Goal: Task Accomplishment & Management: Manage account settings

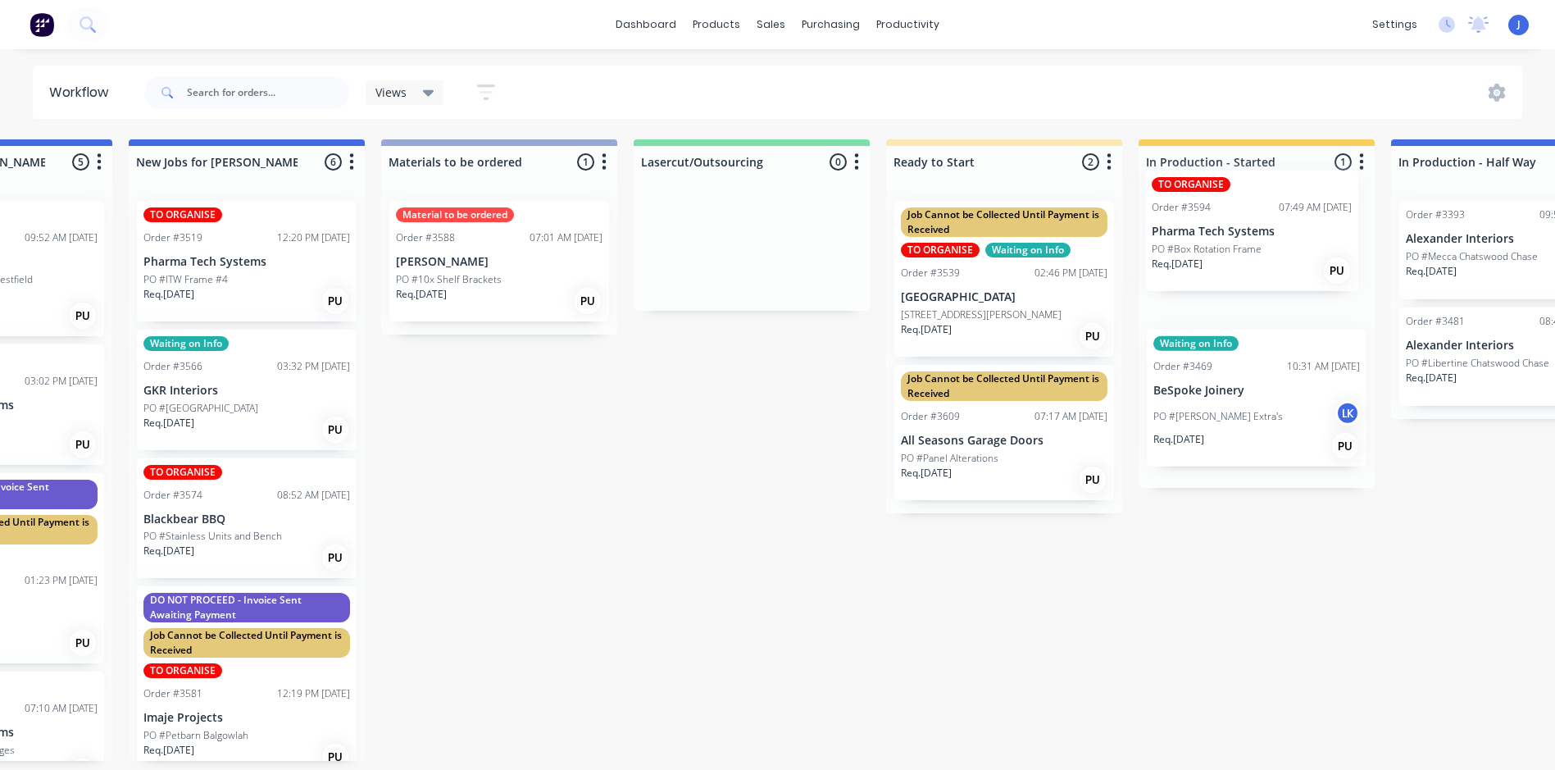
scroll to position [0, 689]
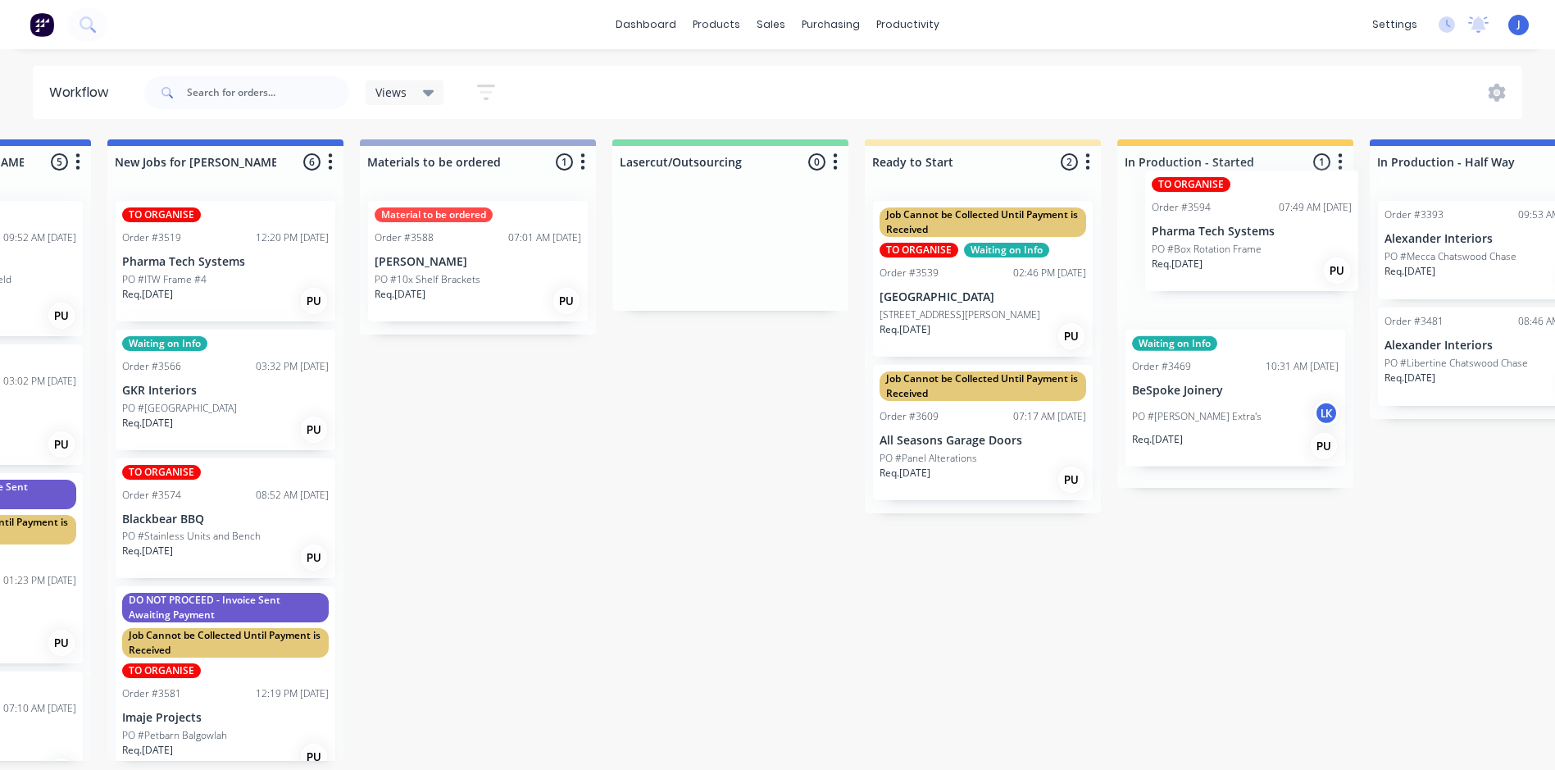
drag, startPoint x: 162, startPoint y: 240, endPoint x: 1270, endPoint y: 213, distance: 1107.9
click at [1270, 213] on div "Submitted 22 Status colour #FFFFFF hex #FFFFFF Save Cancel Summaries Total orde…" at bounding box center [1501, 449] width 4398 height 621
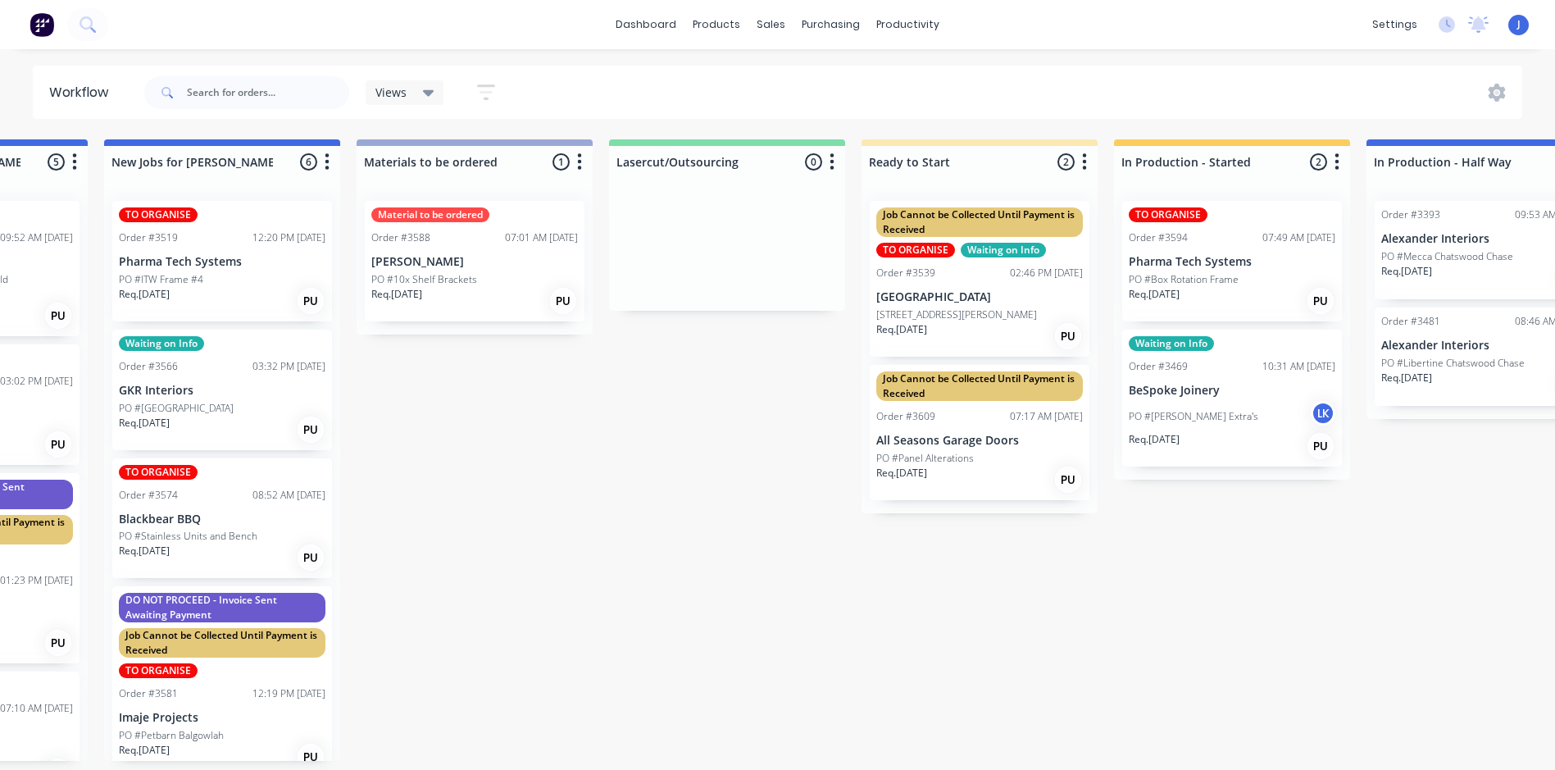
click at [1248, 250] on div "TO ORGANISE Order #3594 07:49 AM 25/09/25 Pharma Tech Systems PO #Box Rotation …" at bounding box center [1232, 261] width 220 height 121
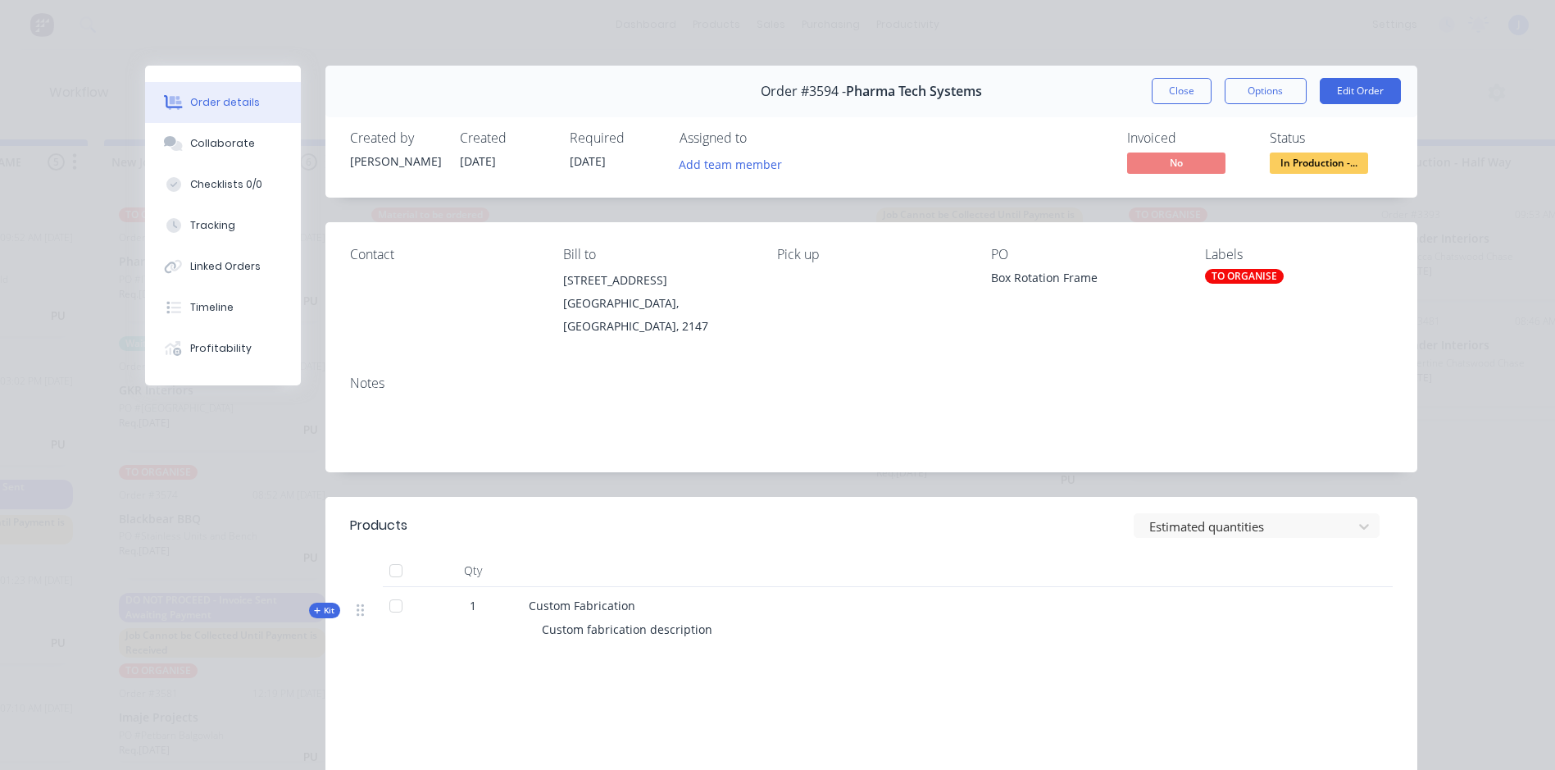
click at [1238, 269] on div "TO ORGANISE" at bounding box center [1244, 276] width 79 height 15
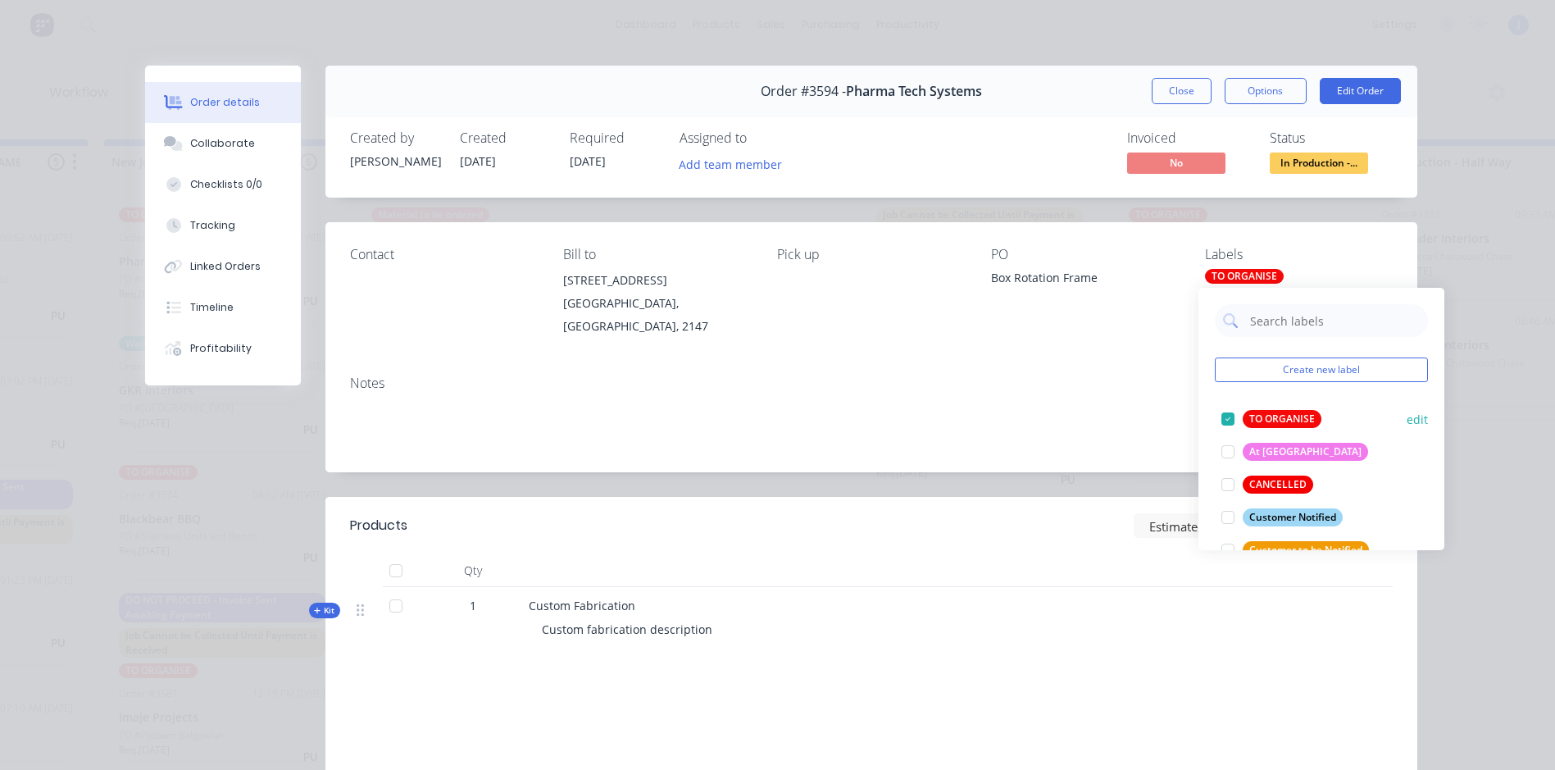
click at [1227, 416] on div at bounding box center [1228, 419] width 33 height 33
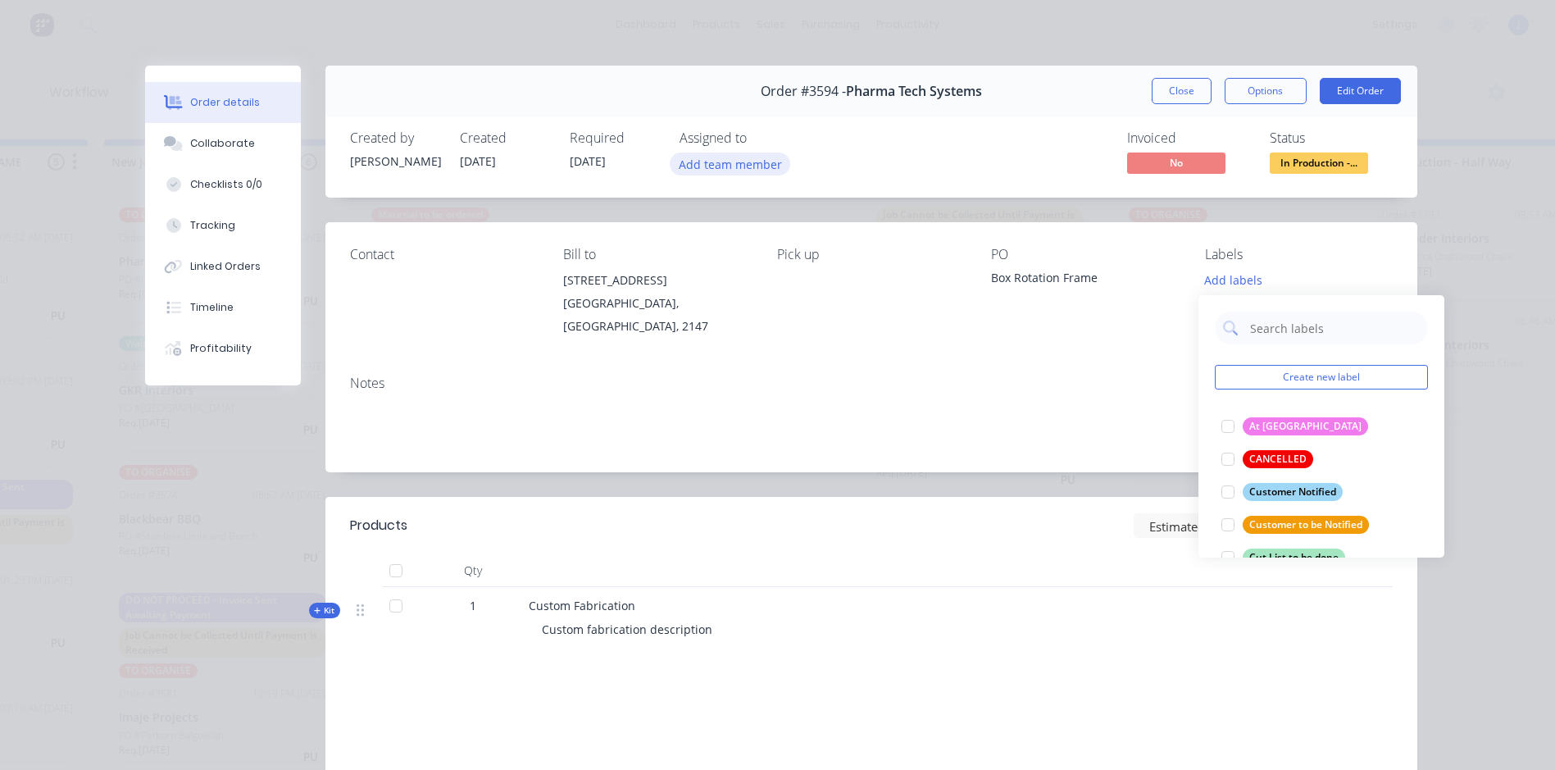
click at [693, 161] on button "Add team member" at bounding box center [730, 163] width 121 height 22
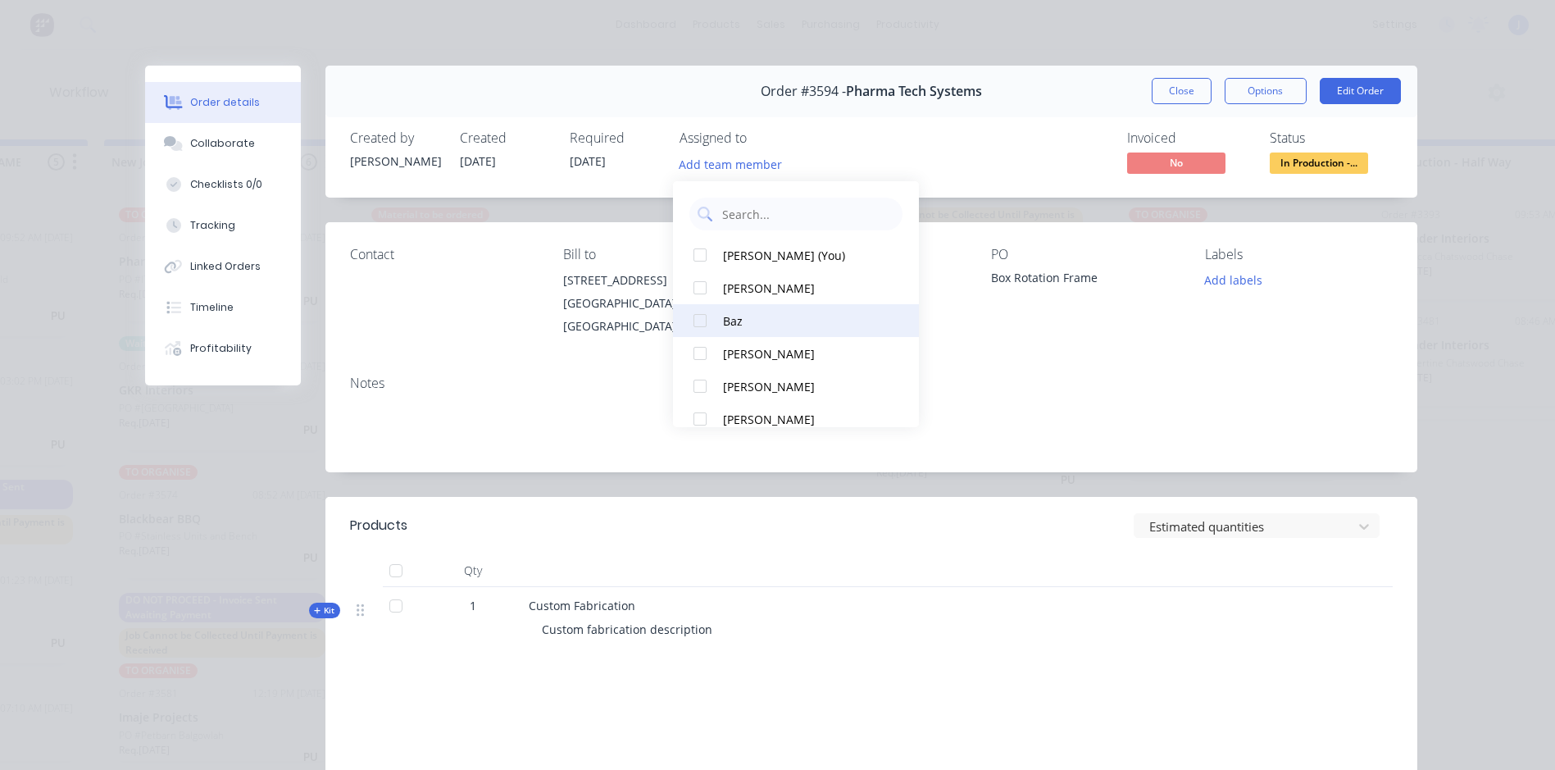
click at [744, 320] on div "Baz" at bounding box center [805, 320] width 164 height 17
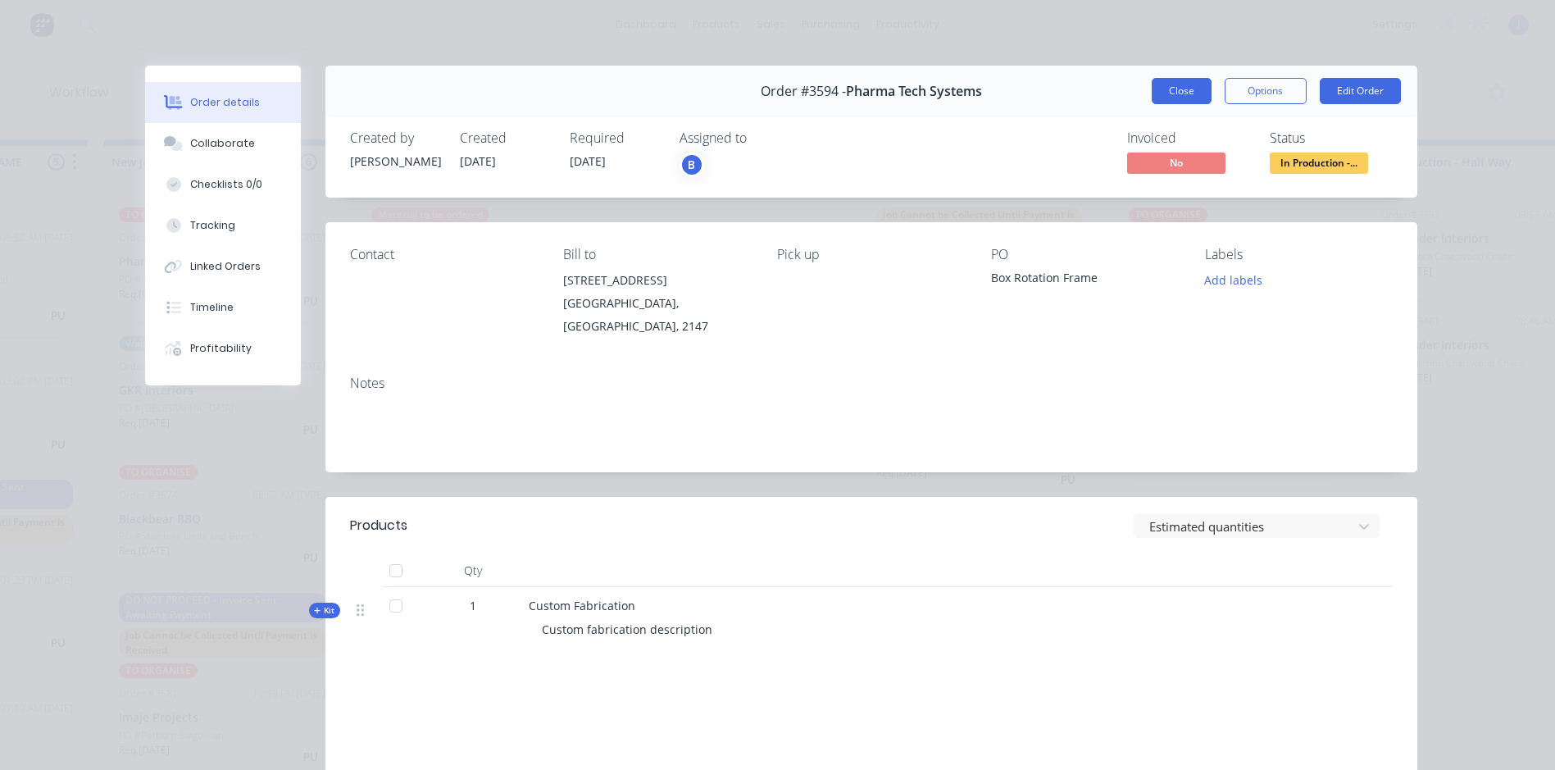
click at [1155, 85] on button "Close" at bounding box center [1182, 91] width 60 height 26
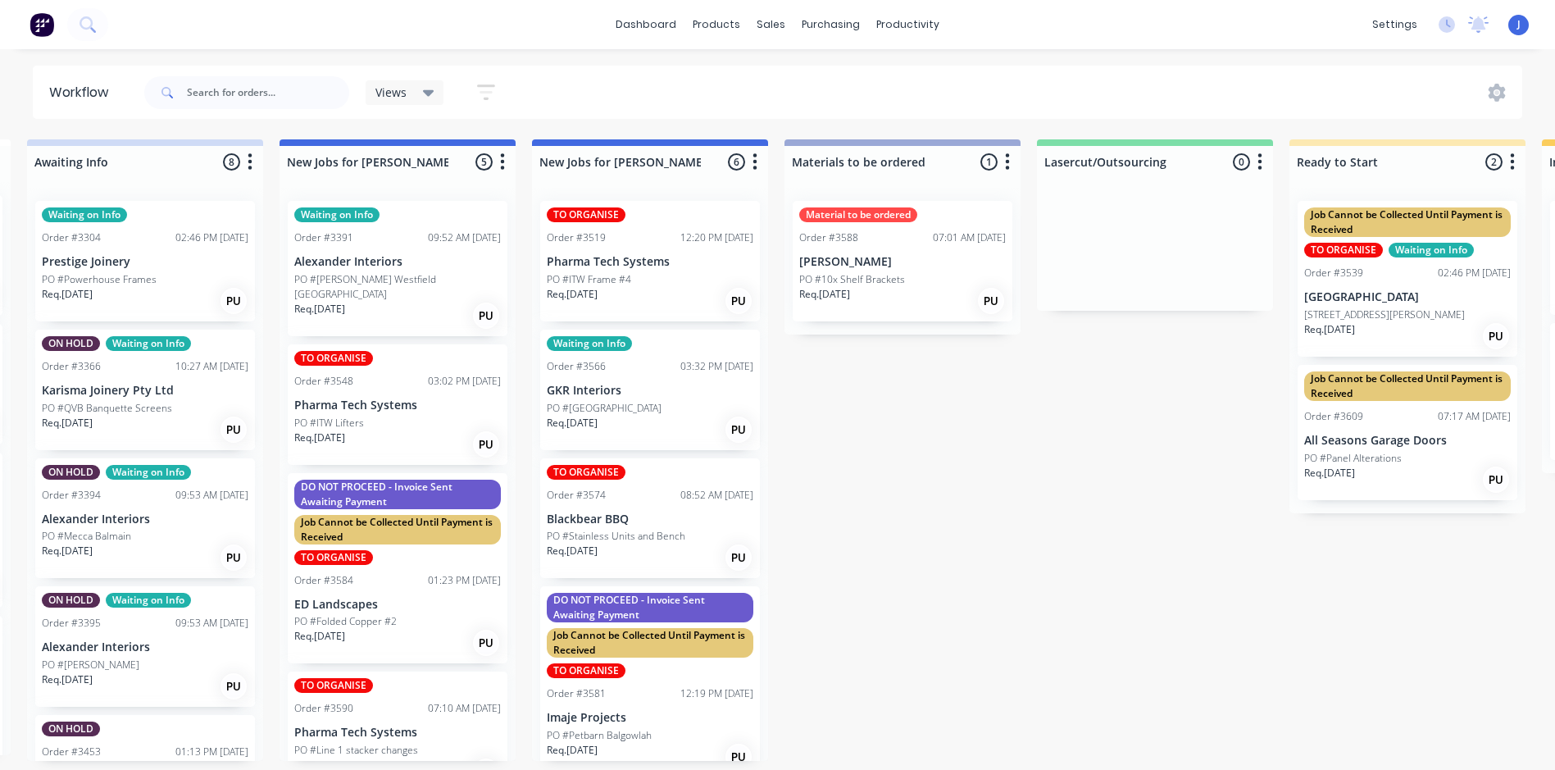
scroll to position [0, 0]
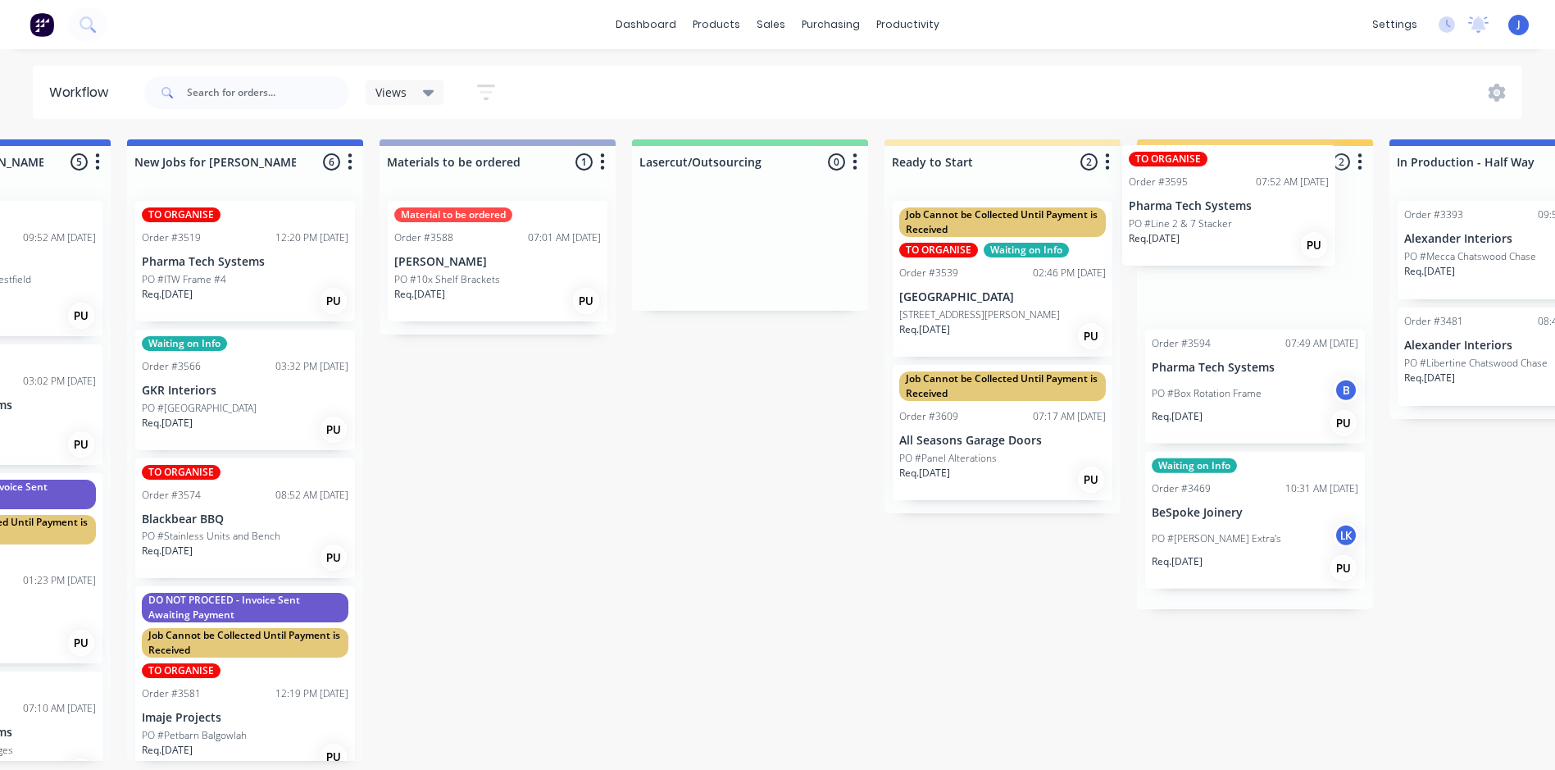
drag, startPoint x: 137, startPoint y: 234, endPoint x: 1225, endPoint y: 184, distance: 1089.0
click at [1225, 184] on div "Submitted 21 Status colour #FFFFFF hex #FFFFFF Save Cancel Summaries Total orde…" at bounding box center [1521, 449] width 4398 height 621
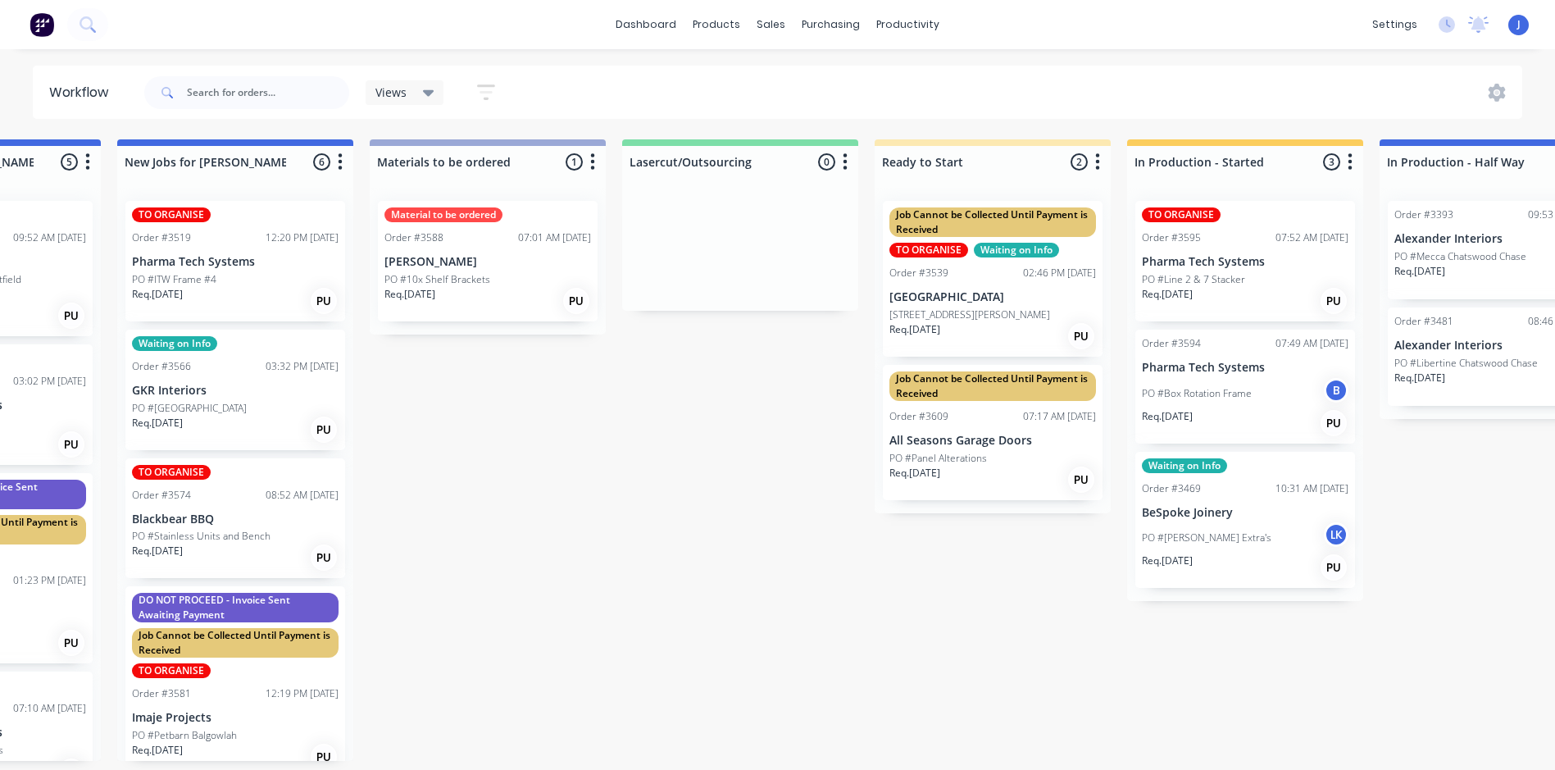
click at [1277, 234] on div "07:52 AM [DATE]" at bounding box center [1312, 237] width 73 height 15
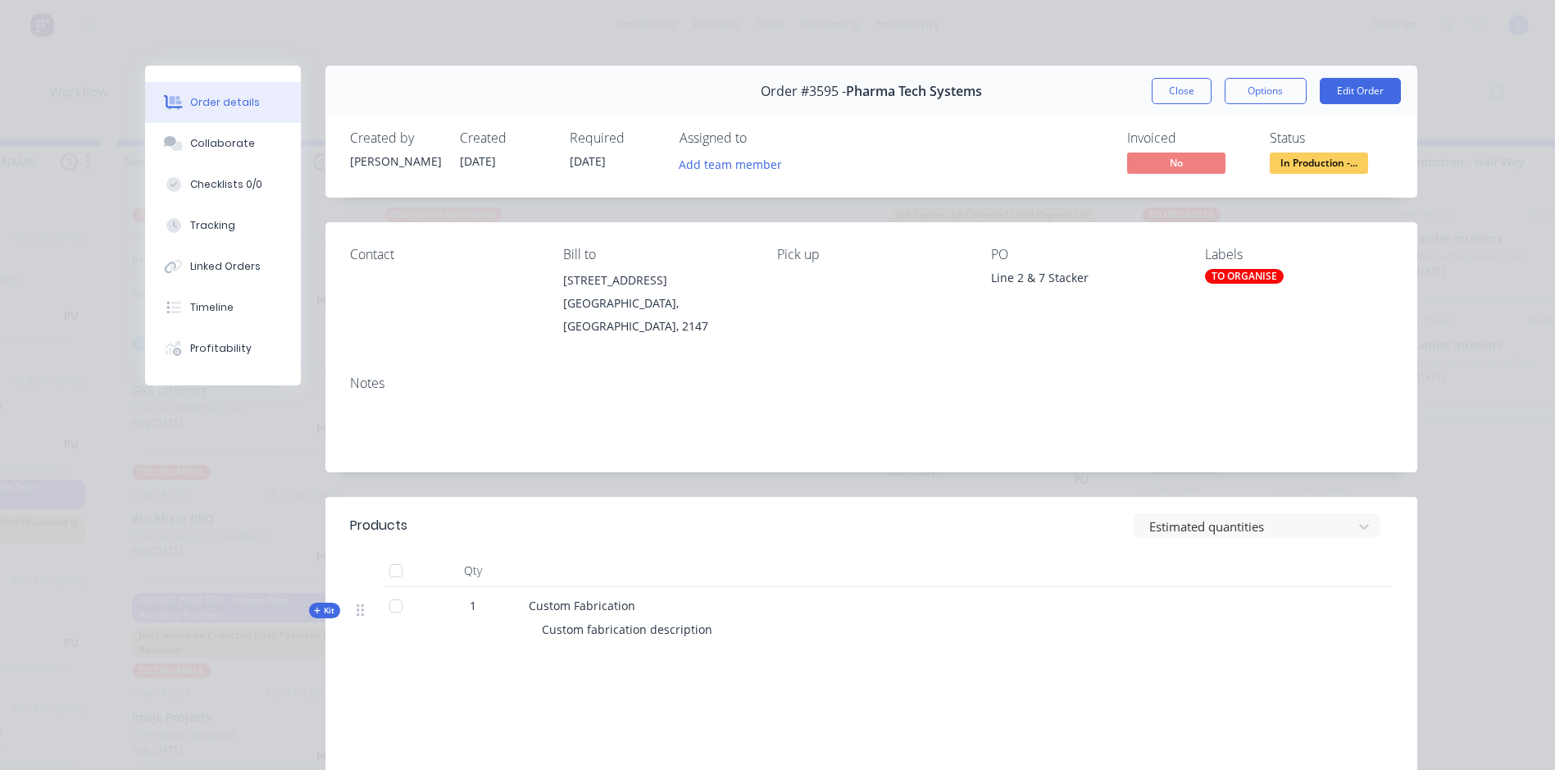
click at [1244, 272] on div "TO ORGANISE" at bounding box center [1244, 276] width 79 height 15
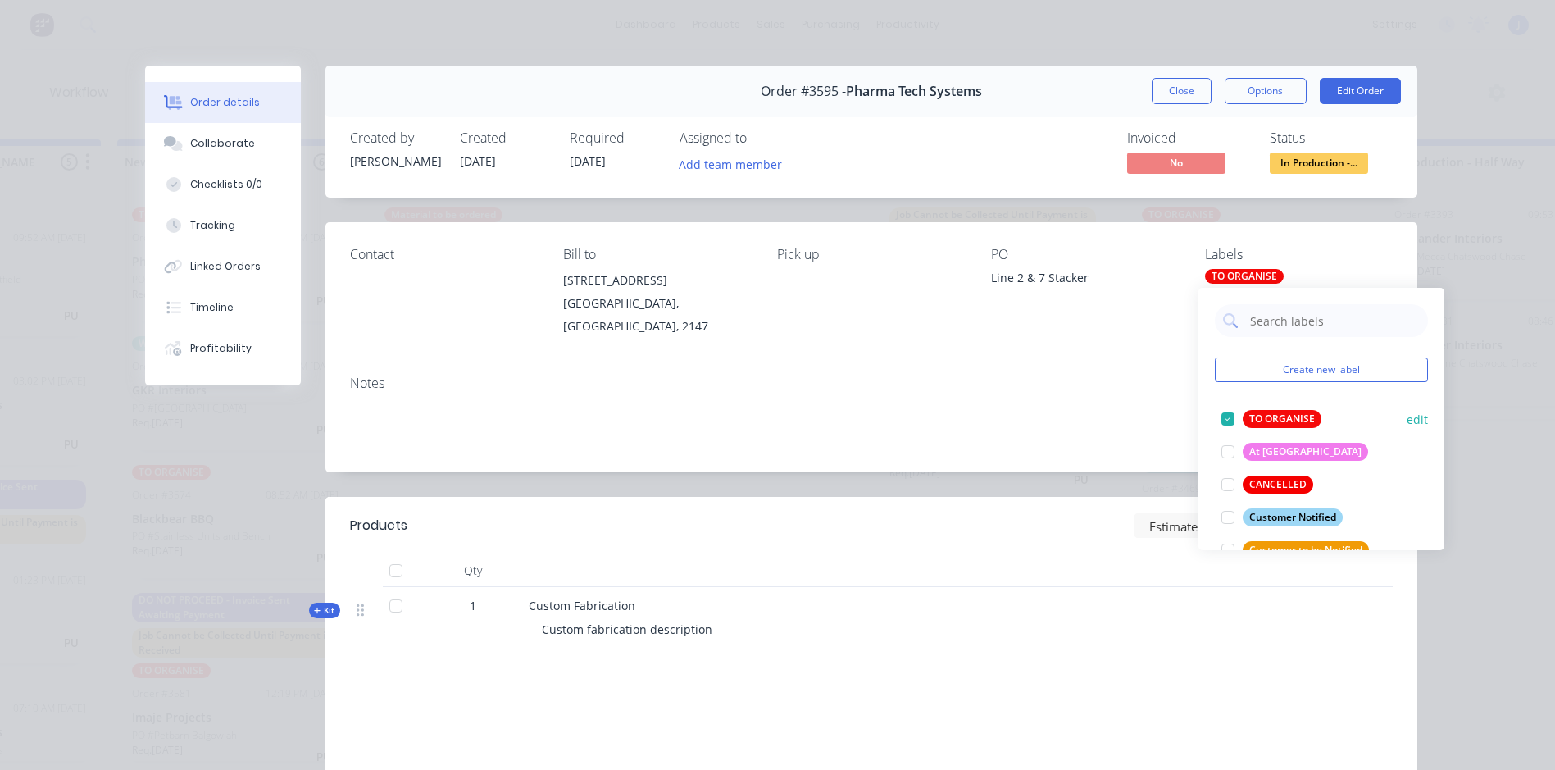
click at [1231, 415] on div at bounding box center [1228, 419] width 33 height 33
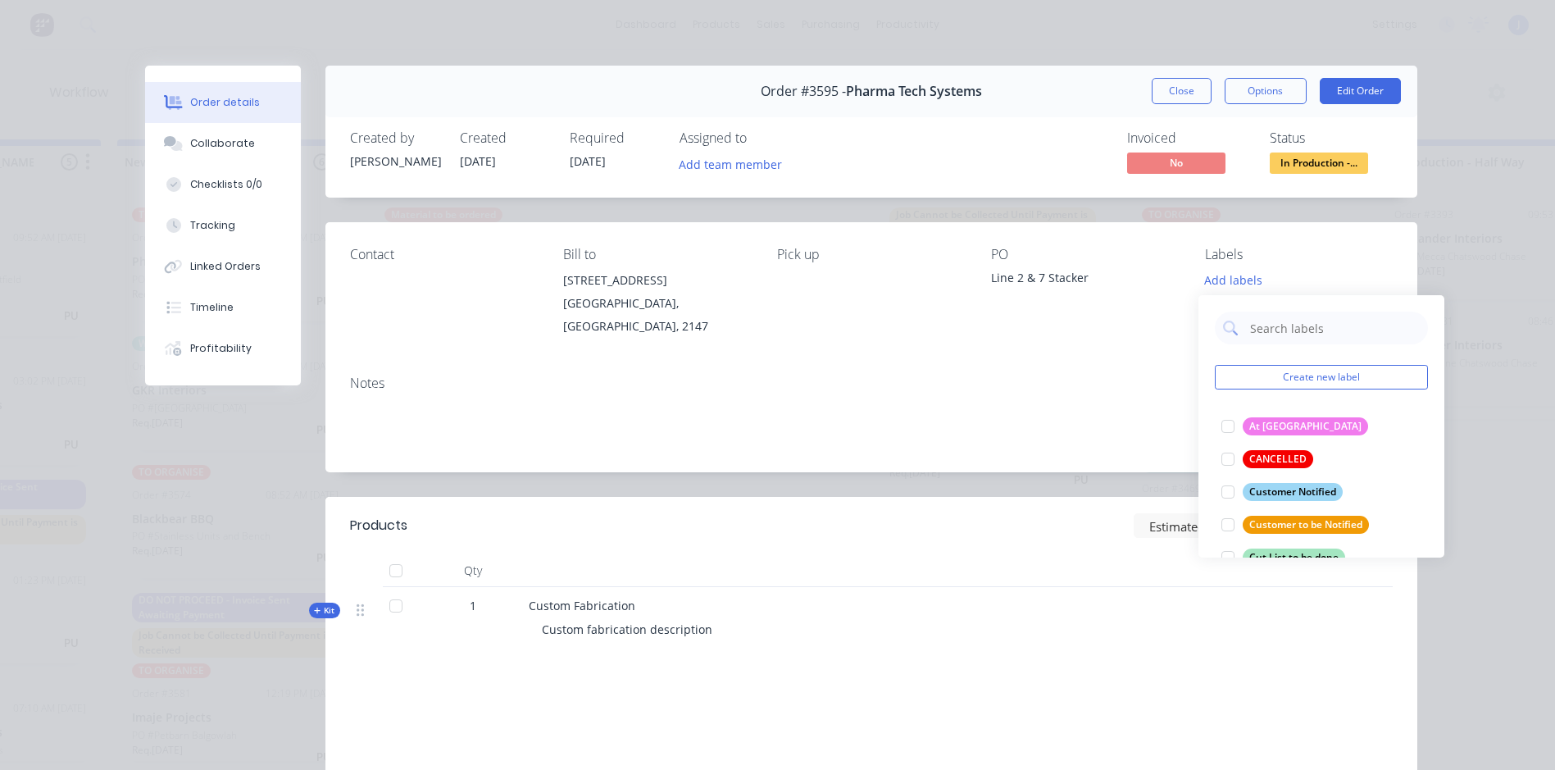
click at [1118, 381] on div "Notes" at bounding box center [871, 383] width 1043 height 16
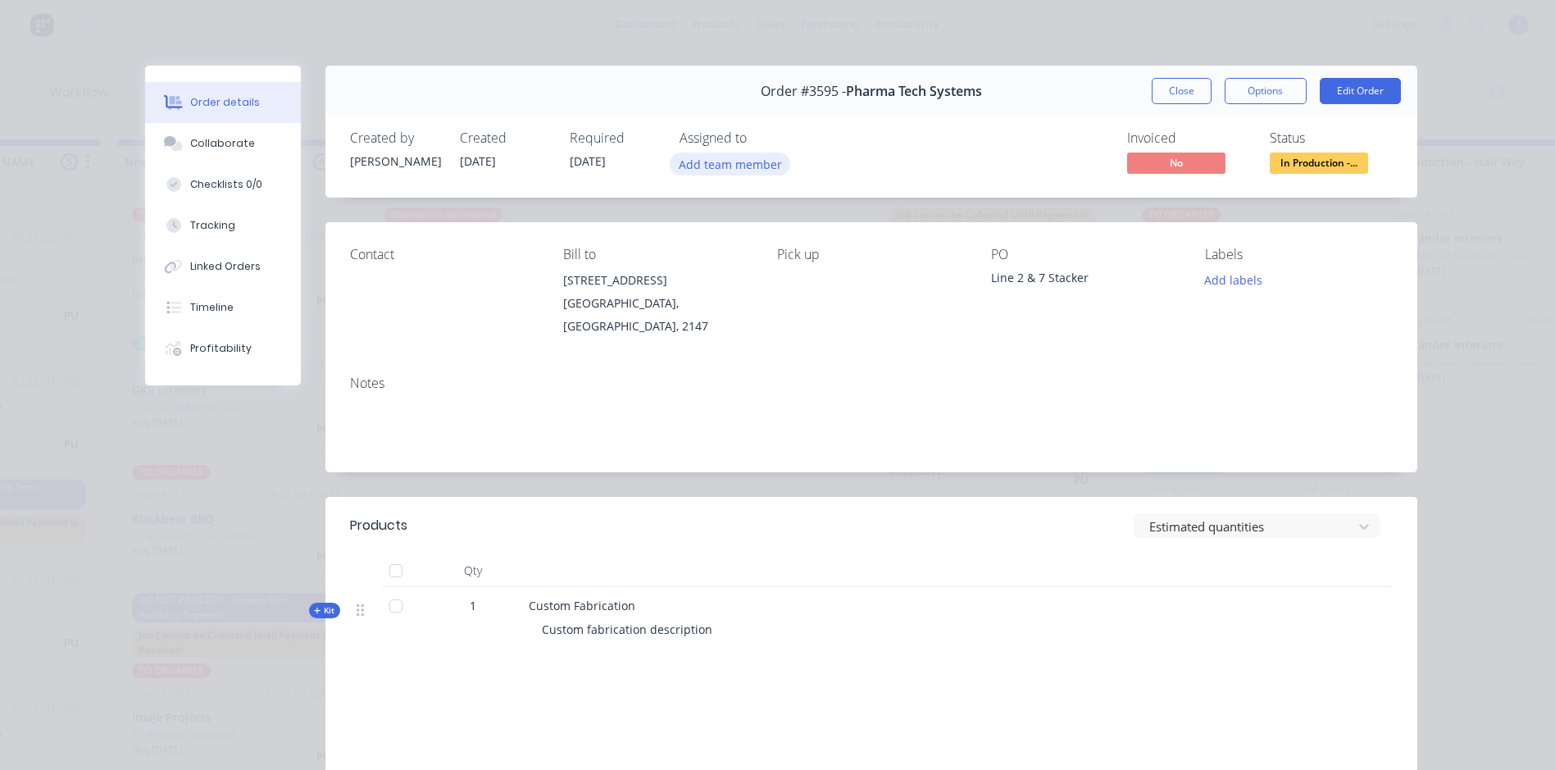
click at [717, 164] on button "Add team member" at bounding box center [730, 163] width 121 height 22
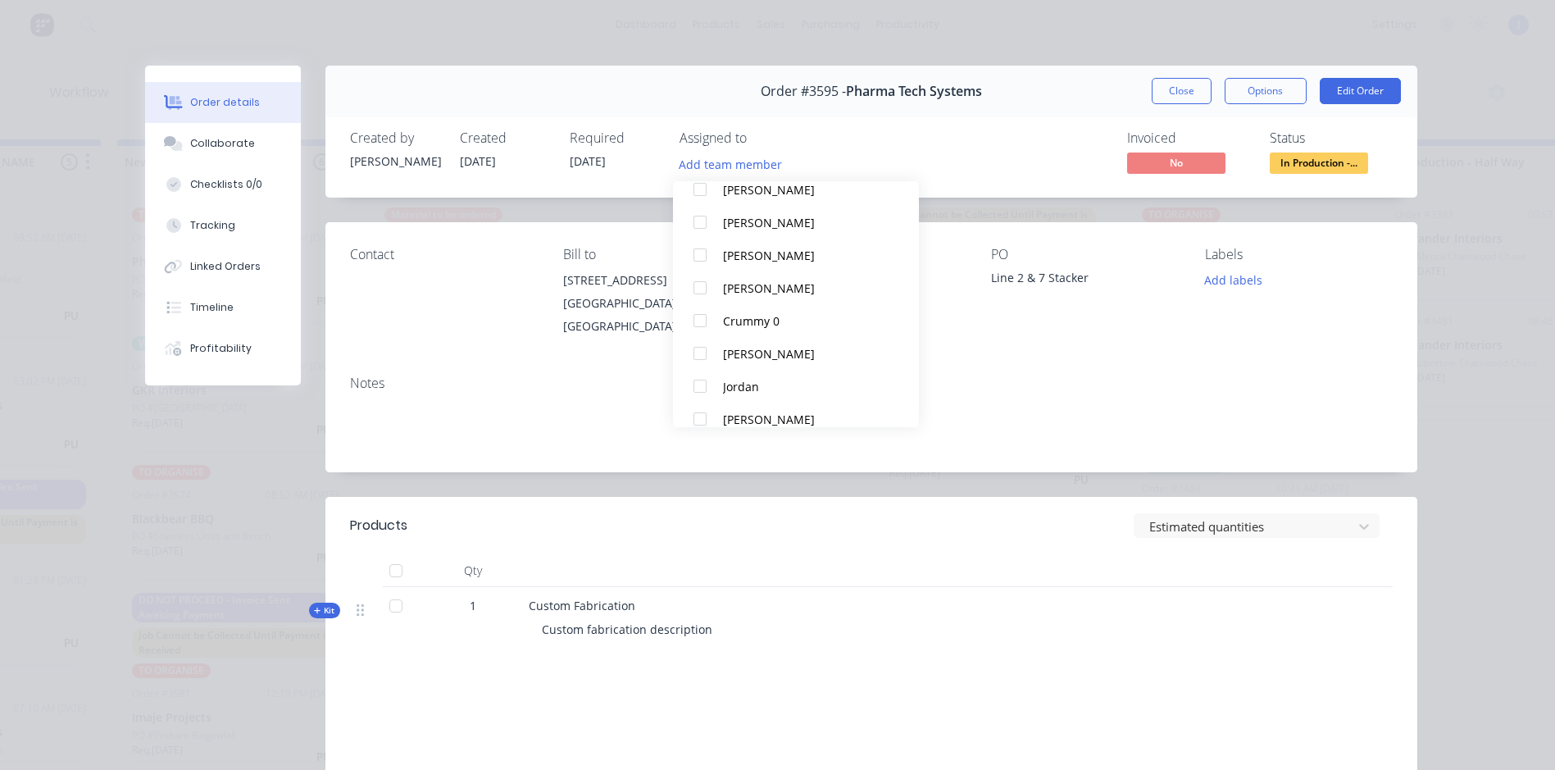
scroll to position [246, 0]
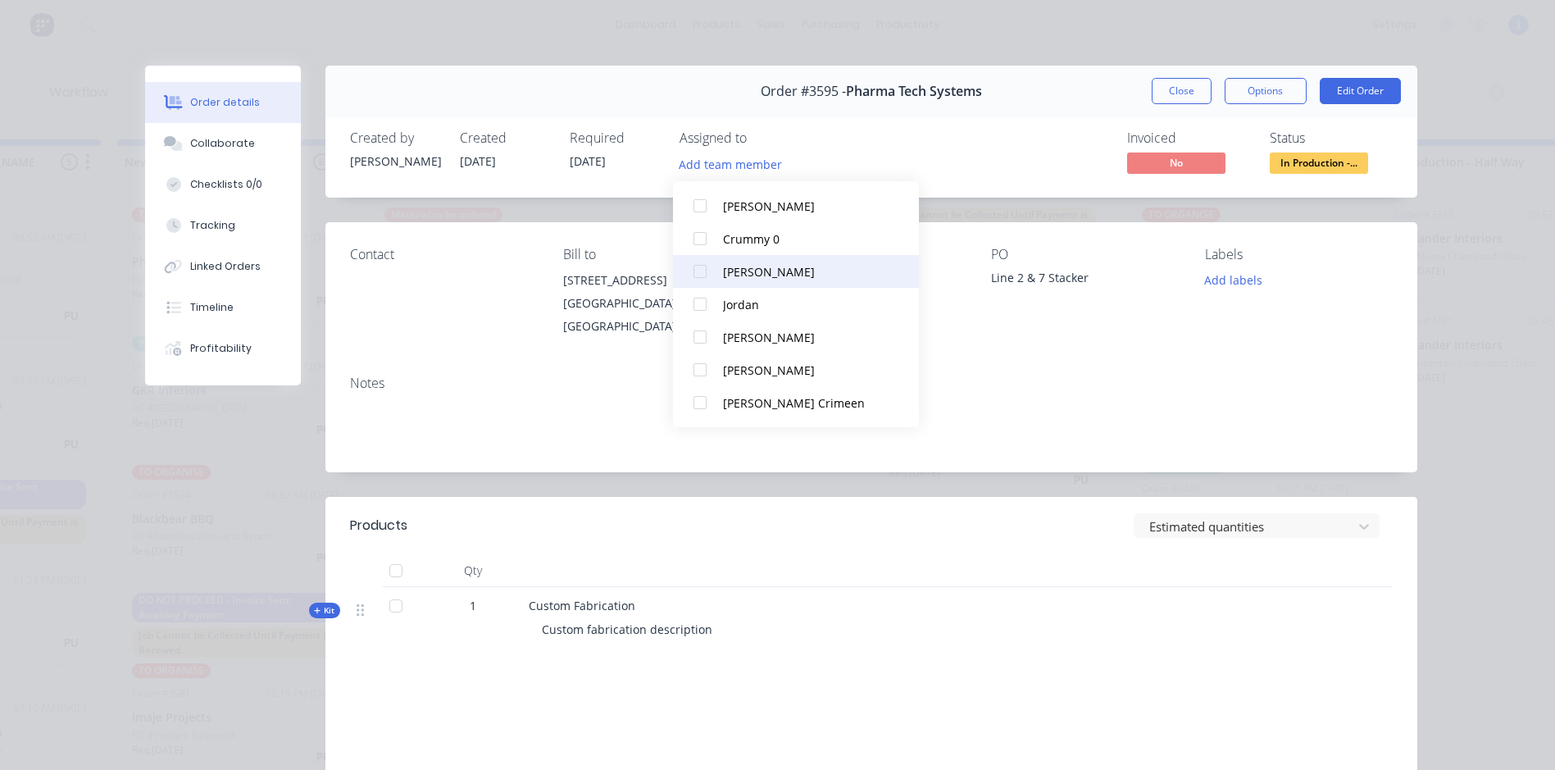
click at [702, 275] on div at bounding box center [700, 271] width 33 height 33
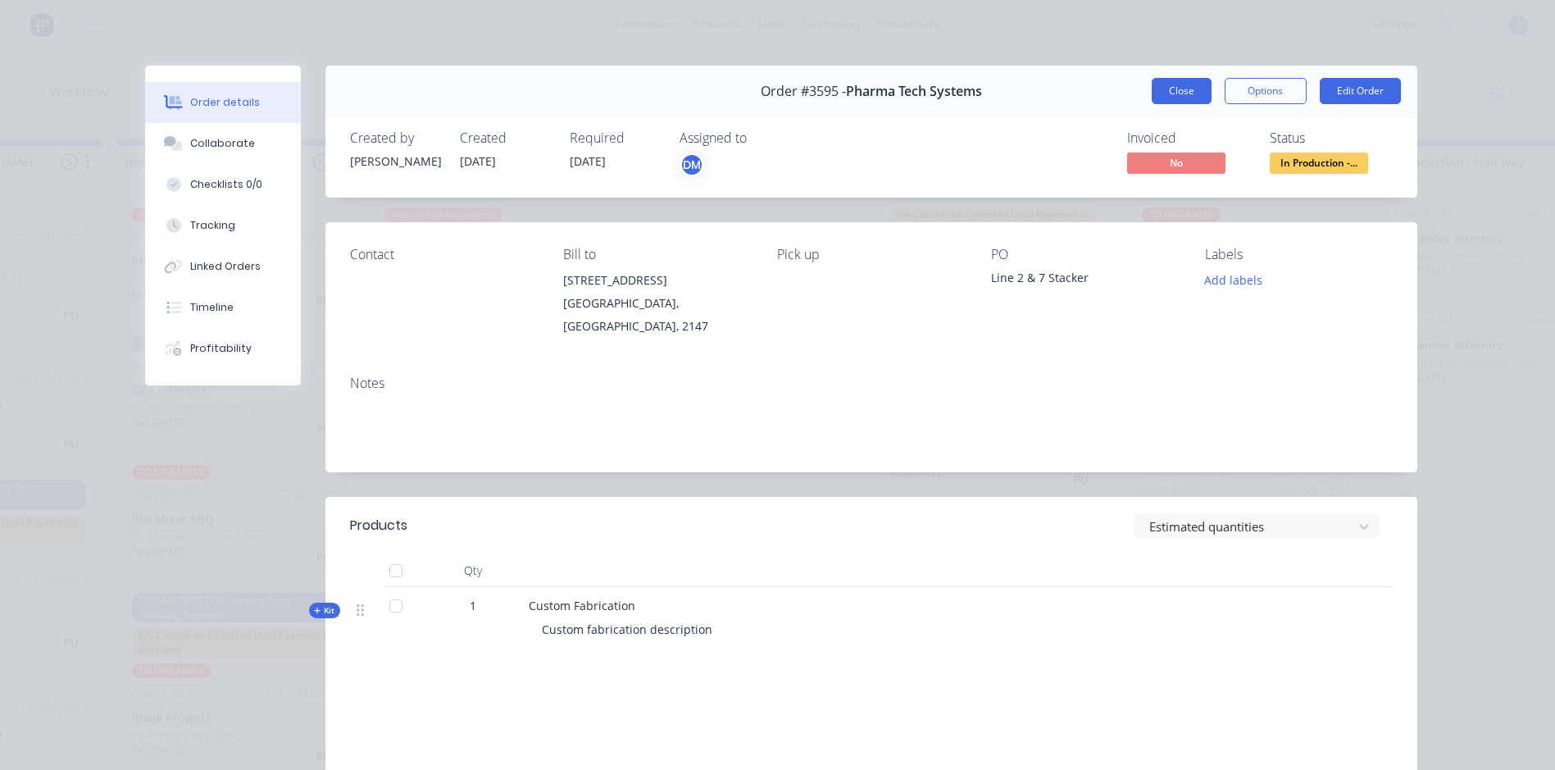
click at [1176, 84] on button "Close" at bounding box center [1182, 91] width 60 height 26
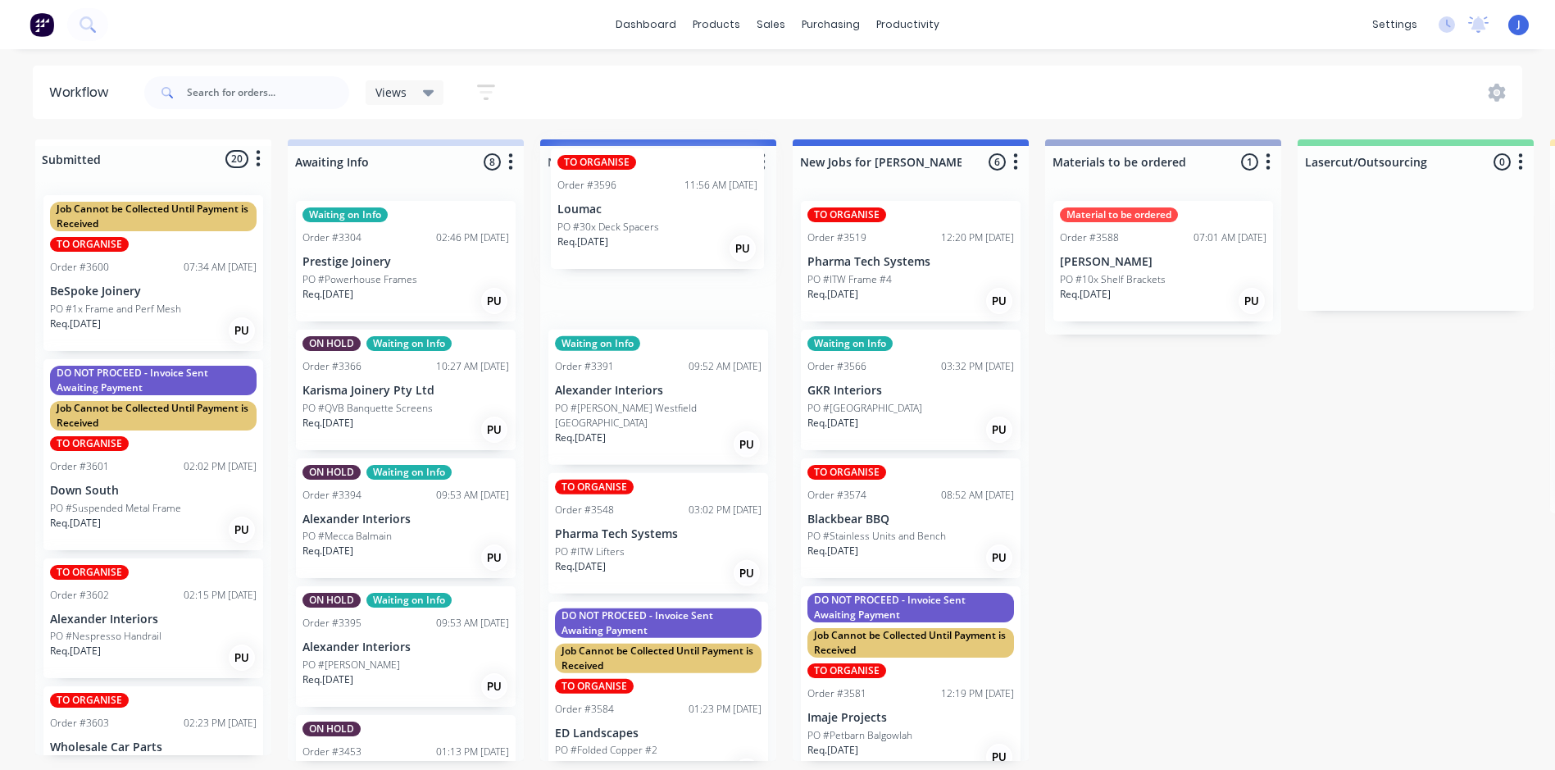
drag, startPoint x: 107, startPoint y: 262, endPoint x: 619, endPoint y: 215, distance: 514.5
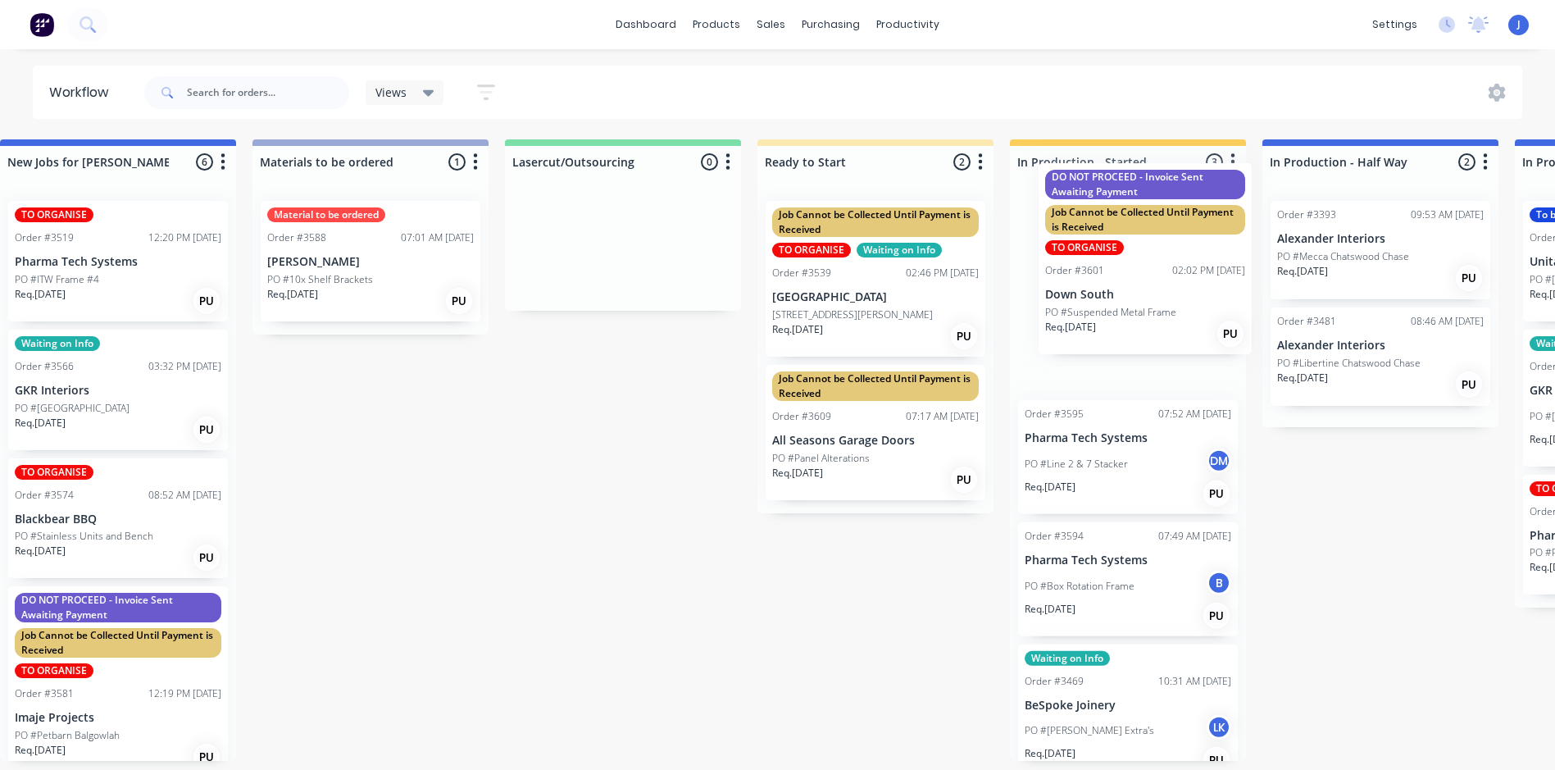
scroll to position [0, 794]
drag, startPoint x: 165, startPoint y: 520, endPoint x: 1166, endPoint y: 322, distance: 1020.3
click at [1166, 322] on div "Submitted 19 Status colour #FFFFFF hex #FFFFFF Save Cancel Summaries Total orde…" at bounding box center [1392, 449] width 4398 height 621
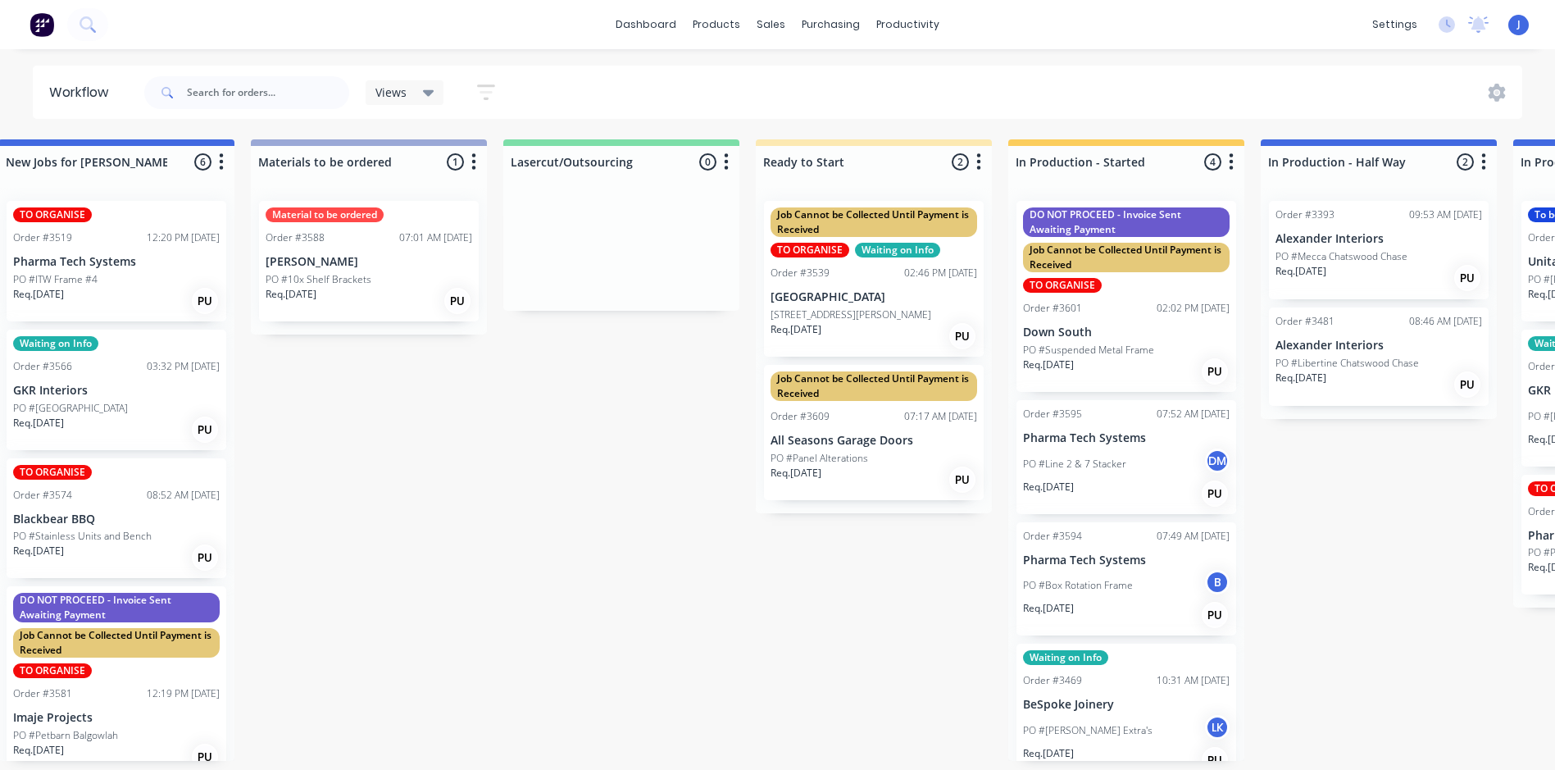
click at [1117, 329] on p "Down South" at bounding box center [1126, 332] width 207 height 14
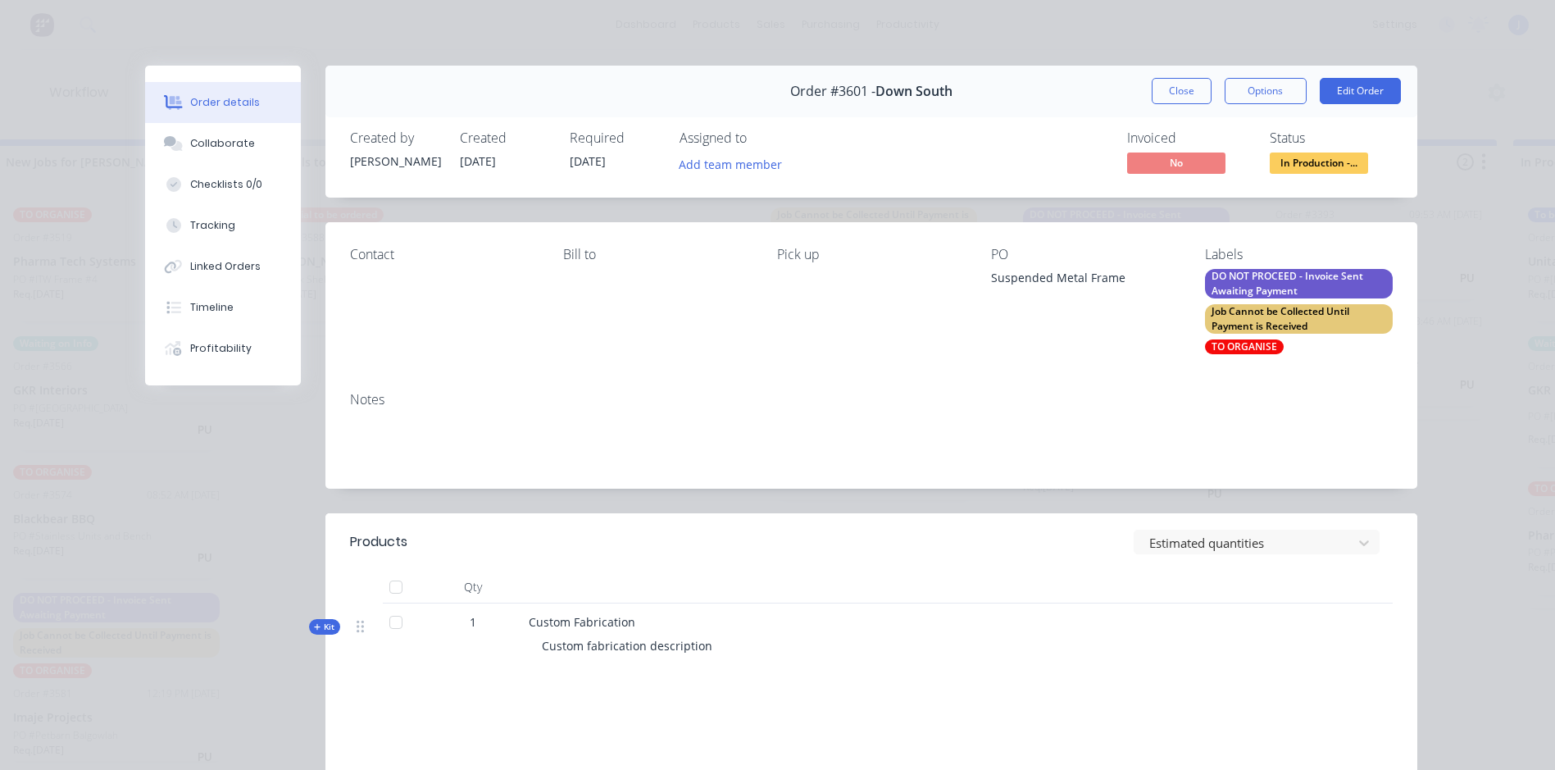
click at [1211, 344] on div "TO ORGANISE" at bounding box center [1244, 346] width 79 height 15
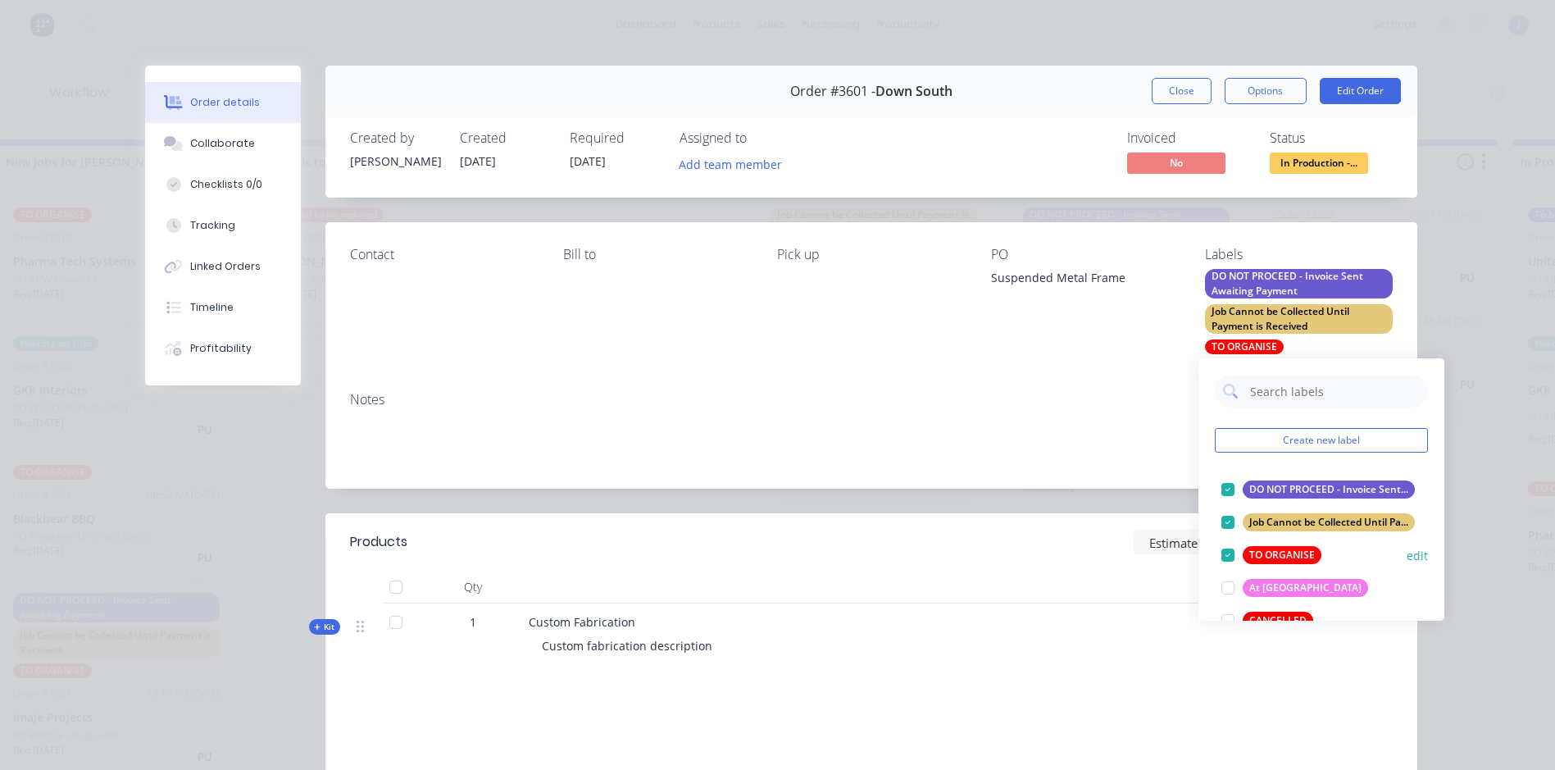
click at [1225, 552] on div at bounding box center [1228, 555] width 33 height 33
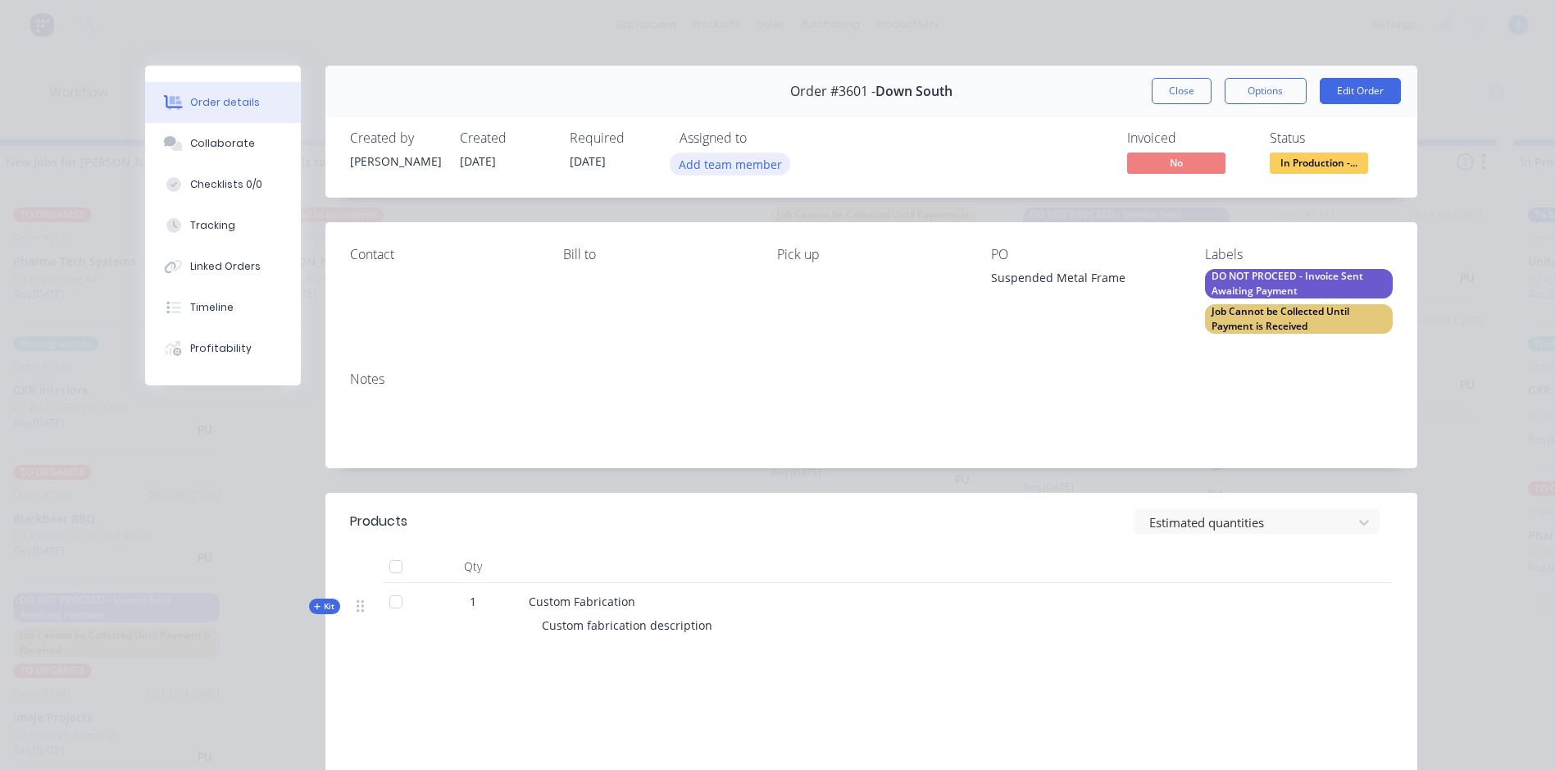
click at [723, 164] on button "Add team member" at bounding box center [730, 163] width 121 height 22
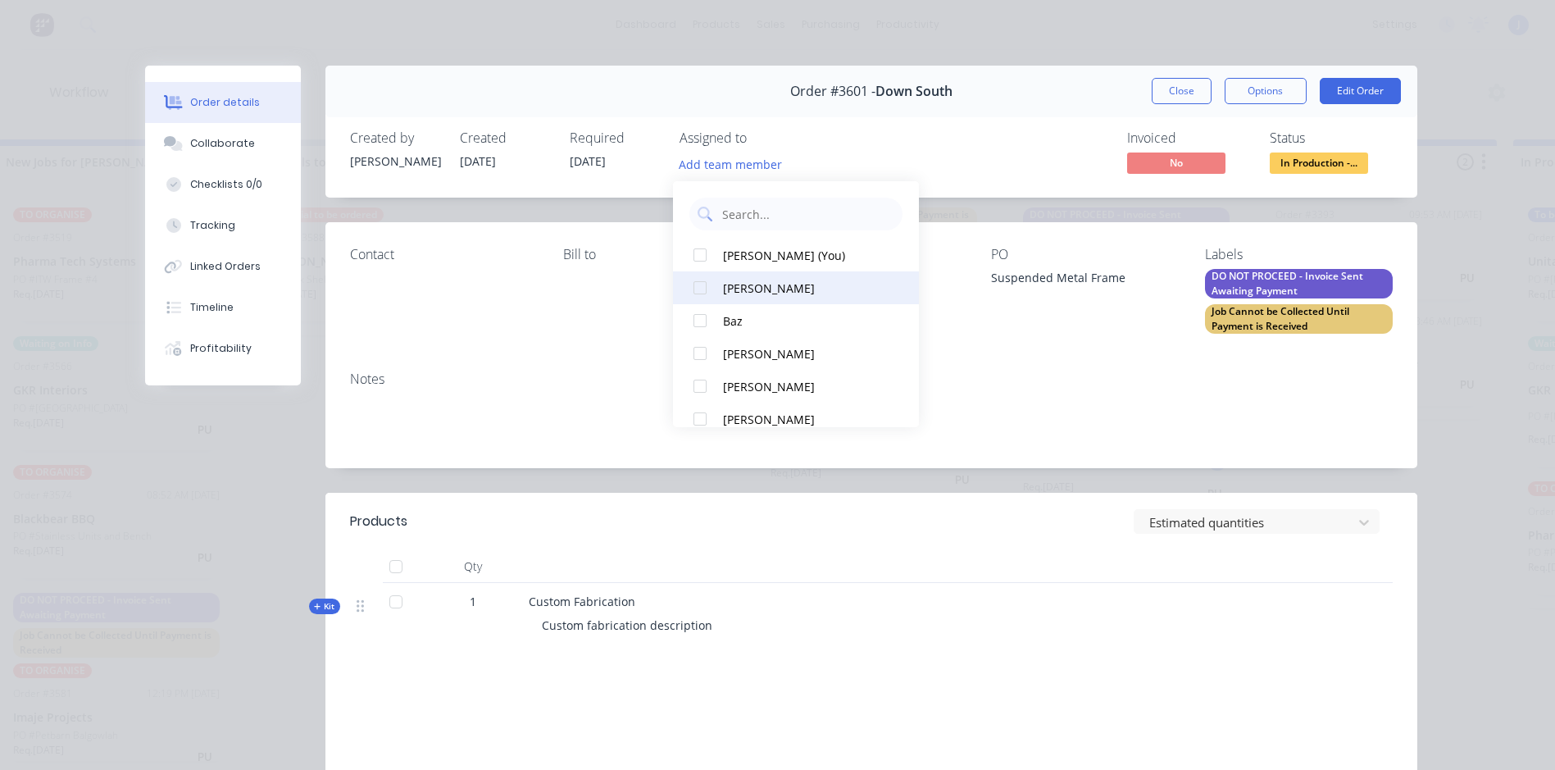
click at [705, 290] on div at bounding box center [700, 287] width 33 height 33
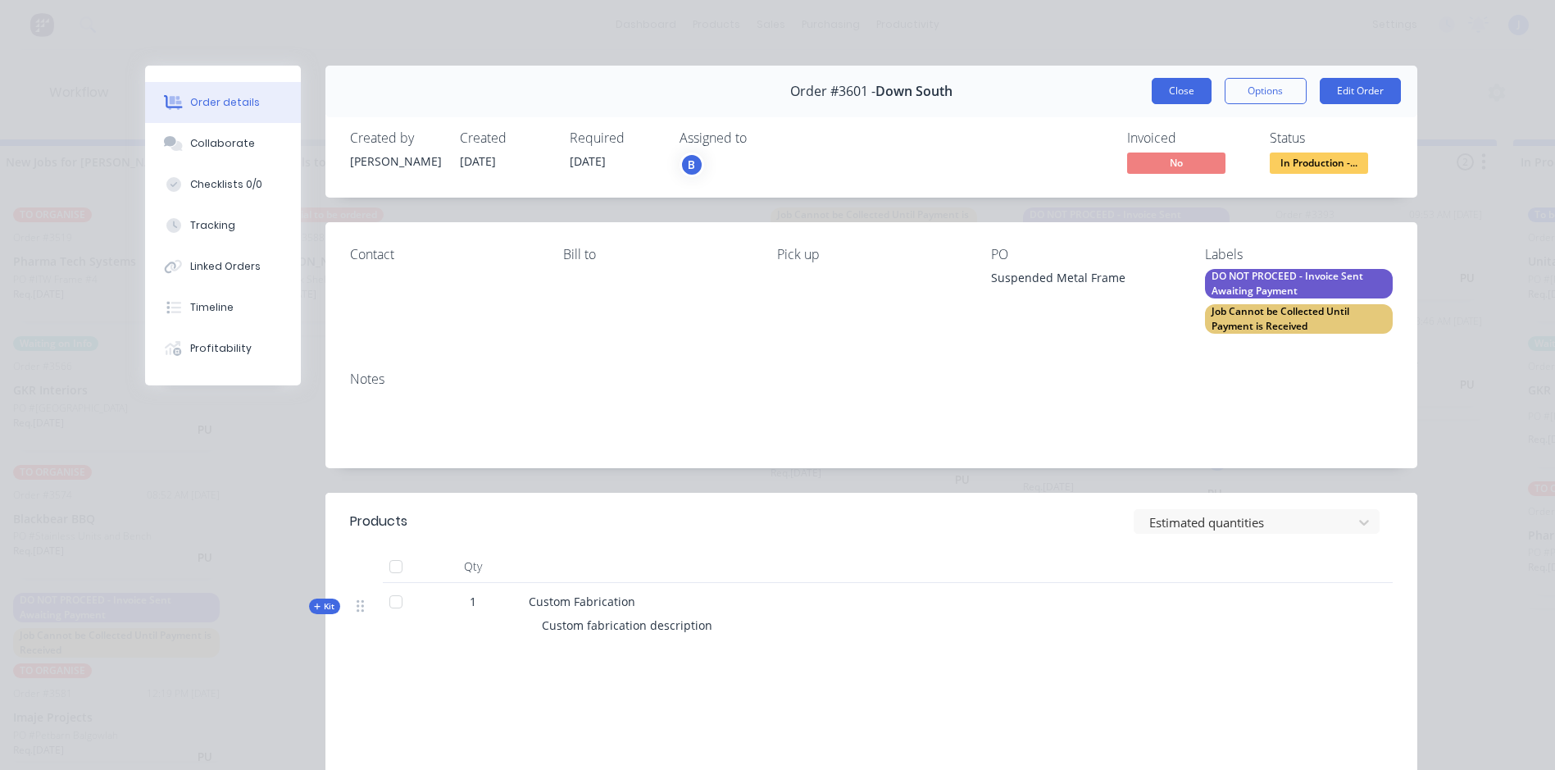
click at [1174, 98] on button "Close" at bounding box center [1182, 91] width 60 height 26
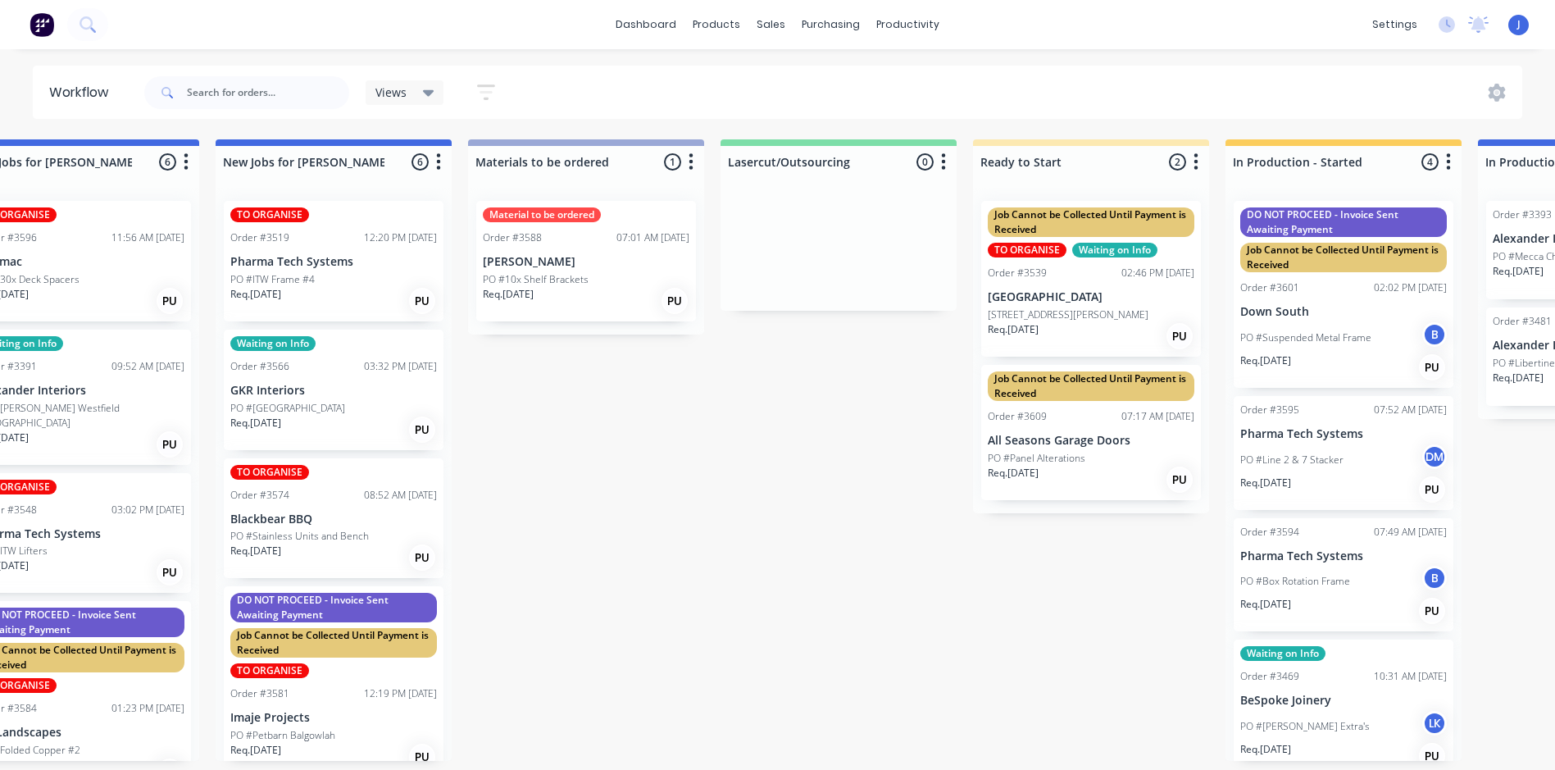
scroll to position [0, 0]
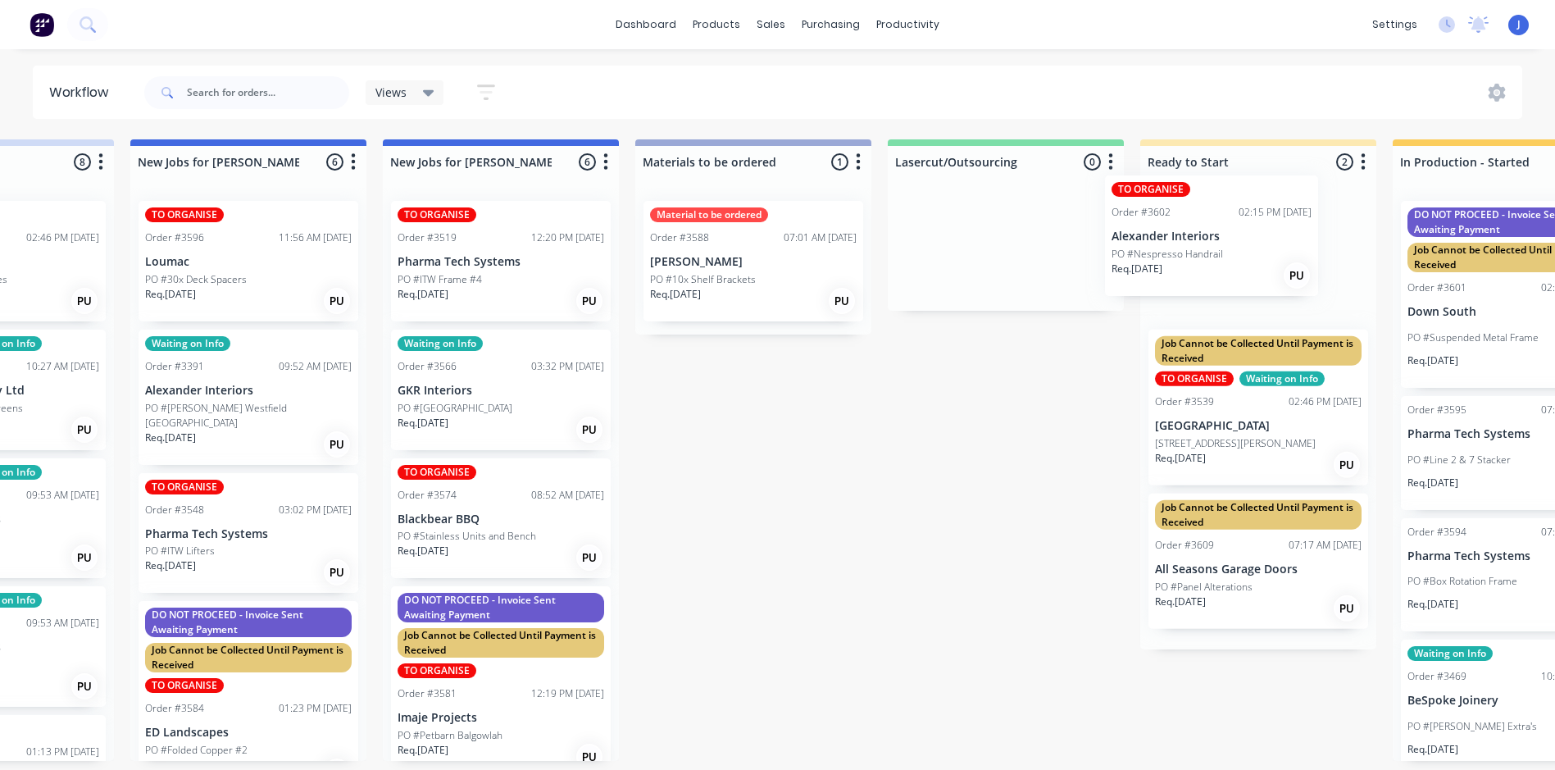
drag, startPoint x: 148, startPoint y: 429, endPoint x: 1216, endPoint y: 243, distance: 1083.3
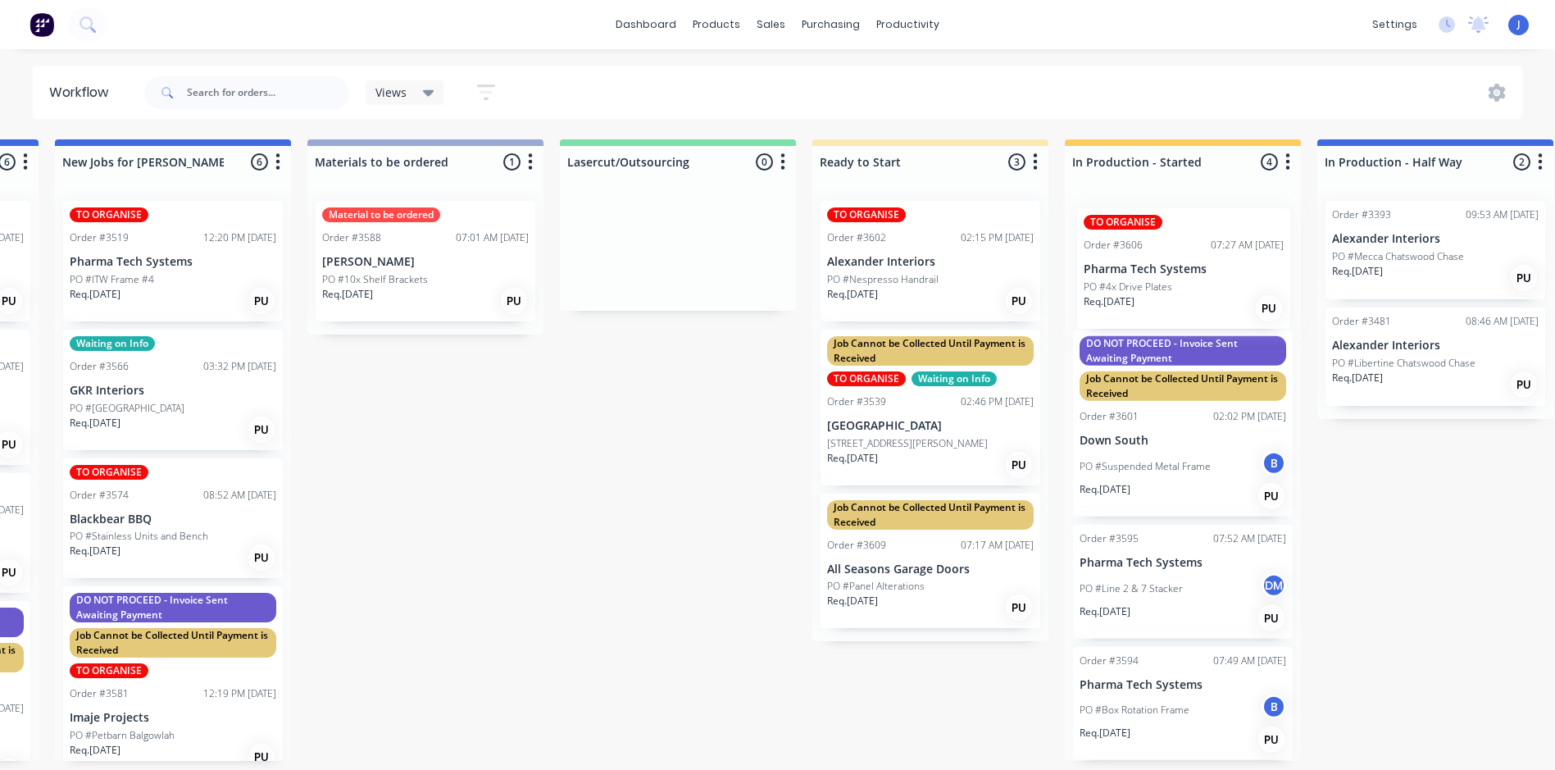
scroll to position [0, 740]
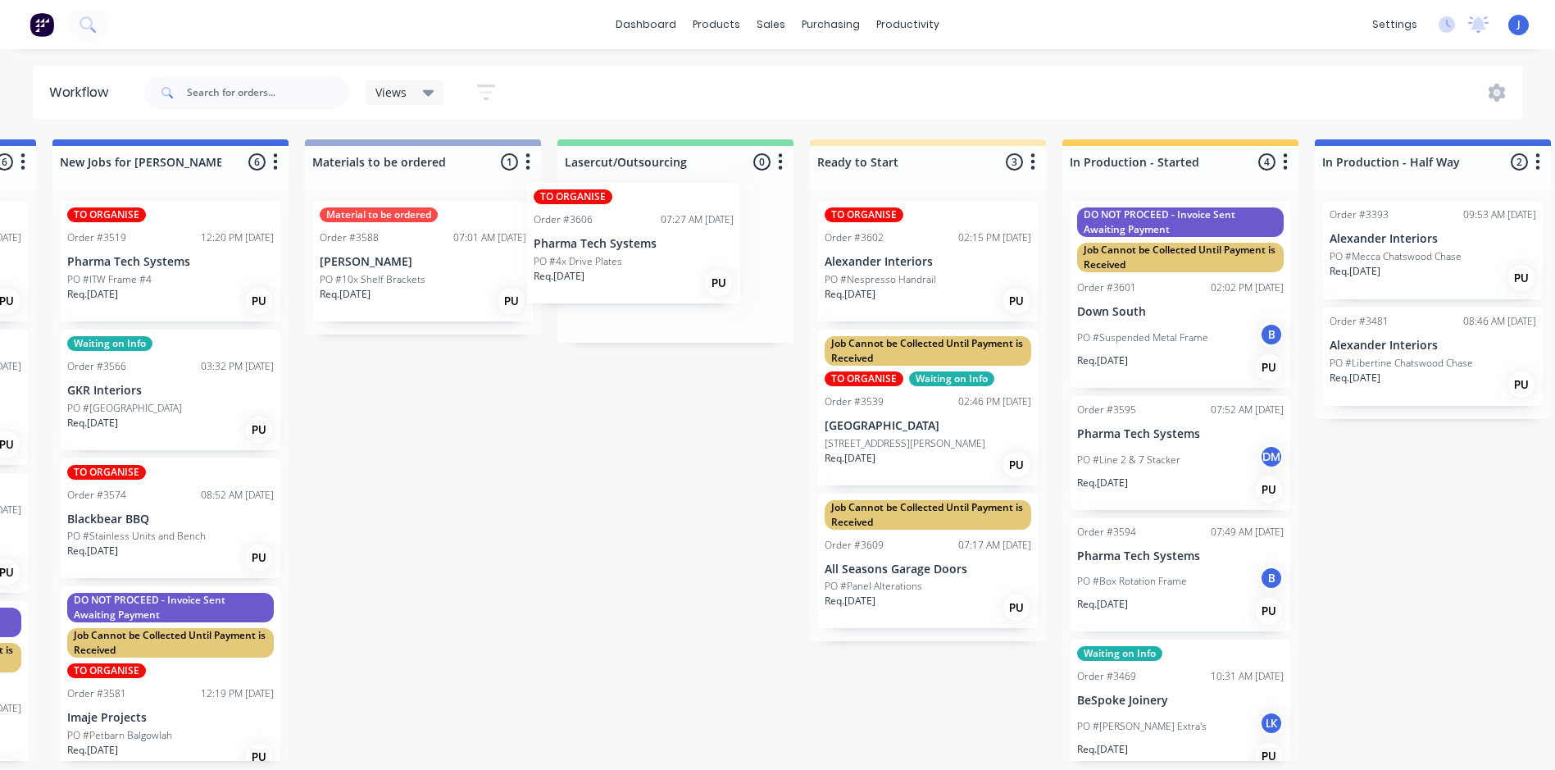
drag, startPoint x: 111, startPoint y: 401, endPoint x: 601, endPoint y: 262, distance: 509.4
click at [601, 262] on div "Submitted 17 Status colour #FFFFFF hex #FFFFFF Save Cancel Summaries Total orde…" at bounding box center [1446, 449] width 4398 height 621
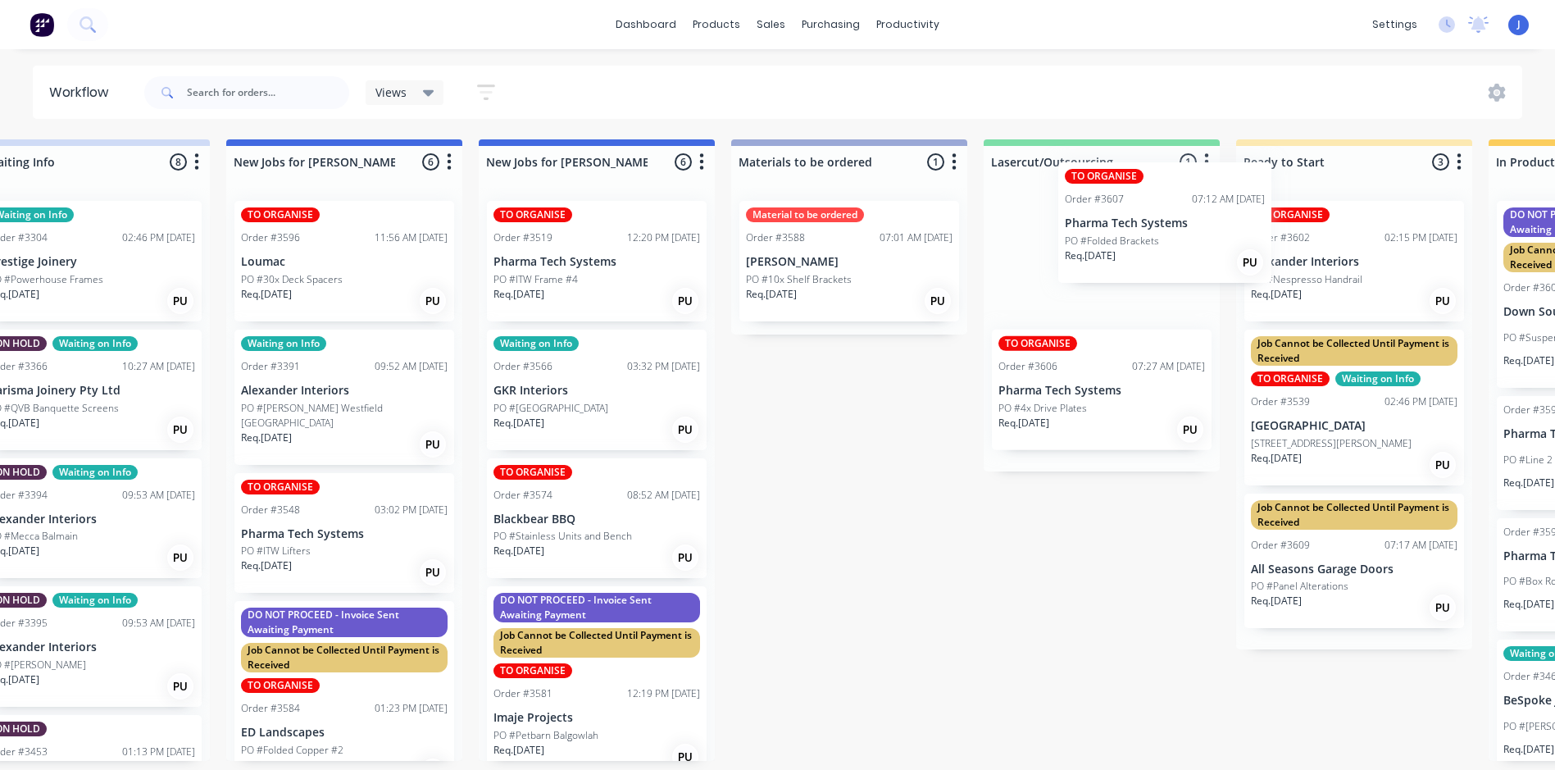
scroll to position [0, 320]
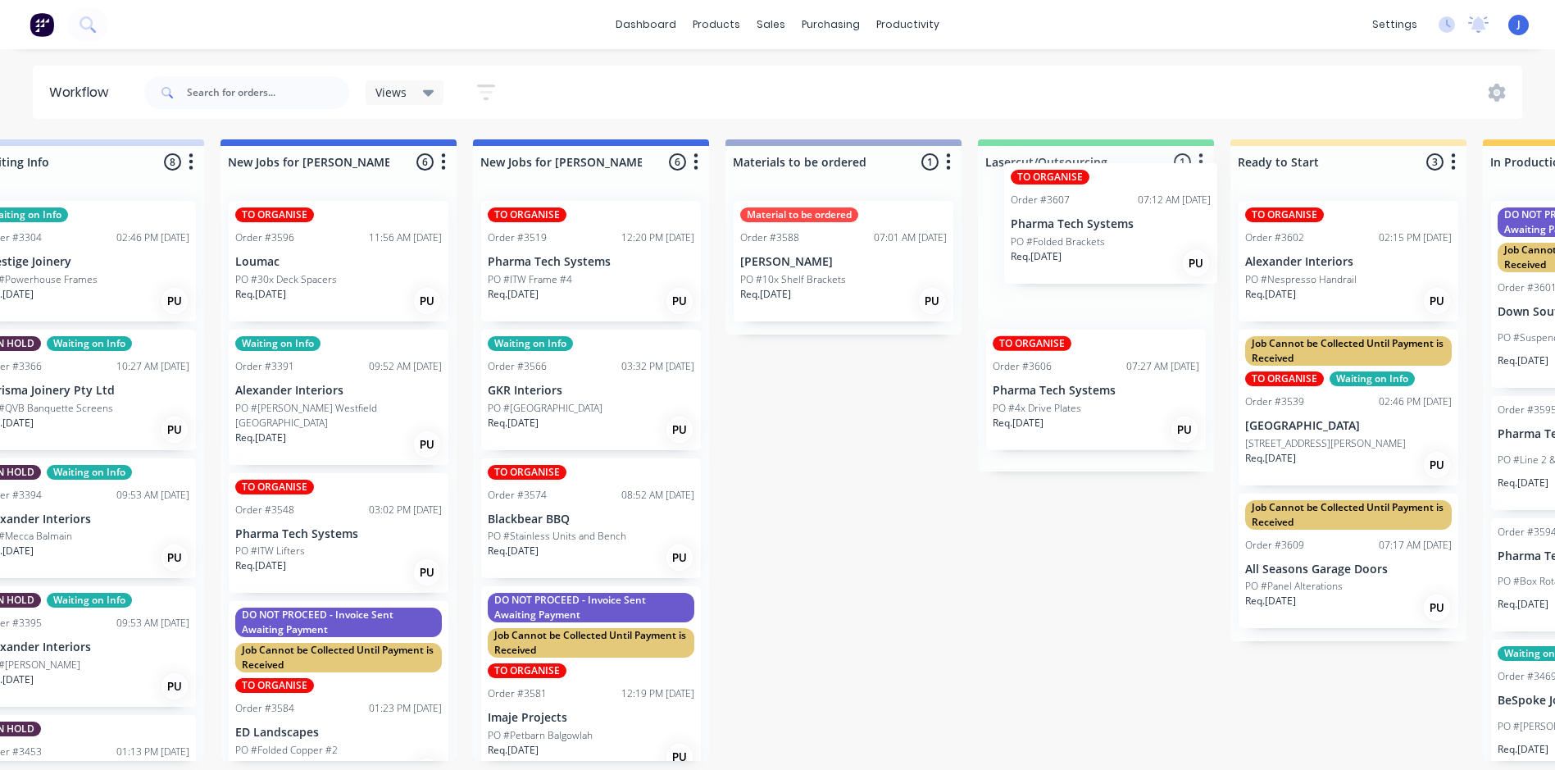
drag, startPoint x: 119, startPoint y: 414, endPoint x: 1085, endPoint y: 253, distance: 979.8
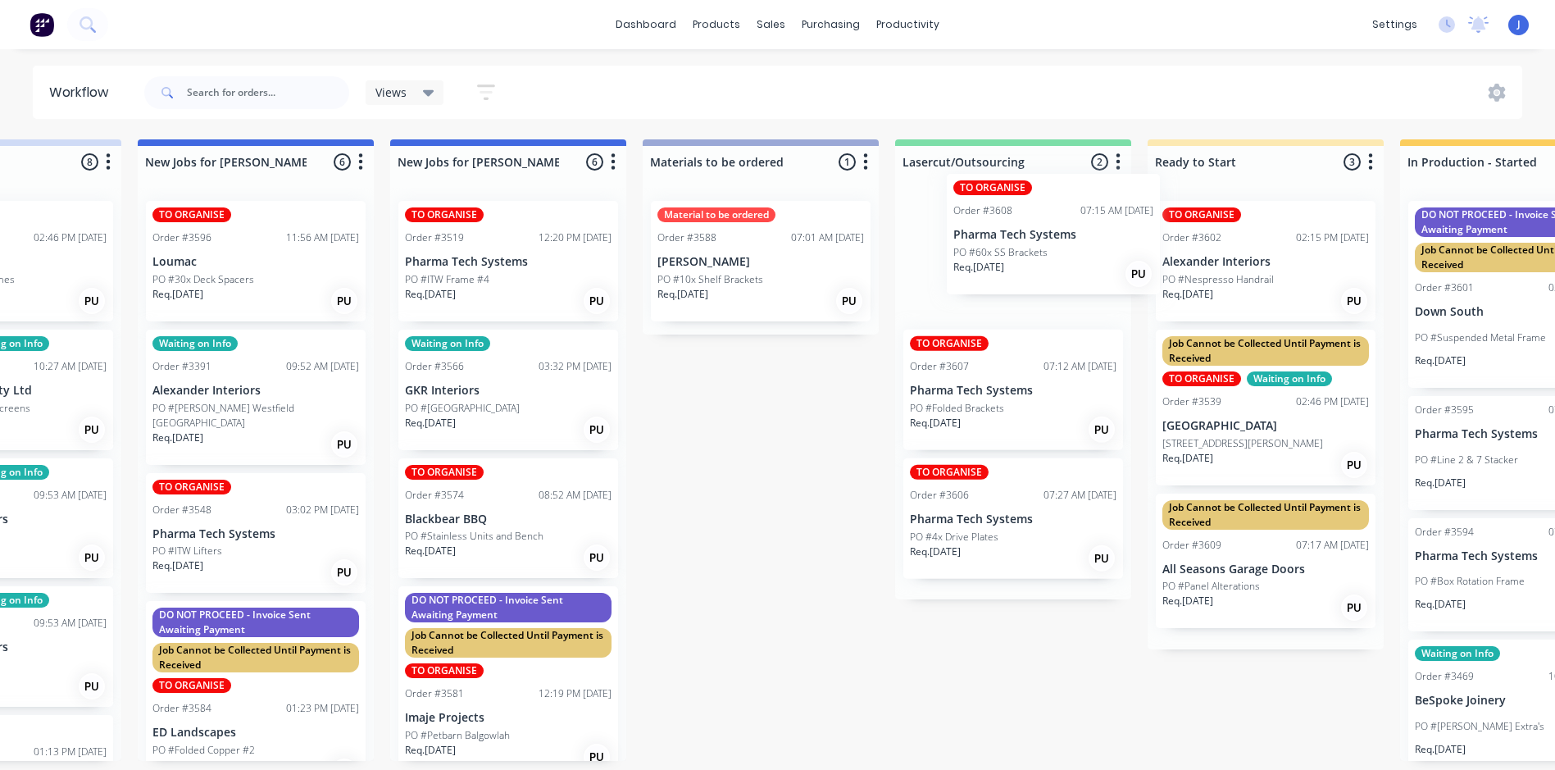
scroll to position [0, 403]
drag, startPoint x: 144, startPoint y: 392, endPoint x: 969, endPoint y: 246, distance: 837.5
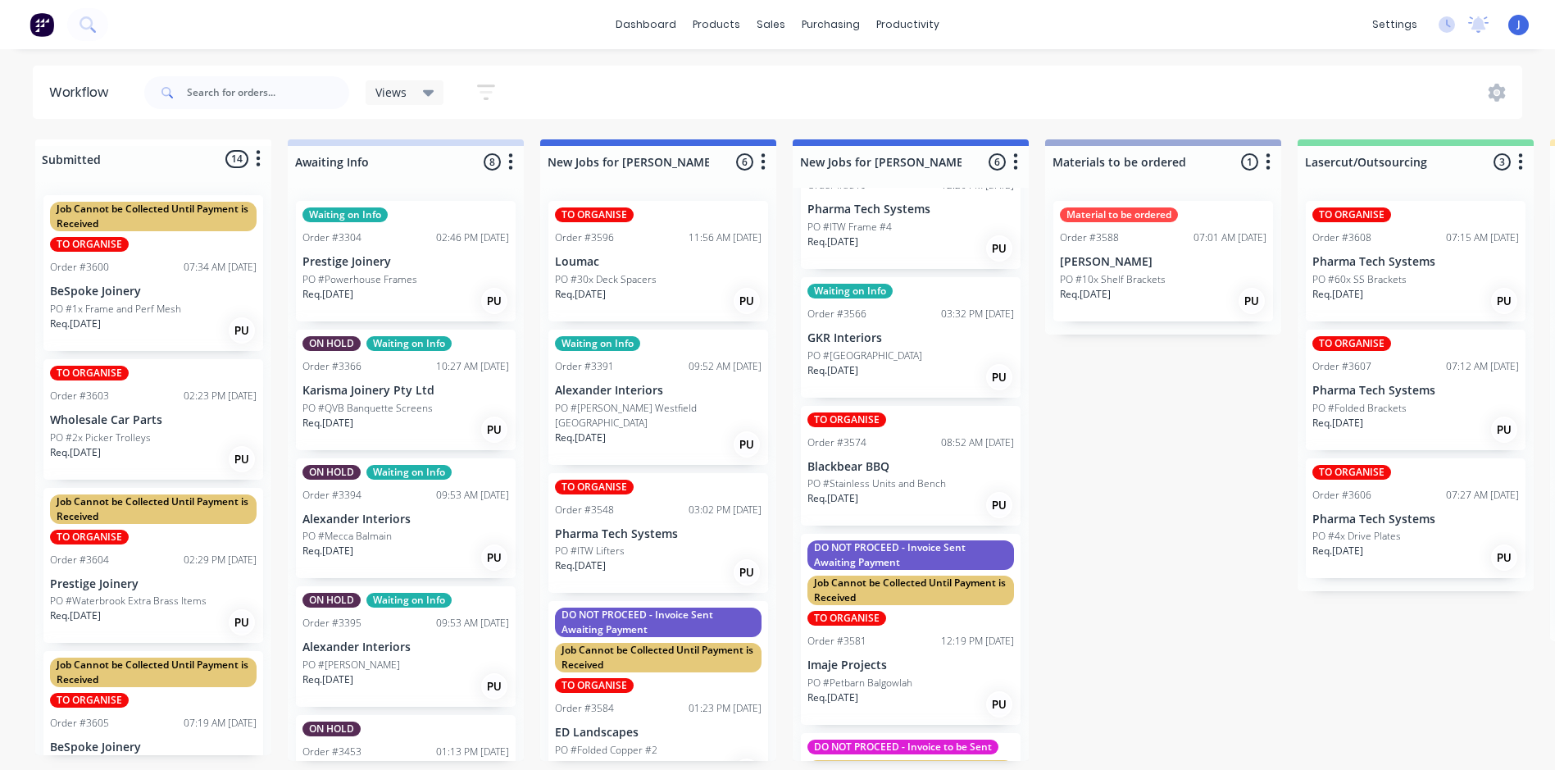
scroll to position [0, 0]
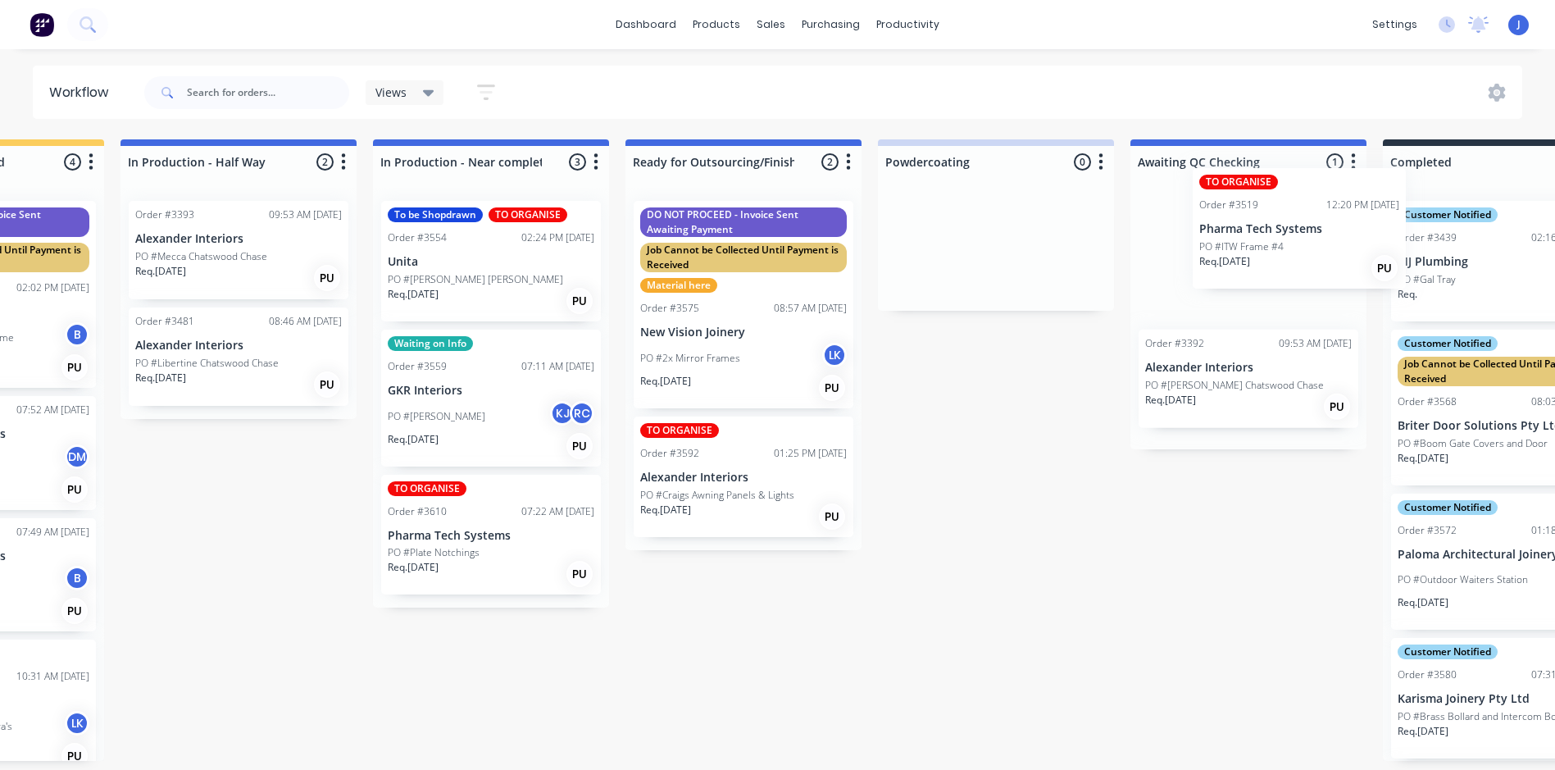
drag, startPoint x: 881, startPoint y: 280, endPoint x: 1257, endPoint y: 255, distance: 376.3
click at [1257, 254] on div "Submitted 14 Status colour #FFFFFF hex #FFFFFF Save Cancel Summaries Total orde…" at bounding box center [252, 449] width 4398 height 621
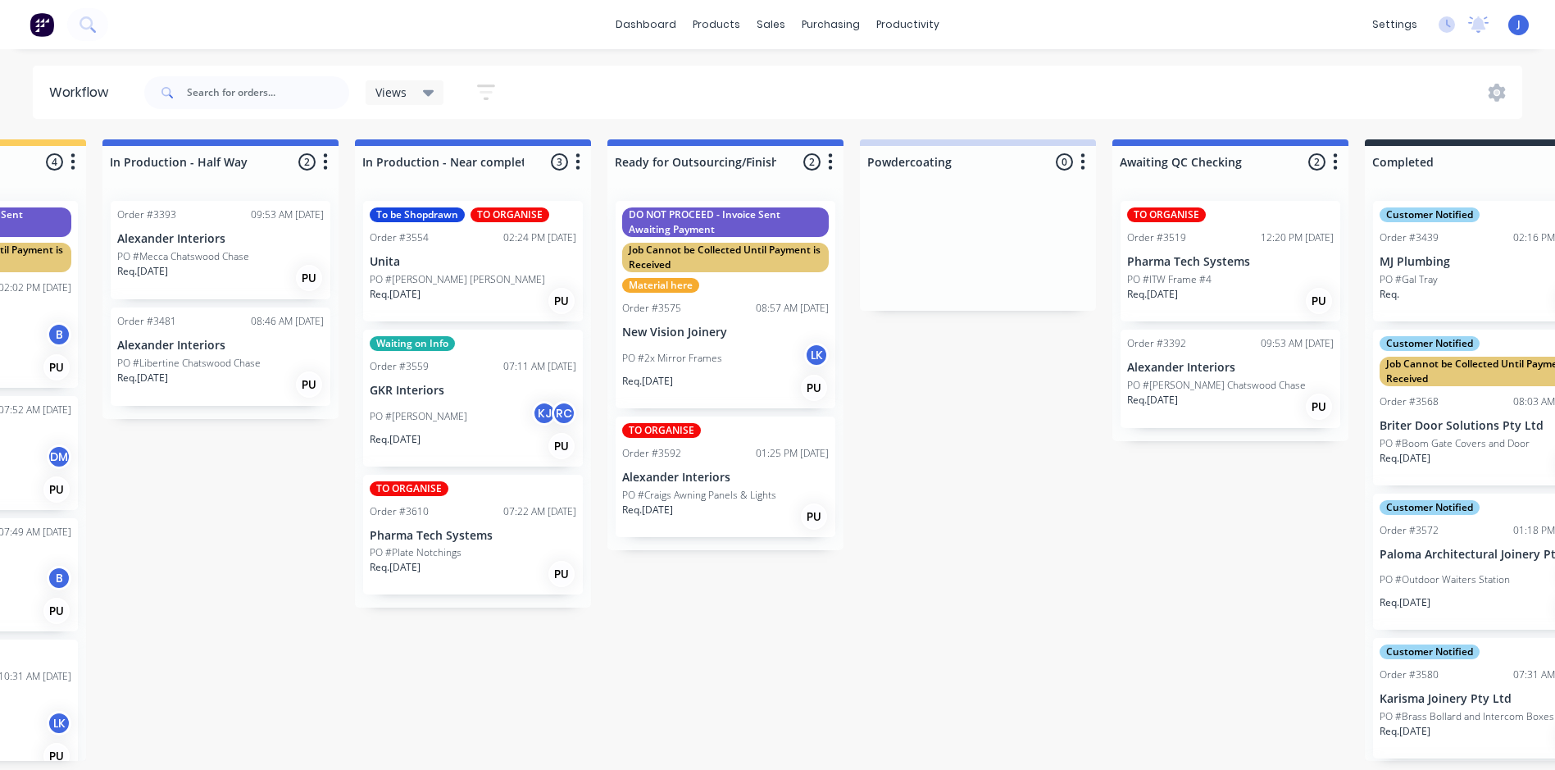
click at [1200, 287] on div "Req. 23/07/25 PU" at bounding box center [1230, 301] width 207 height 28
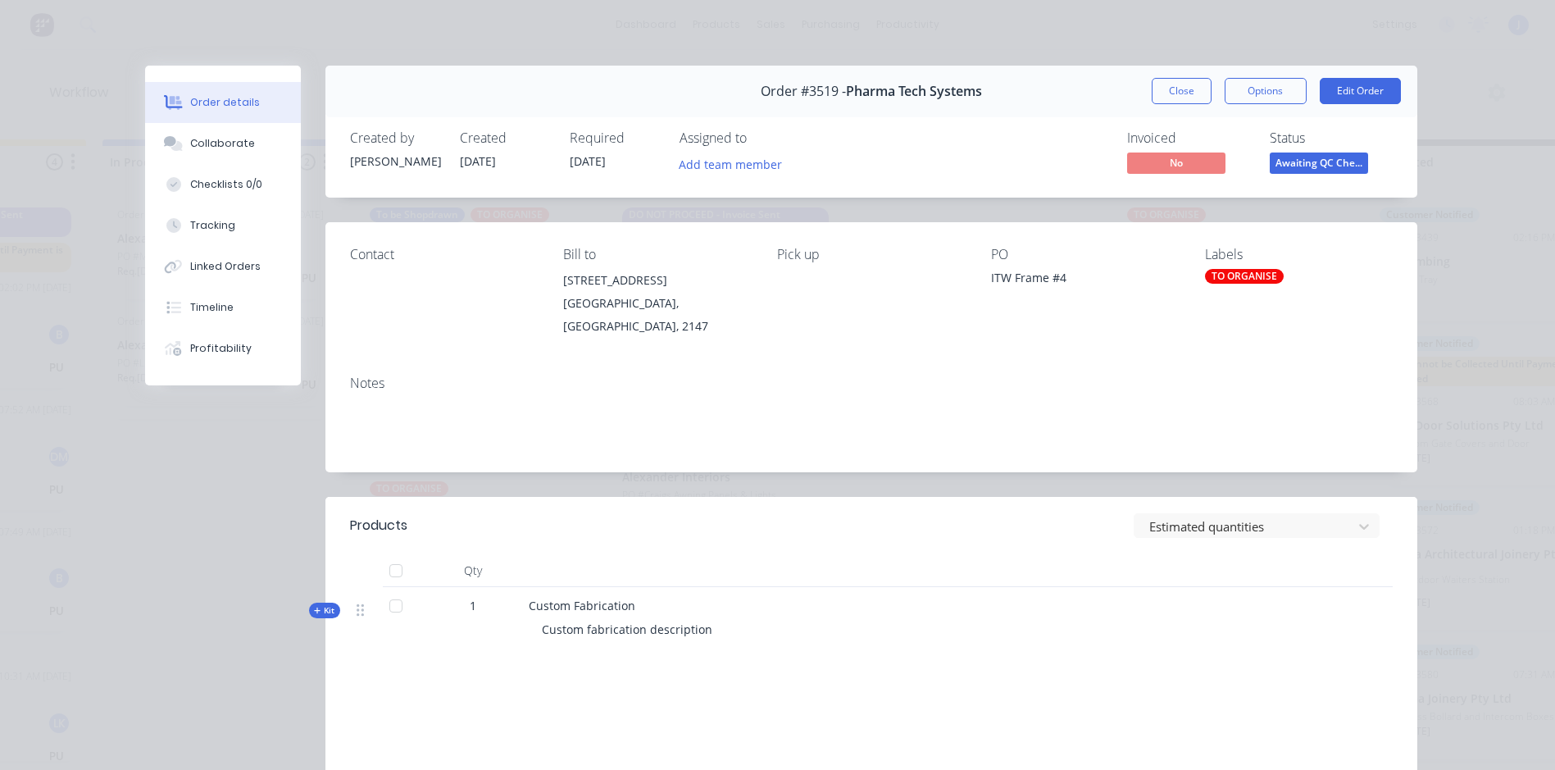
click at [996, 83] on div "Order #3519 - Pharma Tech Systems Close Options Edit Order" at bounding box center [871, 92] width 1092 height 52
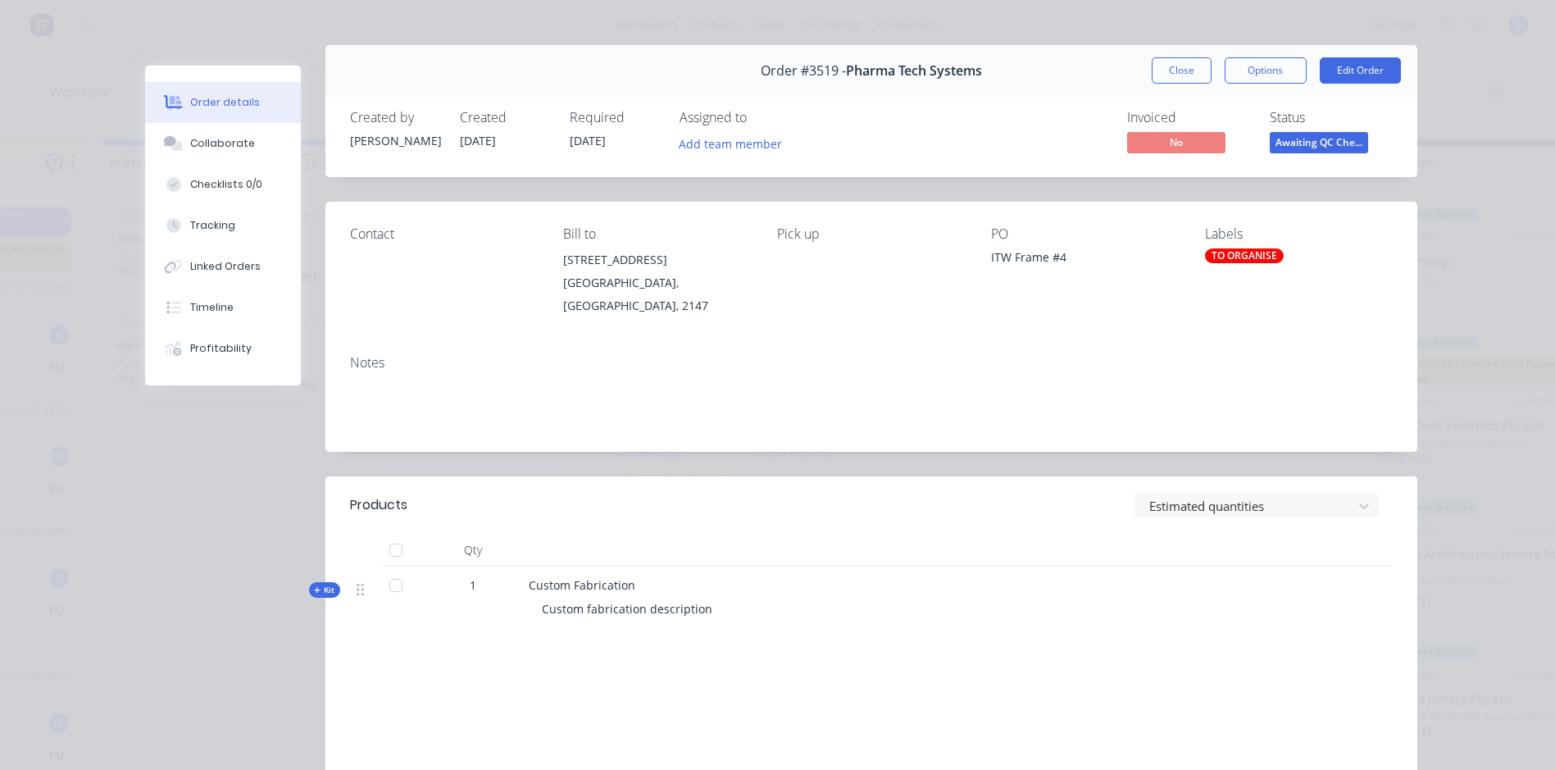
scroll to position [0, 0]
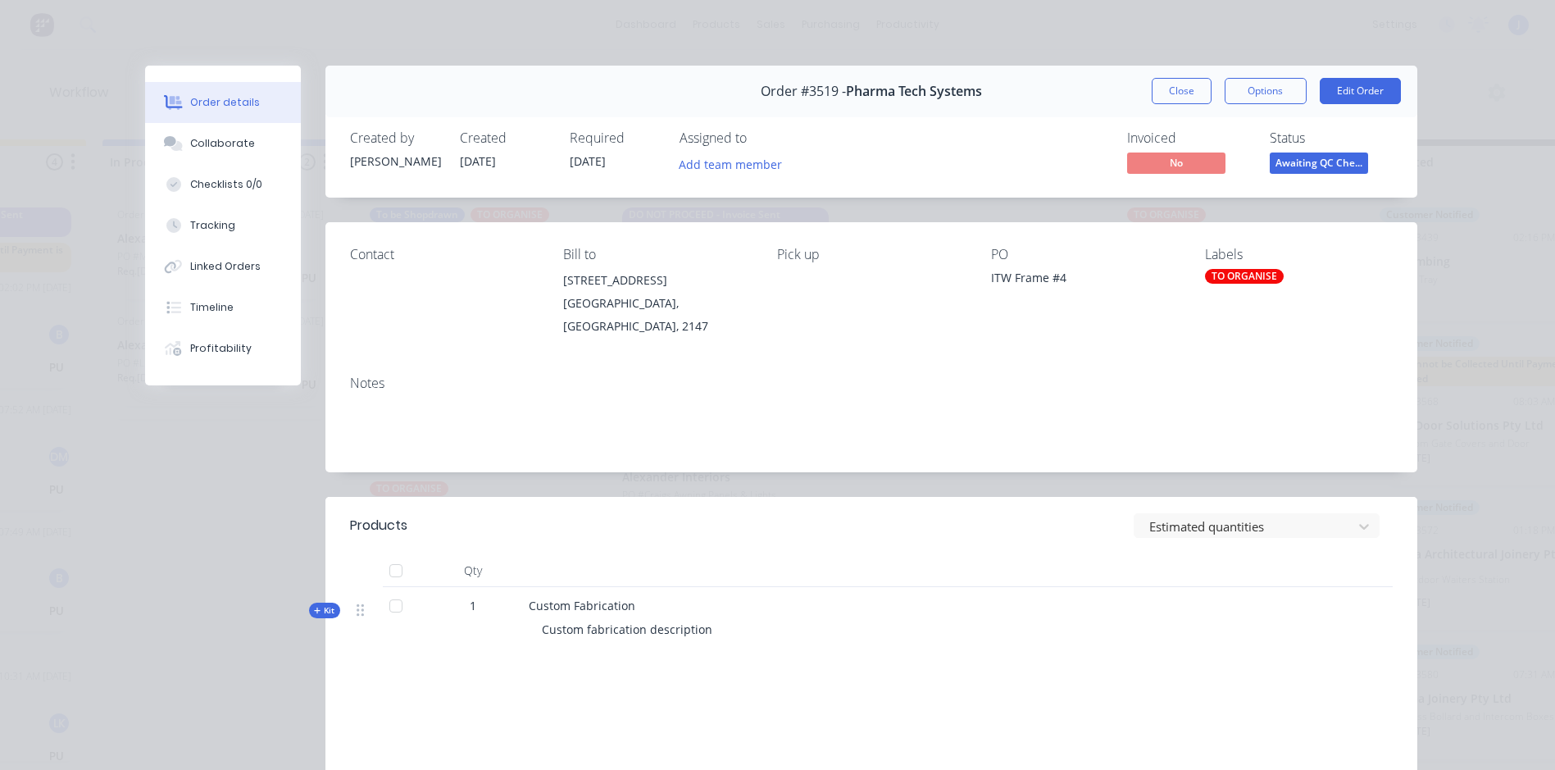
click at [991, 81] on div "Order #3519 - Pharma Tech Systems Close Options Edit Order" at bounding box center [871, 92] width 1092 height 52
click at [1185, 93] on button "Close" at bounding box center [1182, 91] width 60 height 26
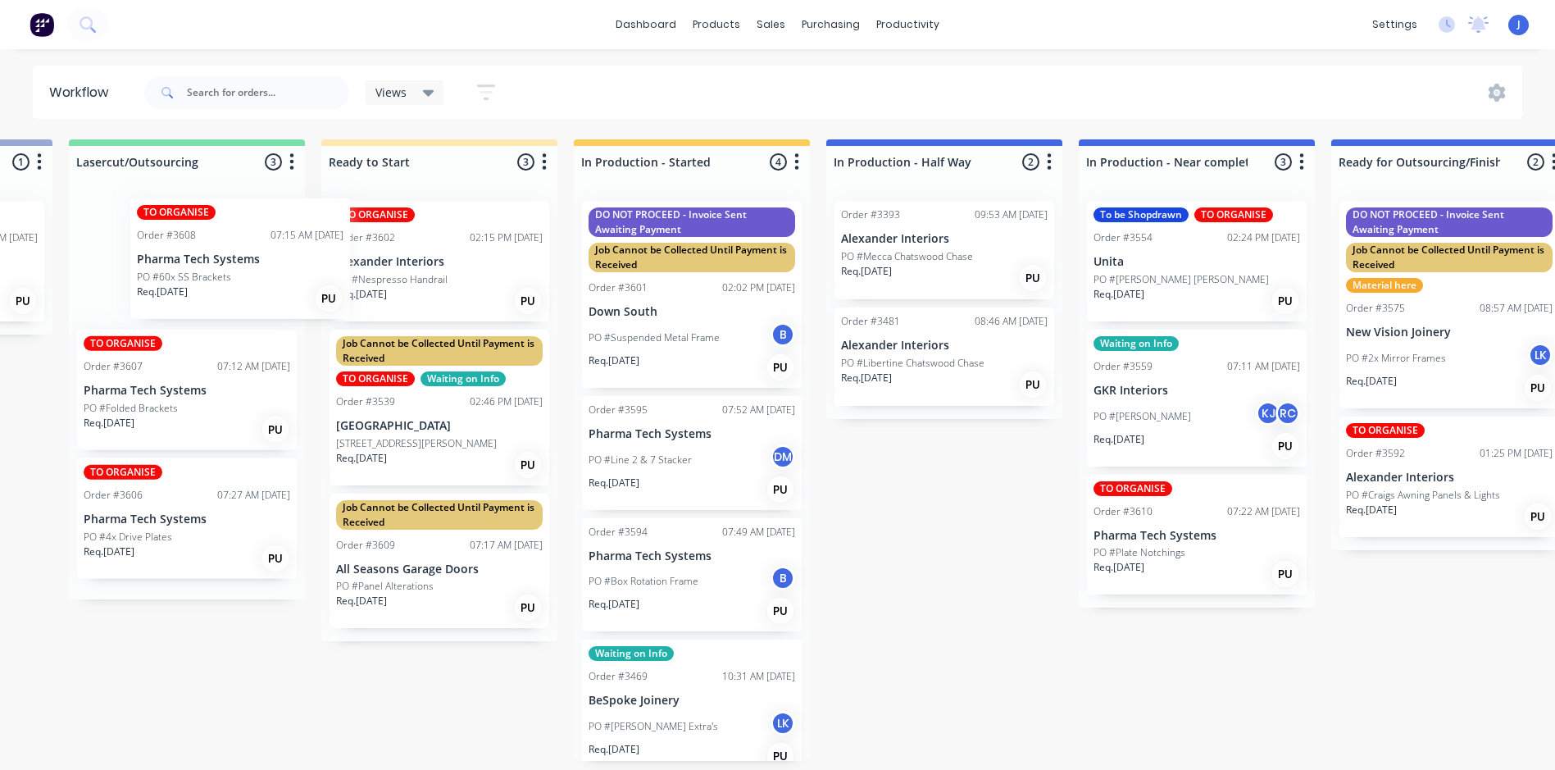
scroll to position [3, 1218]
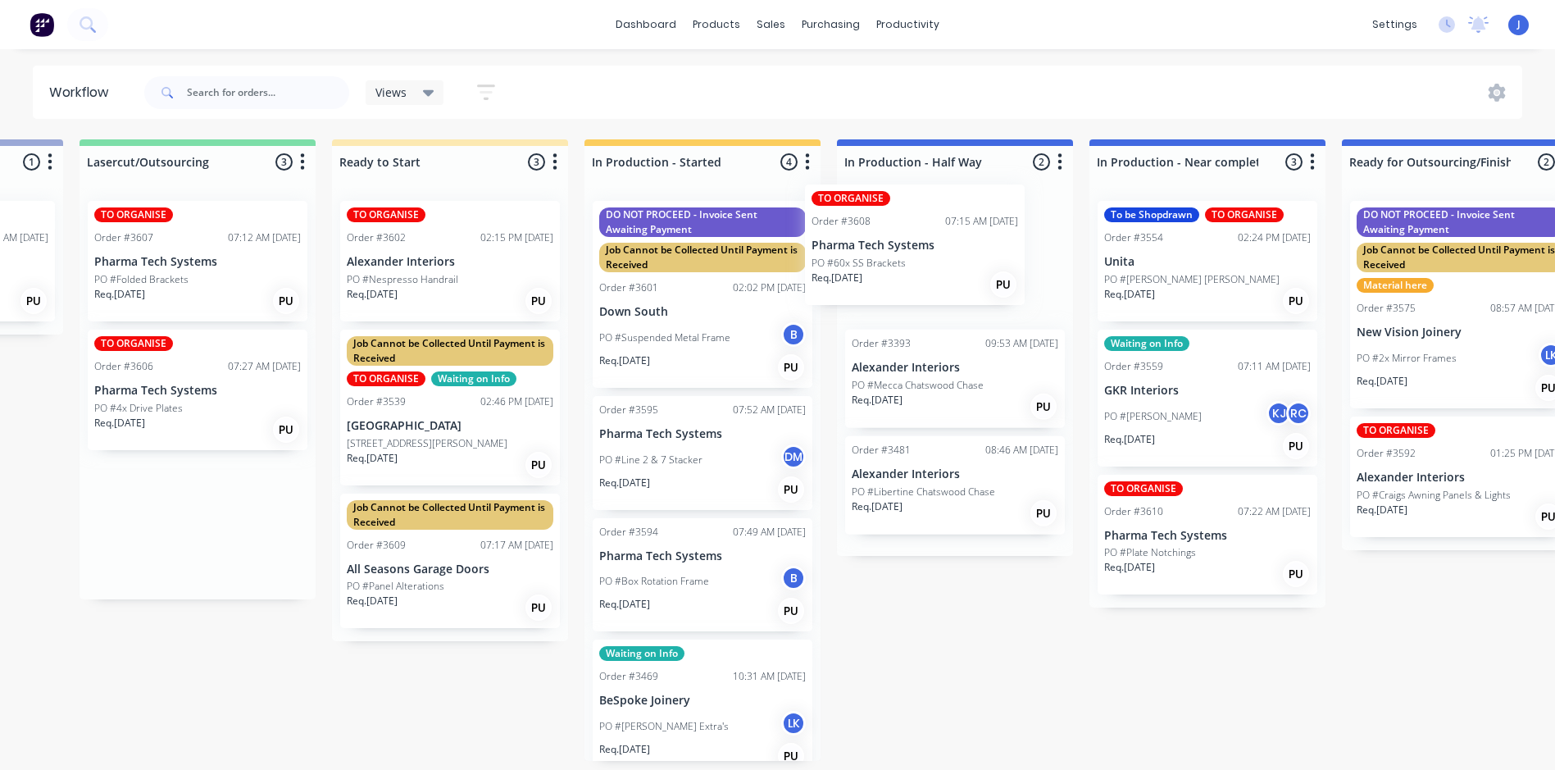
drag, startPoint x: 214, startPoint y: 249, endPoint x: 947, endPoint y: 235, distance: 733.0
click at [947, 235] on div "Submitted 14 Status colour #FFFFFF hex #FFFFFF Save Cancel Summaries Total orde…" at bounding box center [969, 449] width 4398 height 621
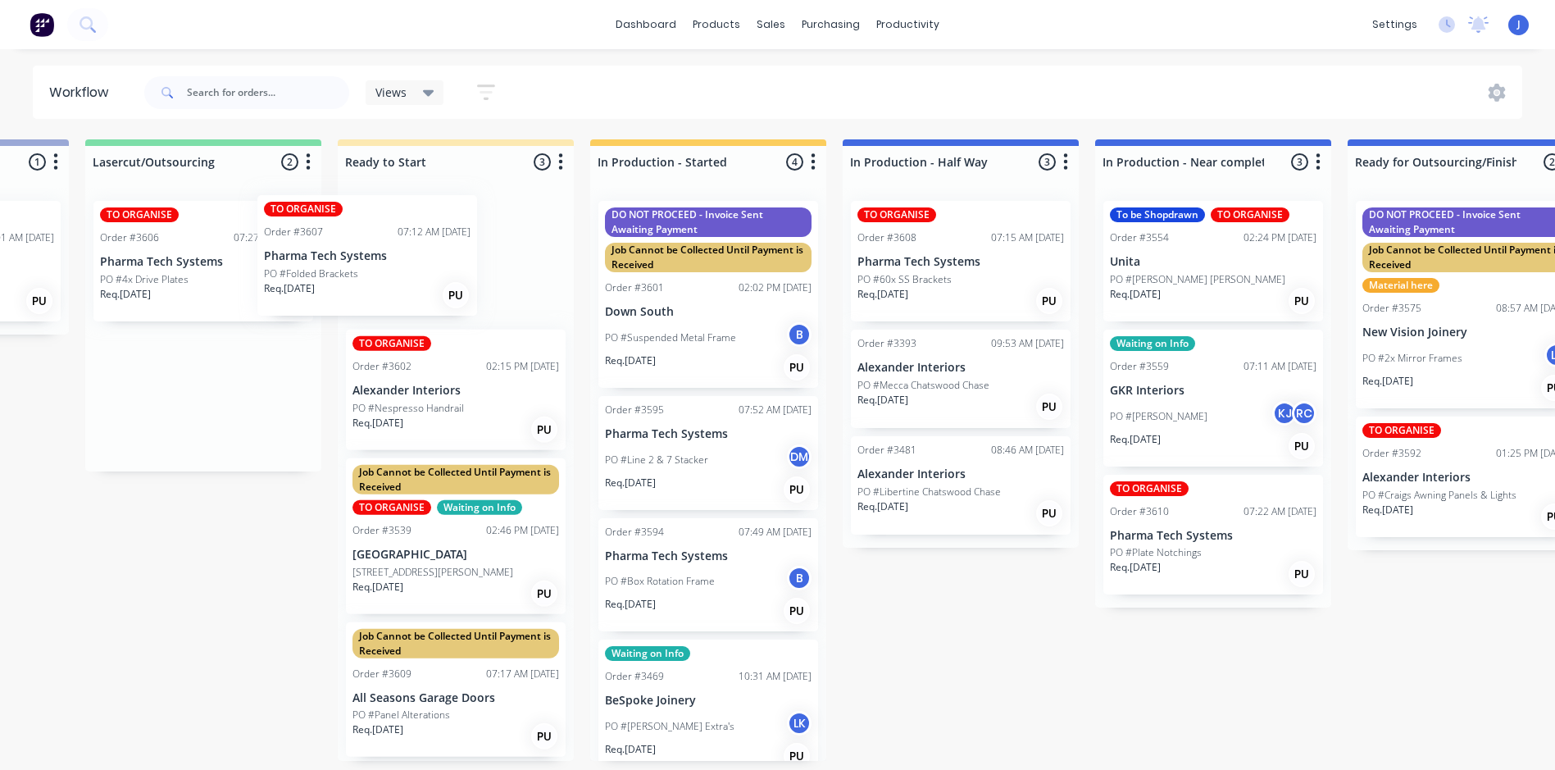
scroll to position [3, 1208]
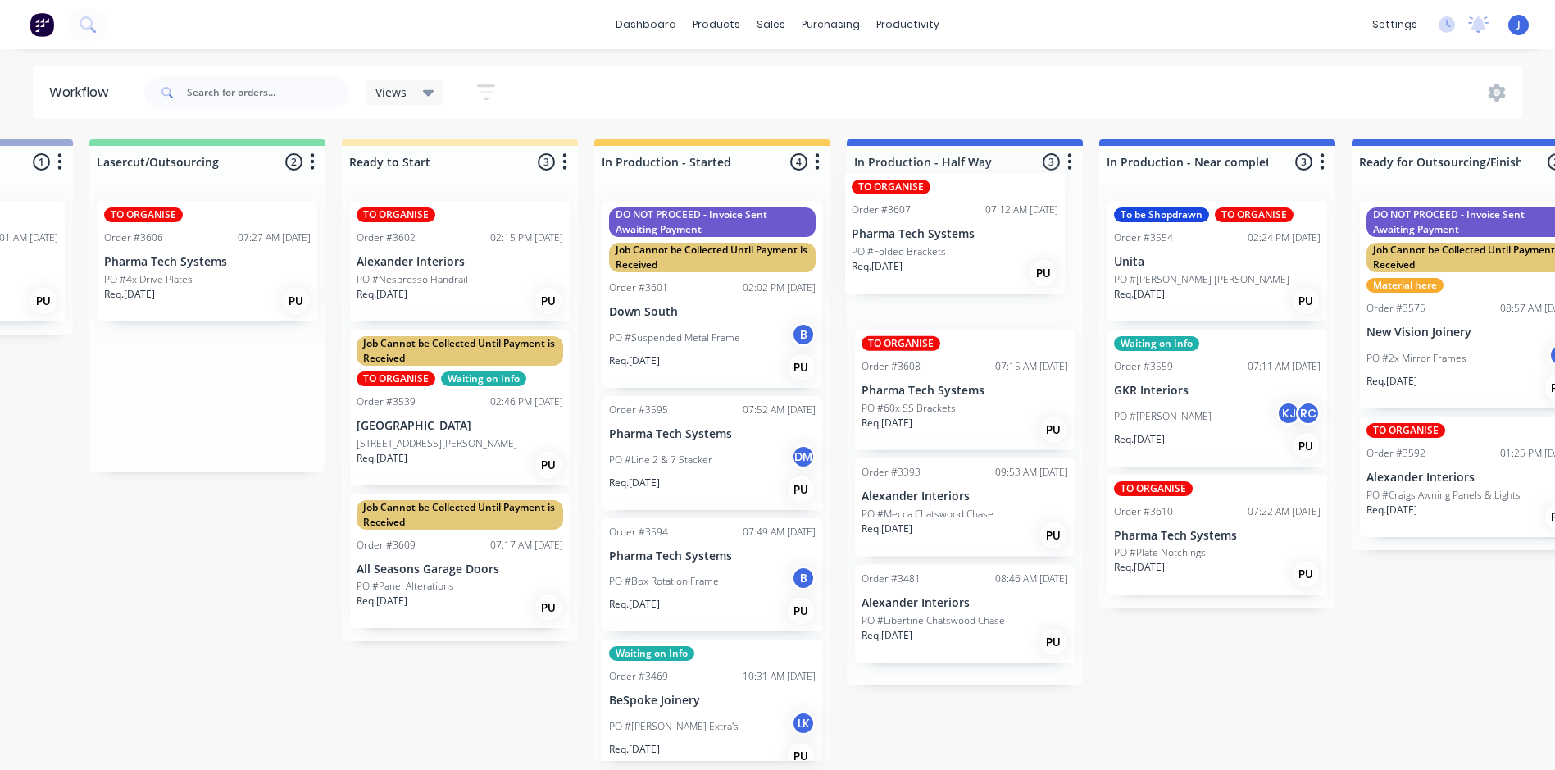
drag, startPoint x: 153, startPoint y: 239, endPoint x: 917, endPoint y: 213, distance: 763.6
click at [917, 213] on div "Submitted 14 Status colour #FFFFFF hex #FFFFFF Save Cancel Summaries Total orde…" at bounding box center [978, 449] width 4398 height 621
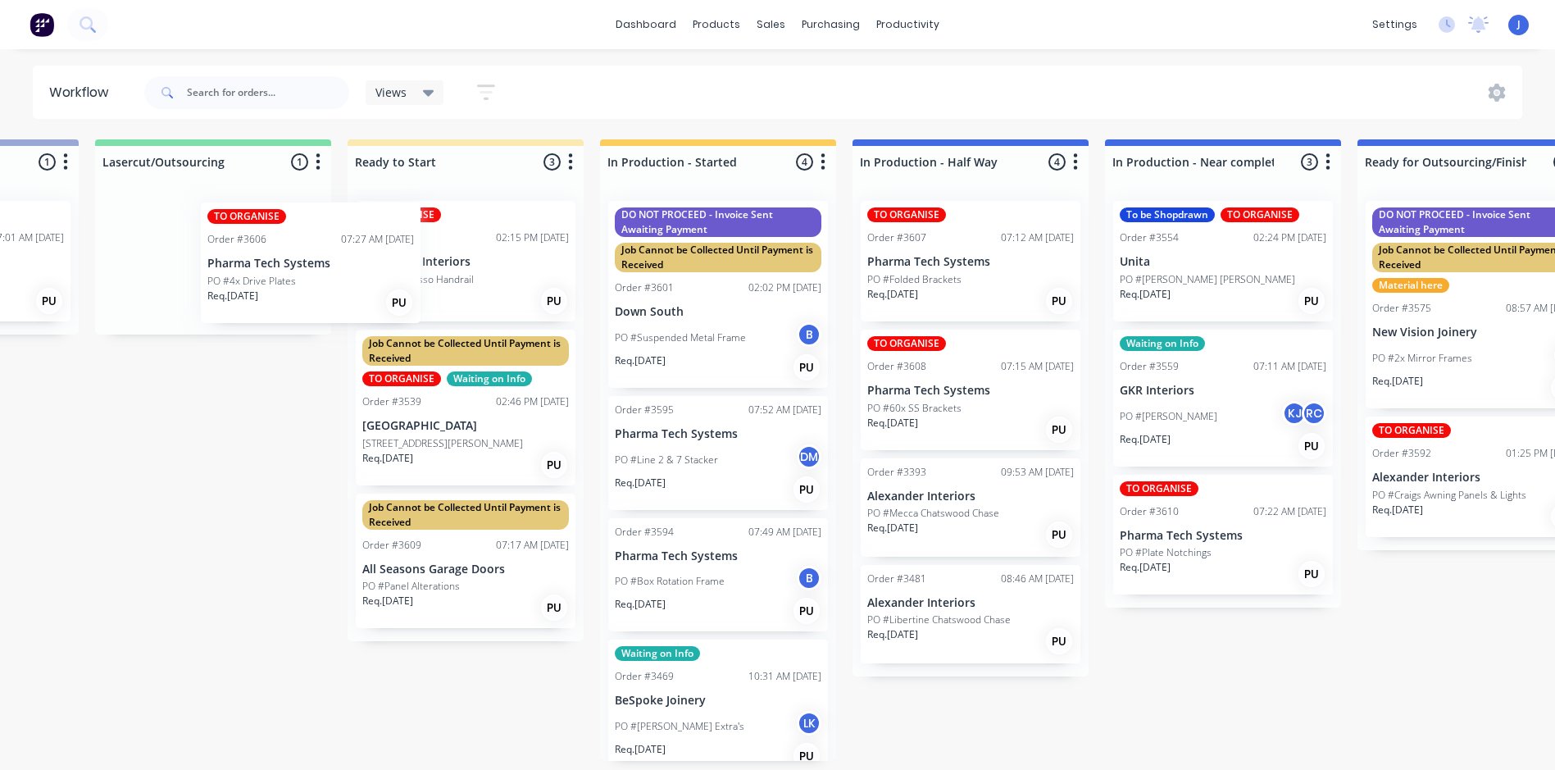
scroll to position [3, 1201]
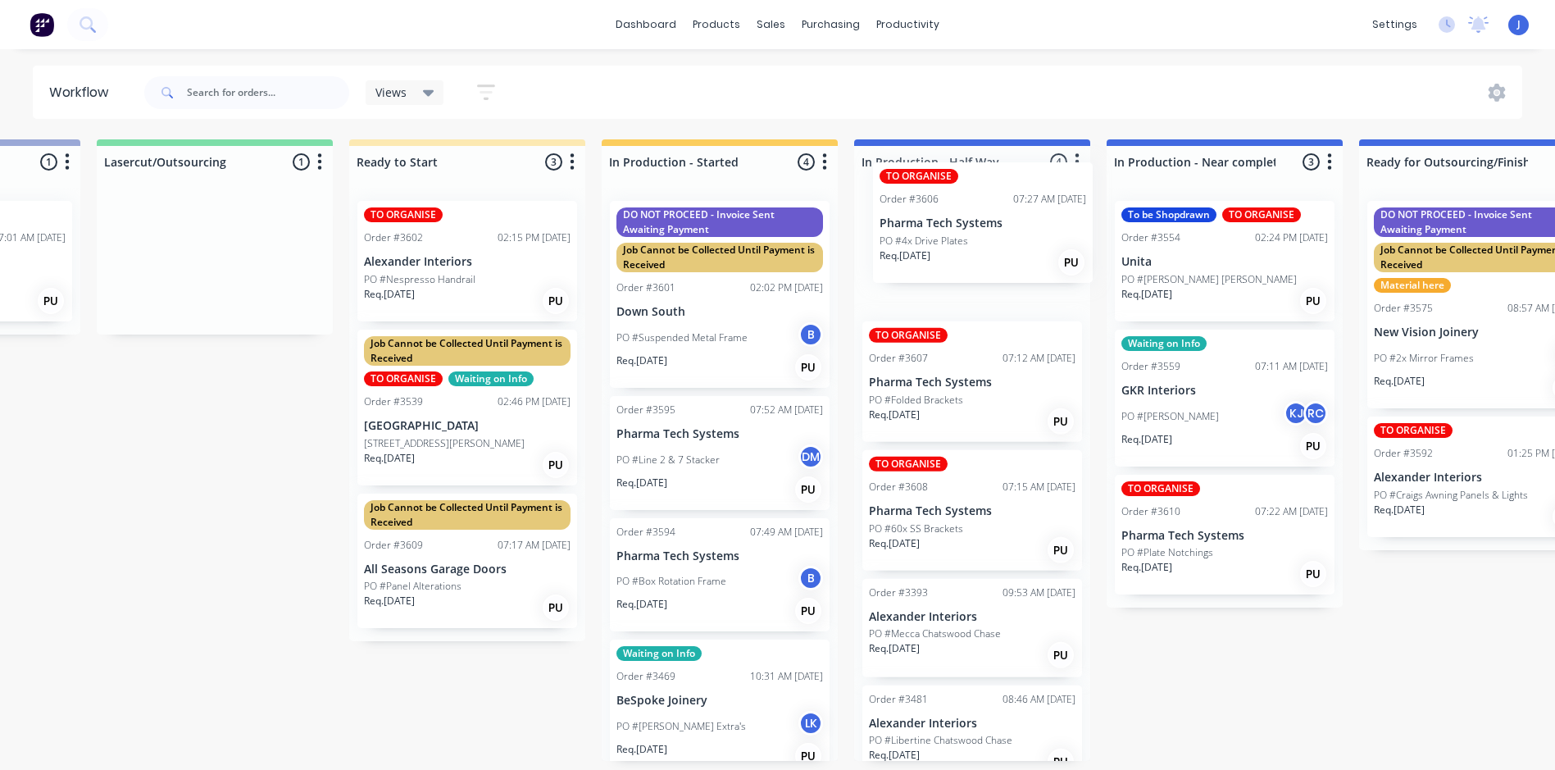
drag, startPoint x: 214, startPoint y: 226, endPoint x: 1000, endPoint y: 191, distance: 787.0
click at [1000, 191] on div "Submitted 14 Status colour #FFFFFF hex #FFFFFF Save Cancel Summaries Total orde…" at bounding box center [986, 449] width 4398 height 621
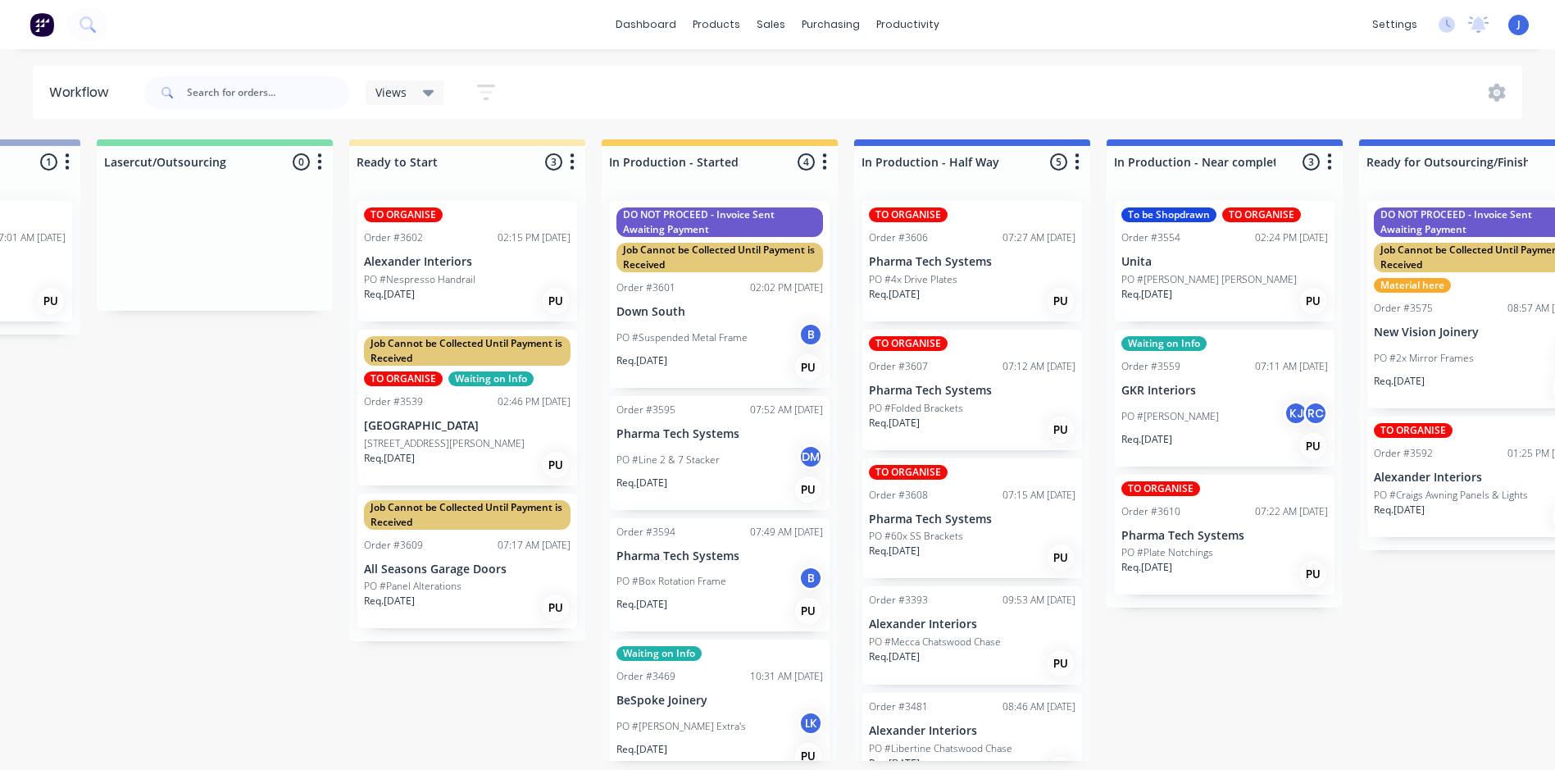
click at [471, 274] on p "PO #Nespresso Handrail" at bounding box center [419, 279] width 111 height 15
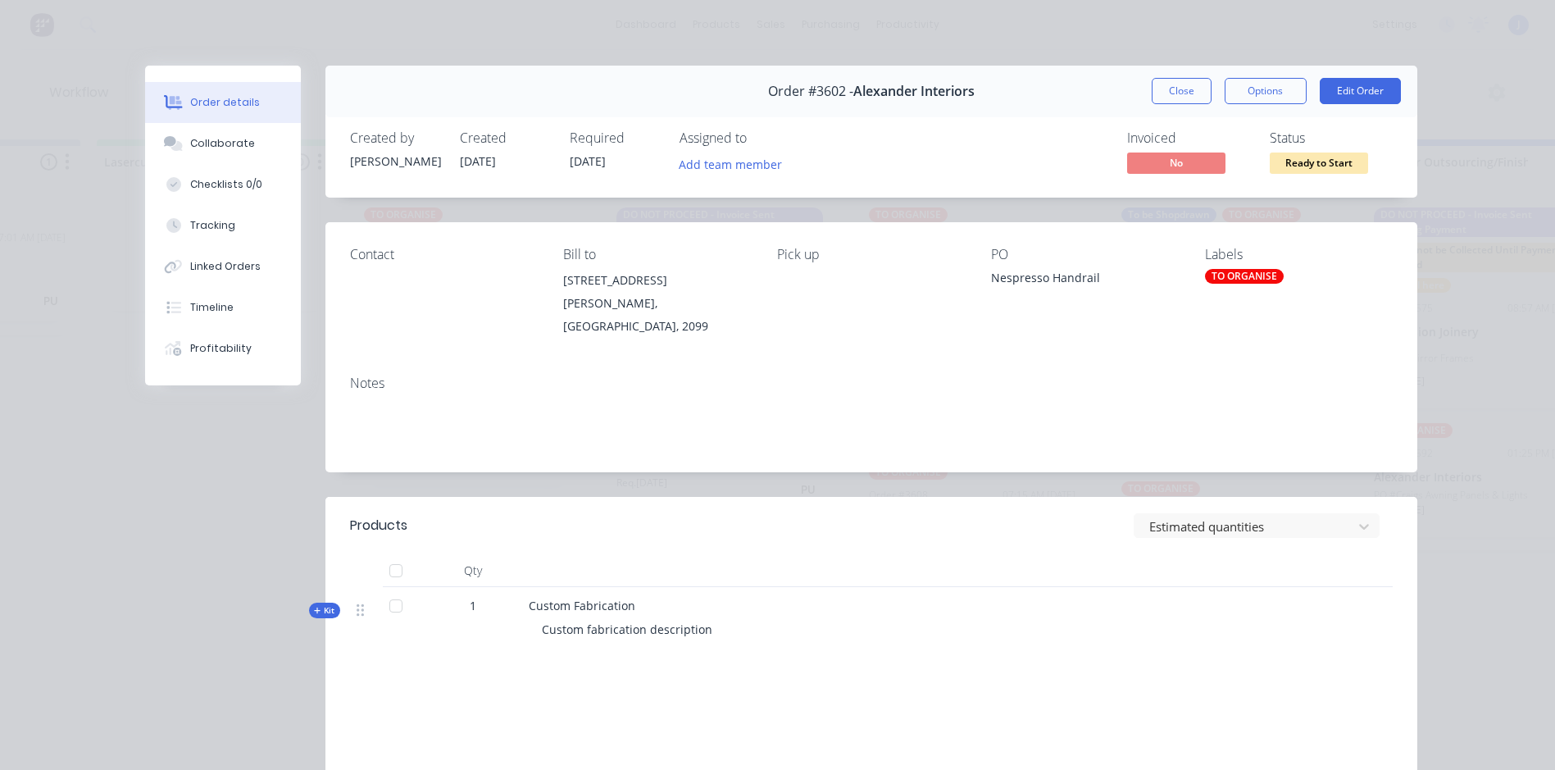
click at [1229, 275] on div "TO ORGANISE" at bounding box center [1244, 276] width 79 height 15
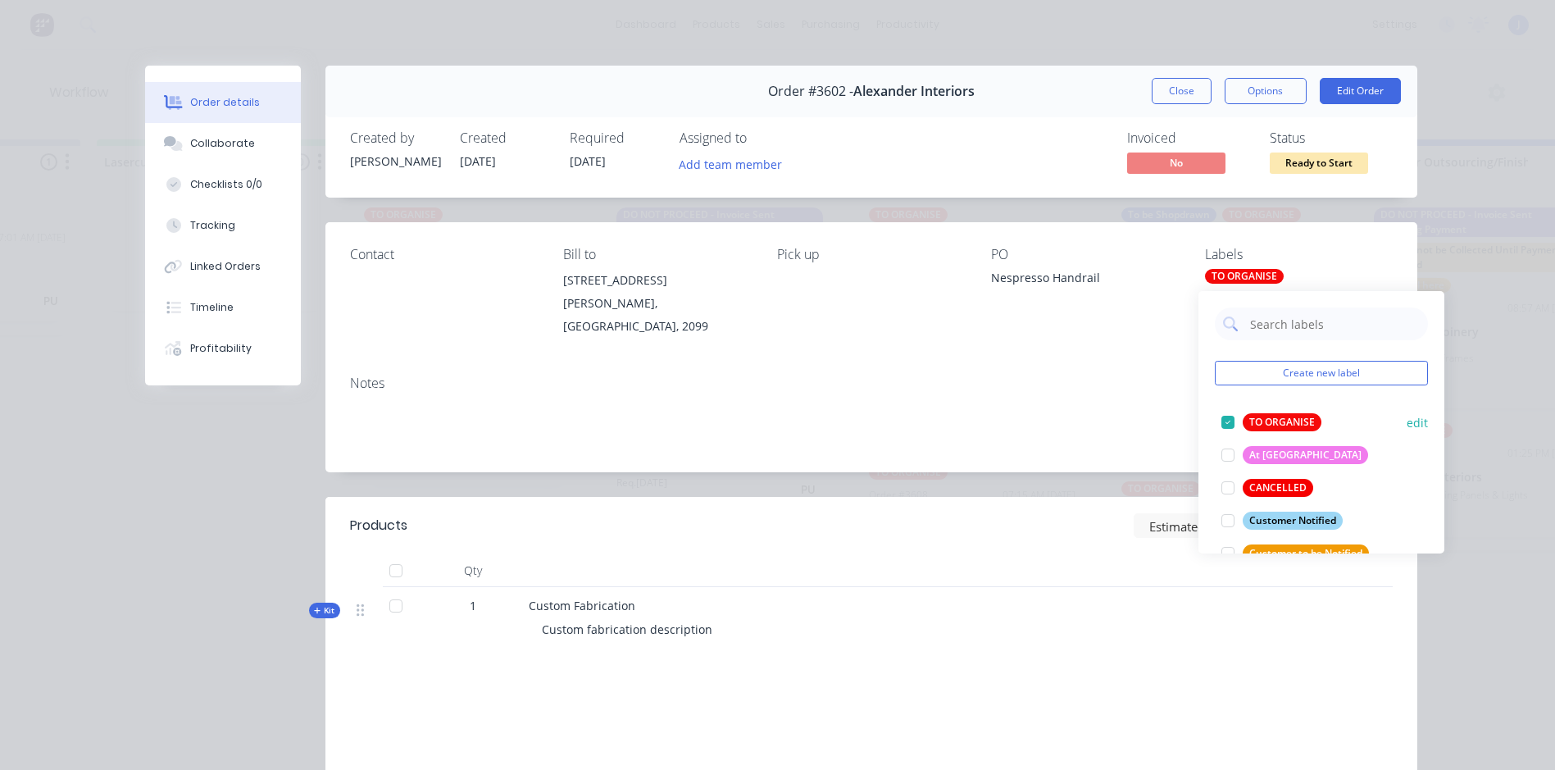
click at [1225, 422] on div at bounding box center [1228, 422] width 33 height 33
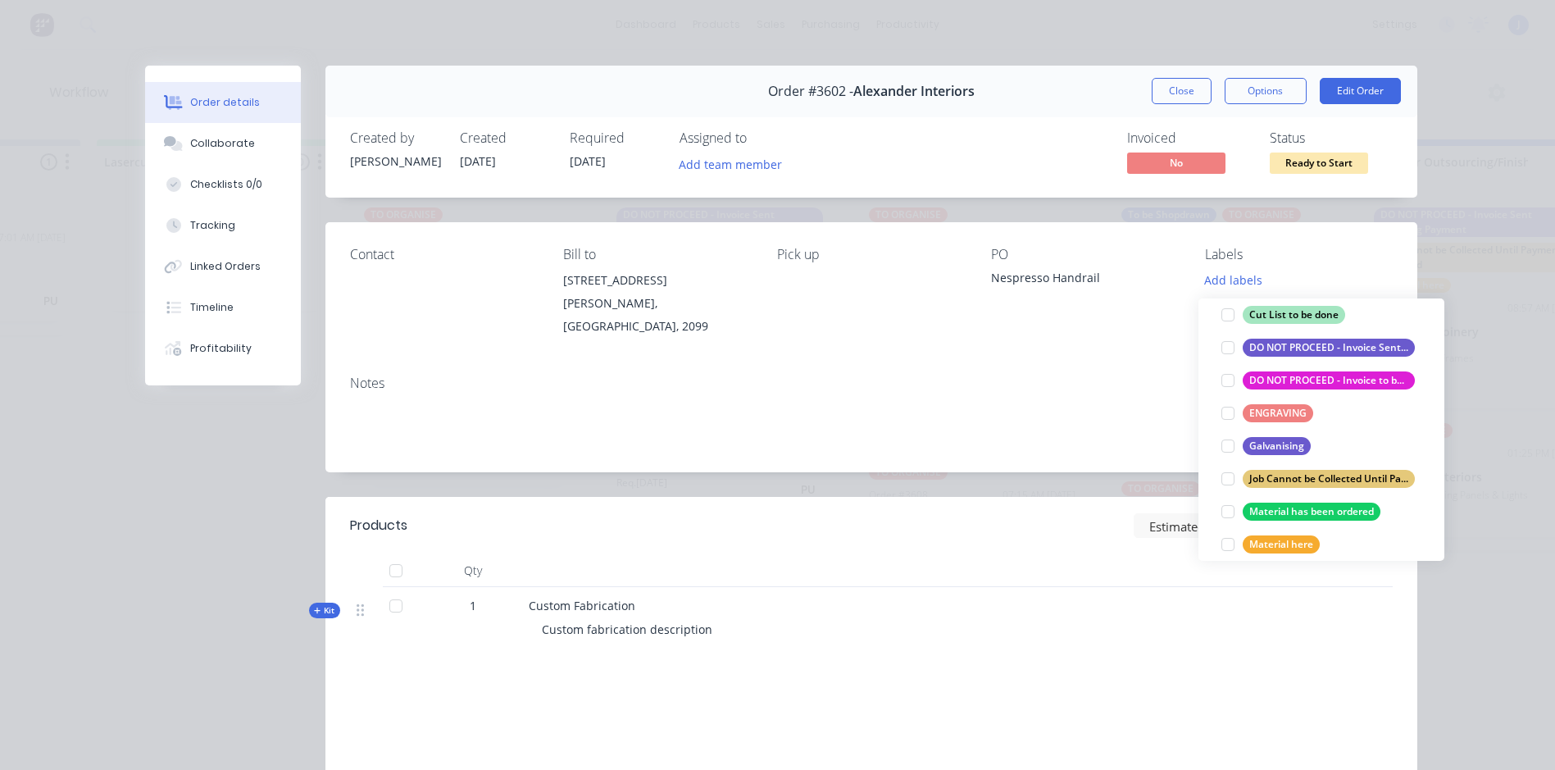
scroll to position [328, 0]
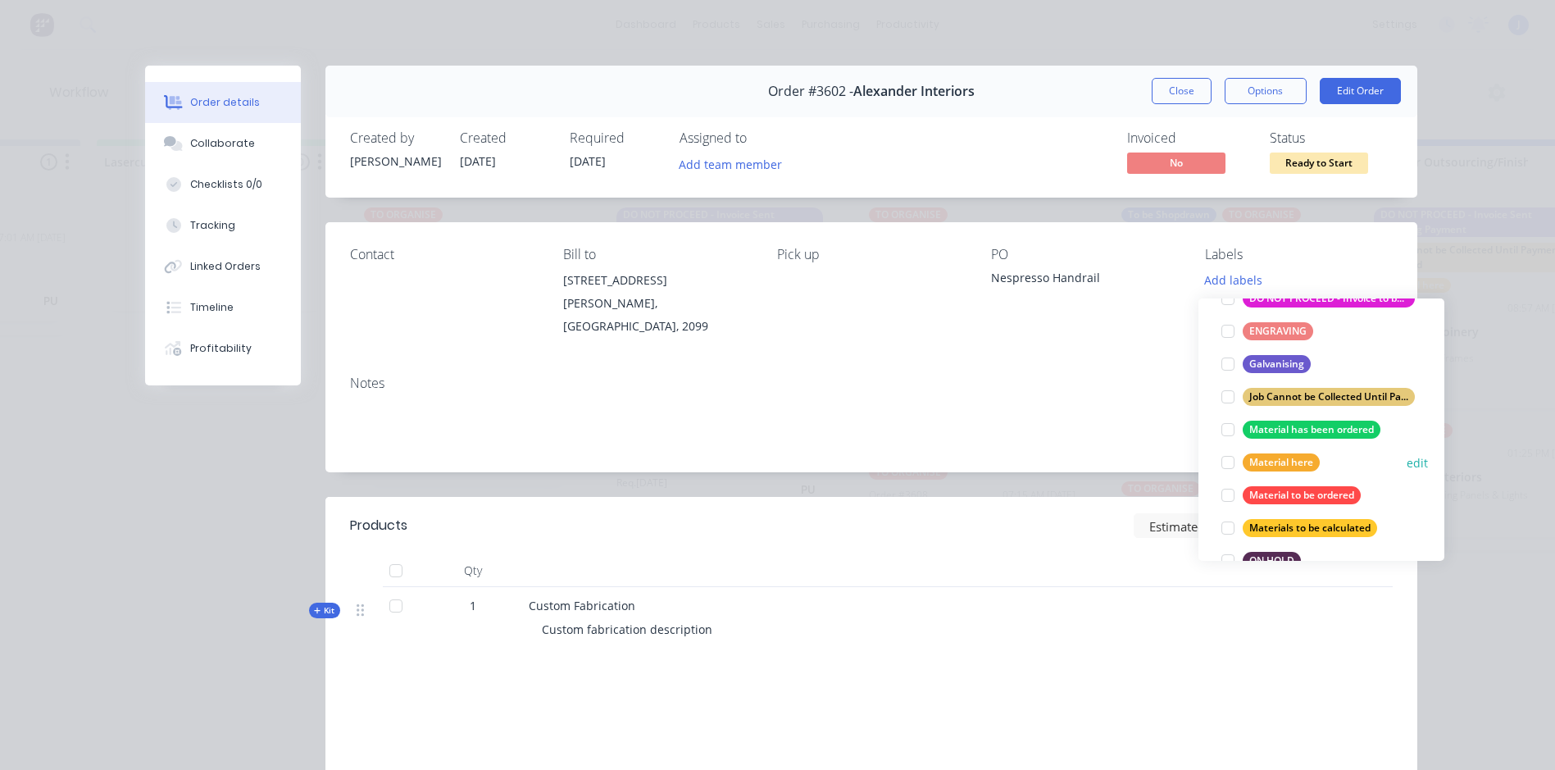
click at [1230, 458] on div at bounding box center [1228, 462] width 33 height 33
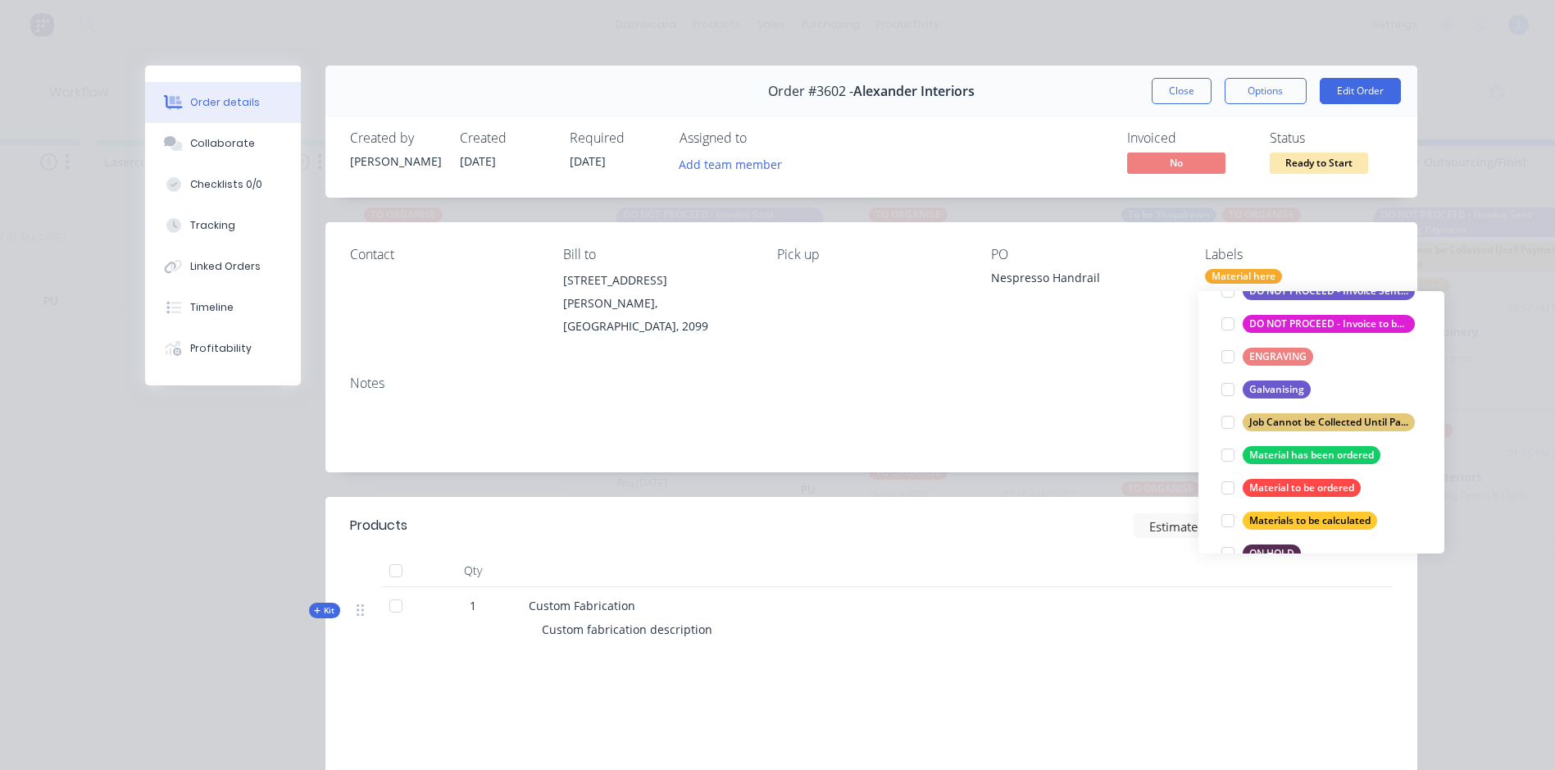
scroll to position [0, 0]
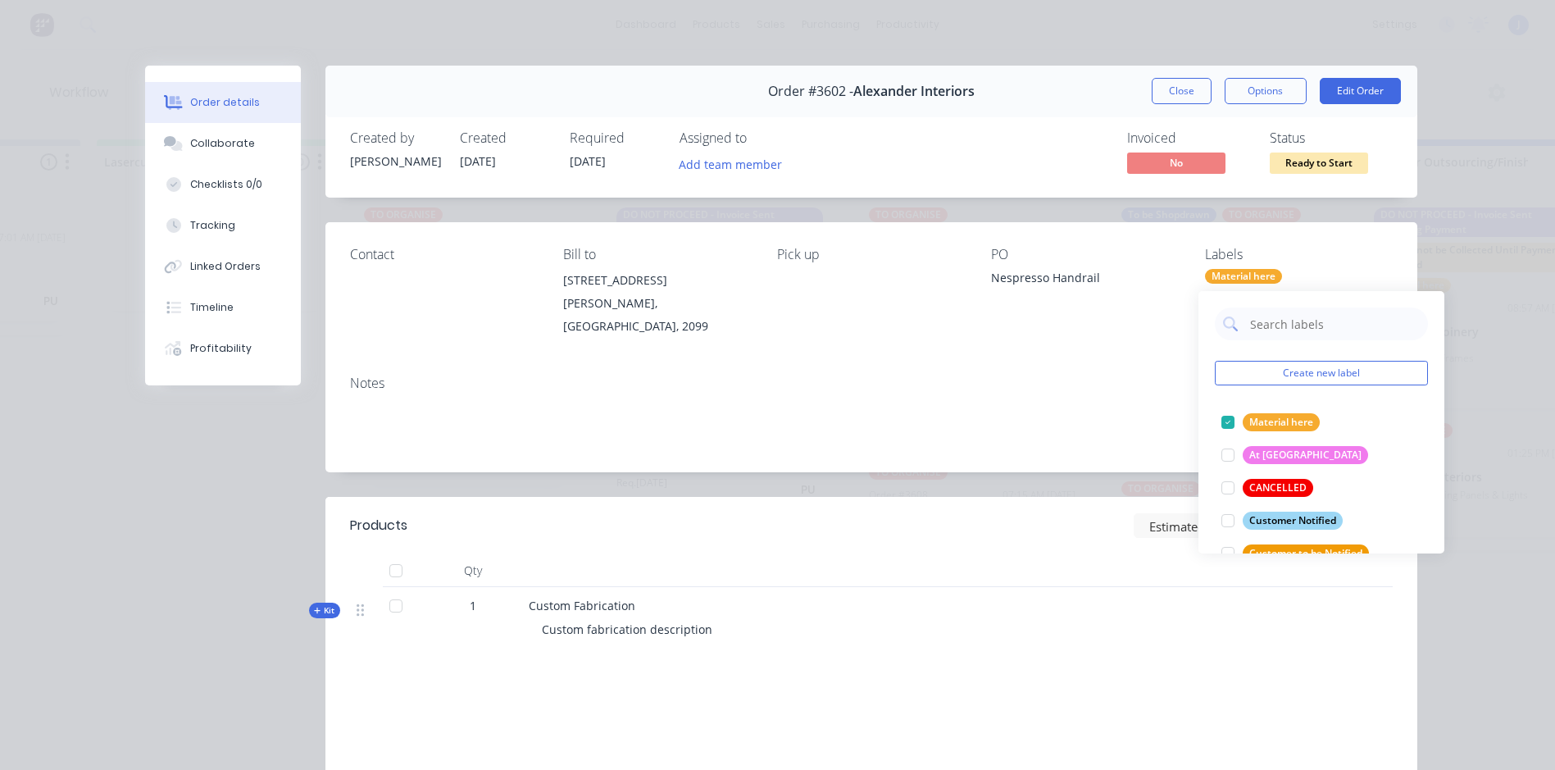
click at [1013, 362] on div "Notes" at bounding box center [871, 417] width 1092 height 110
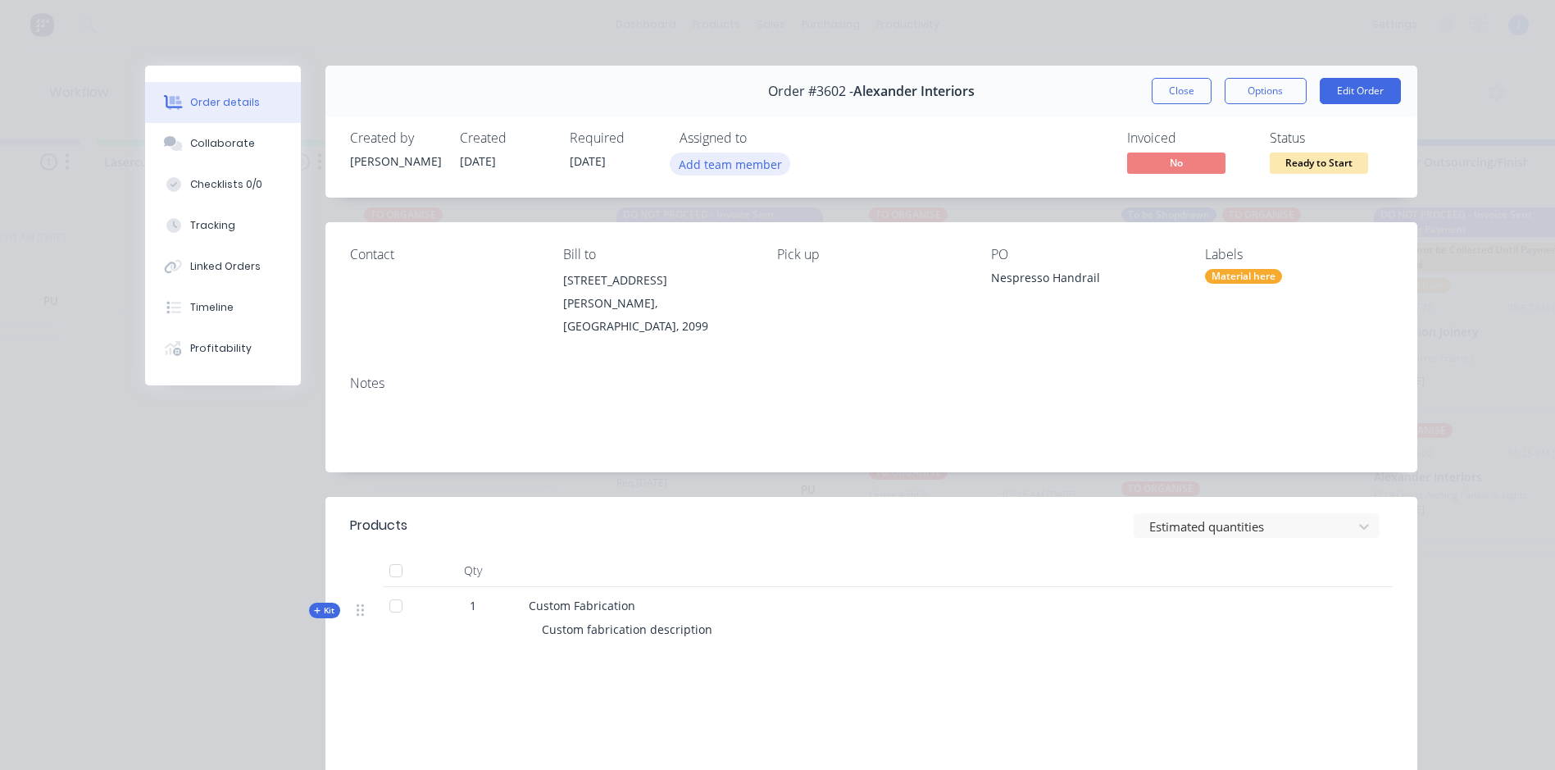
click at [735, 169] on button "Add team member" at bounding box center [730, 163] width 121 height 22
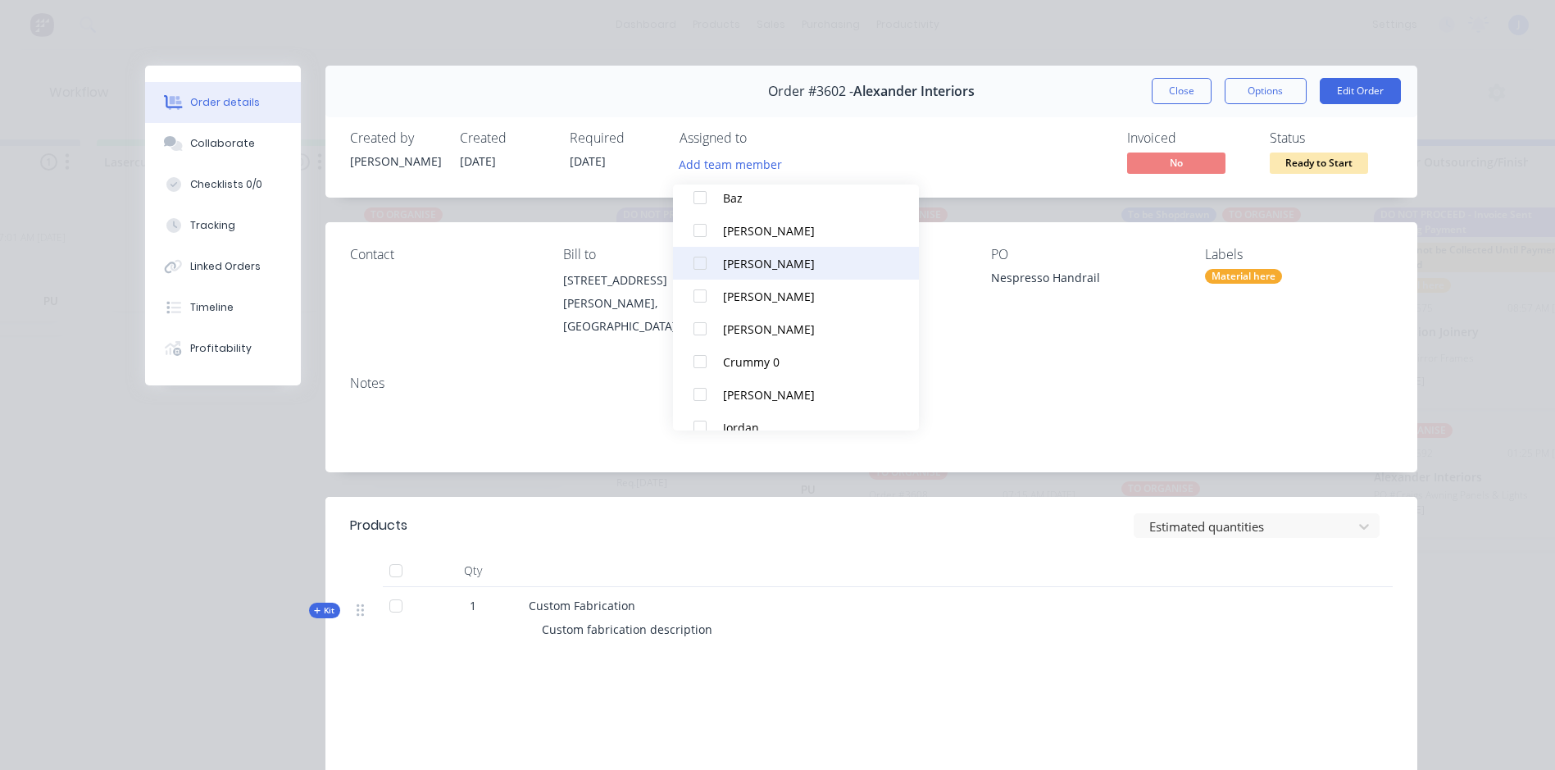
scroll to position [164, 0]
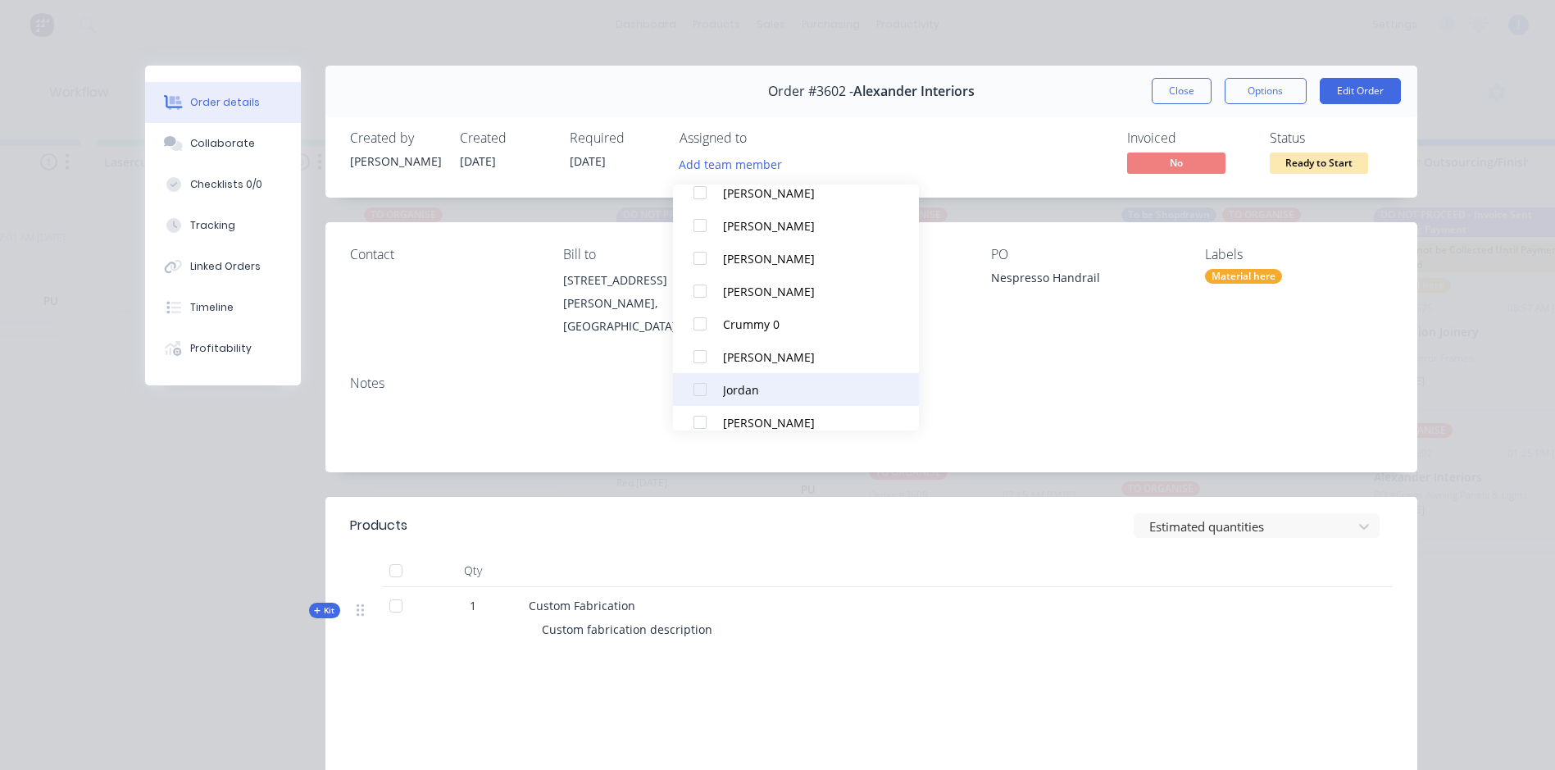
click at [699, 387] on div at bounding box center [700, 389] width 33 height 33
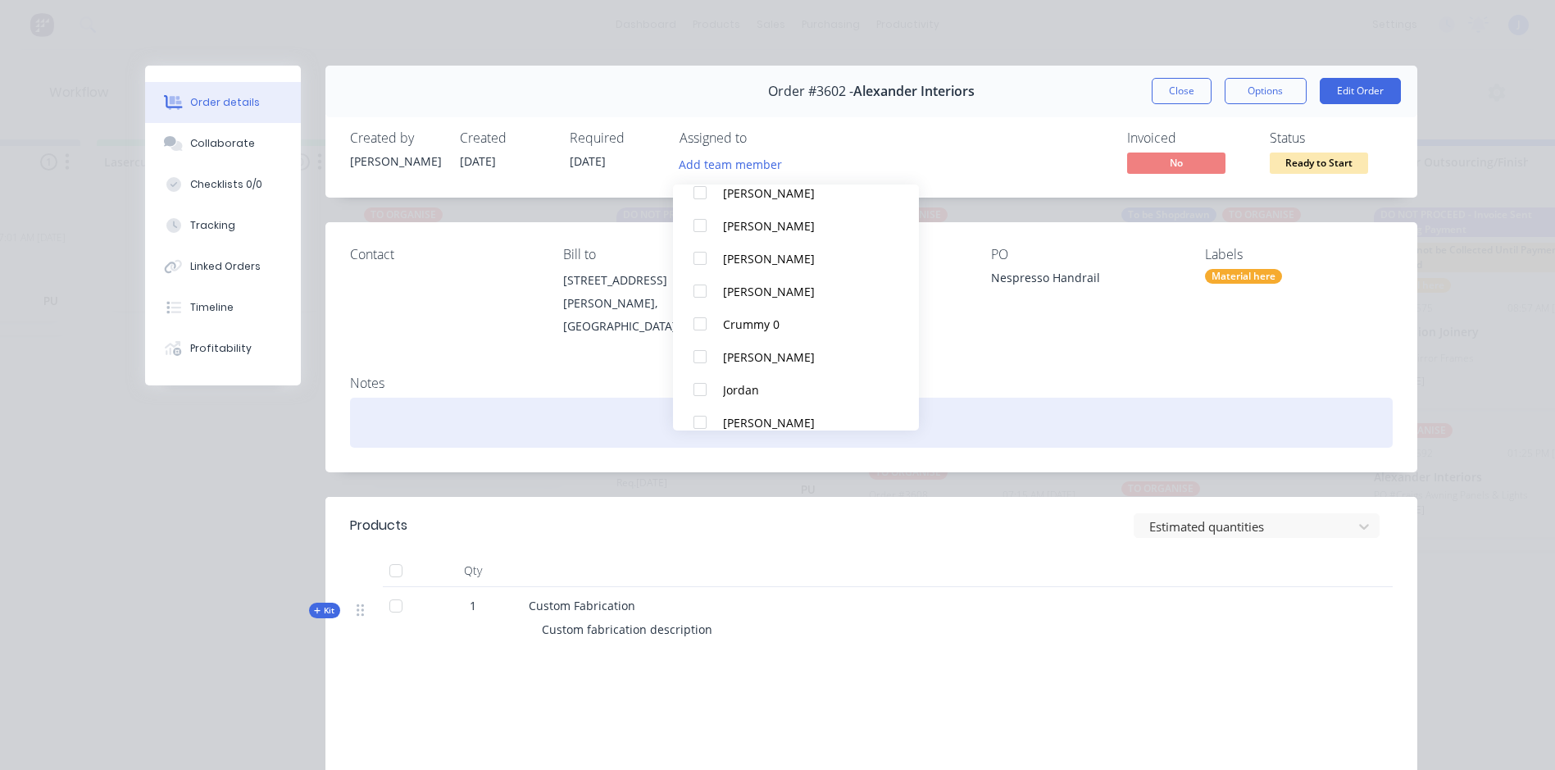
scroll to position [0, 0]
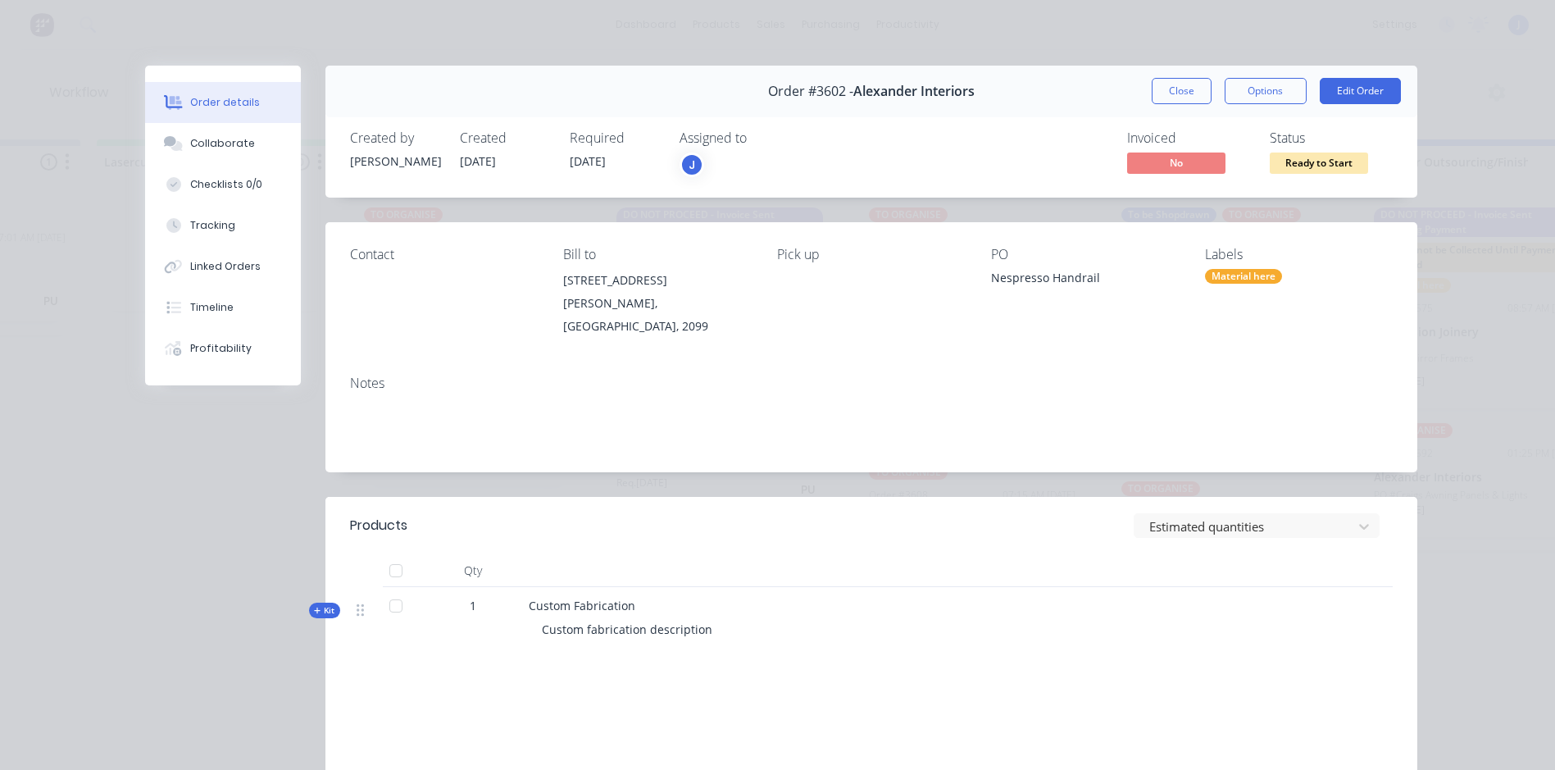
click at [838, 587] on div "Custom Fabrication Custom fabrication description" at bounding box center [809, 621] width 574 height 68
click at [1167, 85] on button "Close" at bounding box center [1182, 91] width 60 height 26
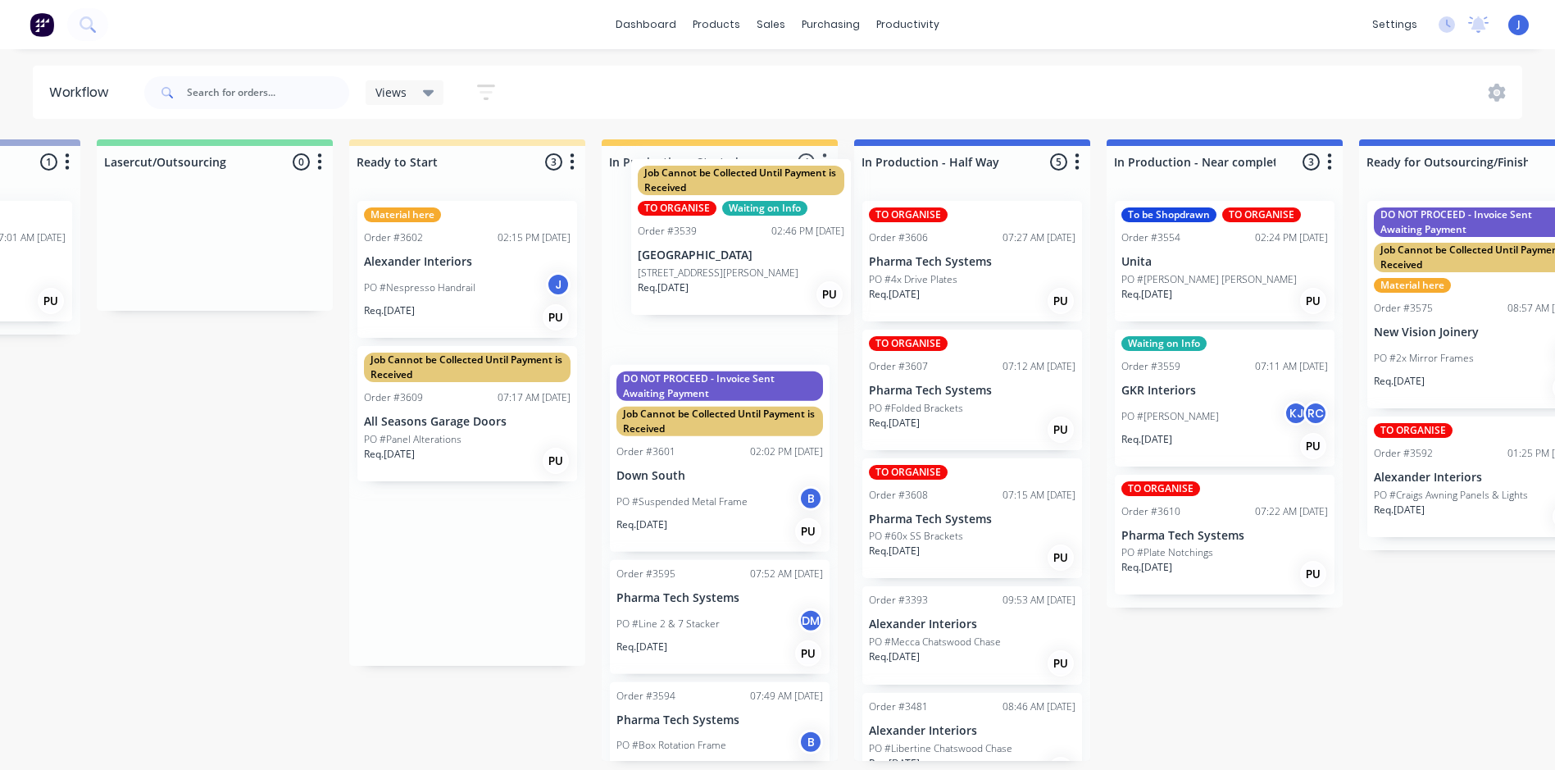
drag, startPoint x: 474, startPoint y: 471, endPoint x: 752, endPoint y: 285, distance: 334.5
click at [752, 285] on div "Submitted 14 Status colour #FFFFFF hex #FFFFFF Save Cancel Summaries Total orde…" at bounding box center [986, 449] width 4398 height 621
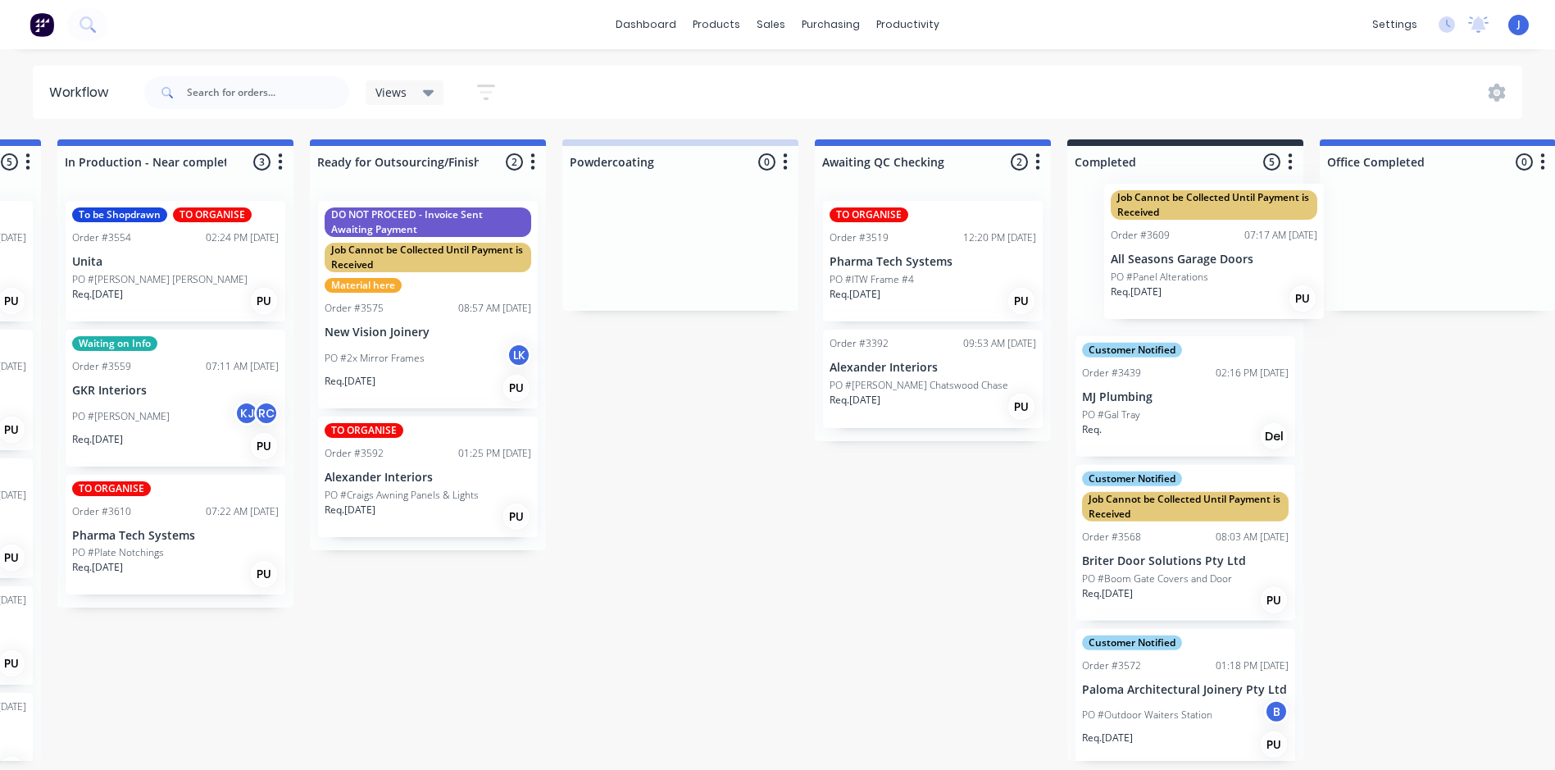
drag, startPoint x: 471, startPoint y: 433, endPoint x: 1202, endPoint y: 274, distance: 748.3
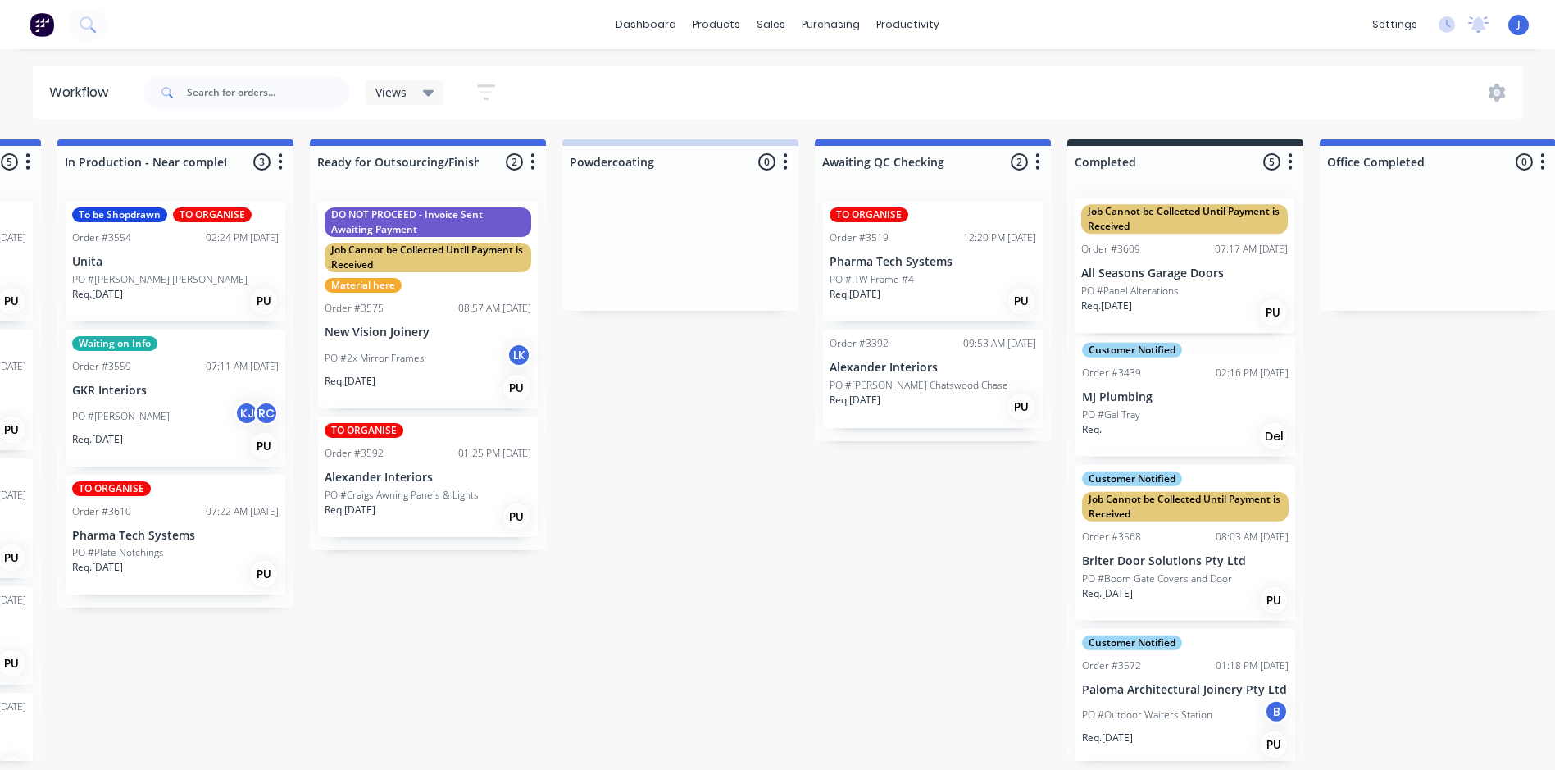
scroll to position [3, 2251]
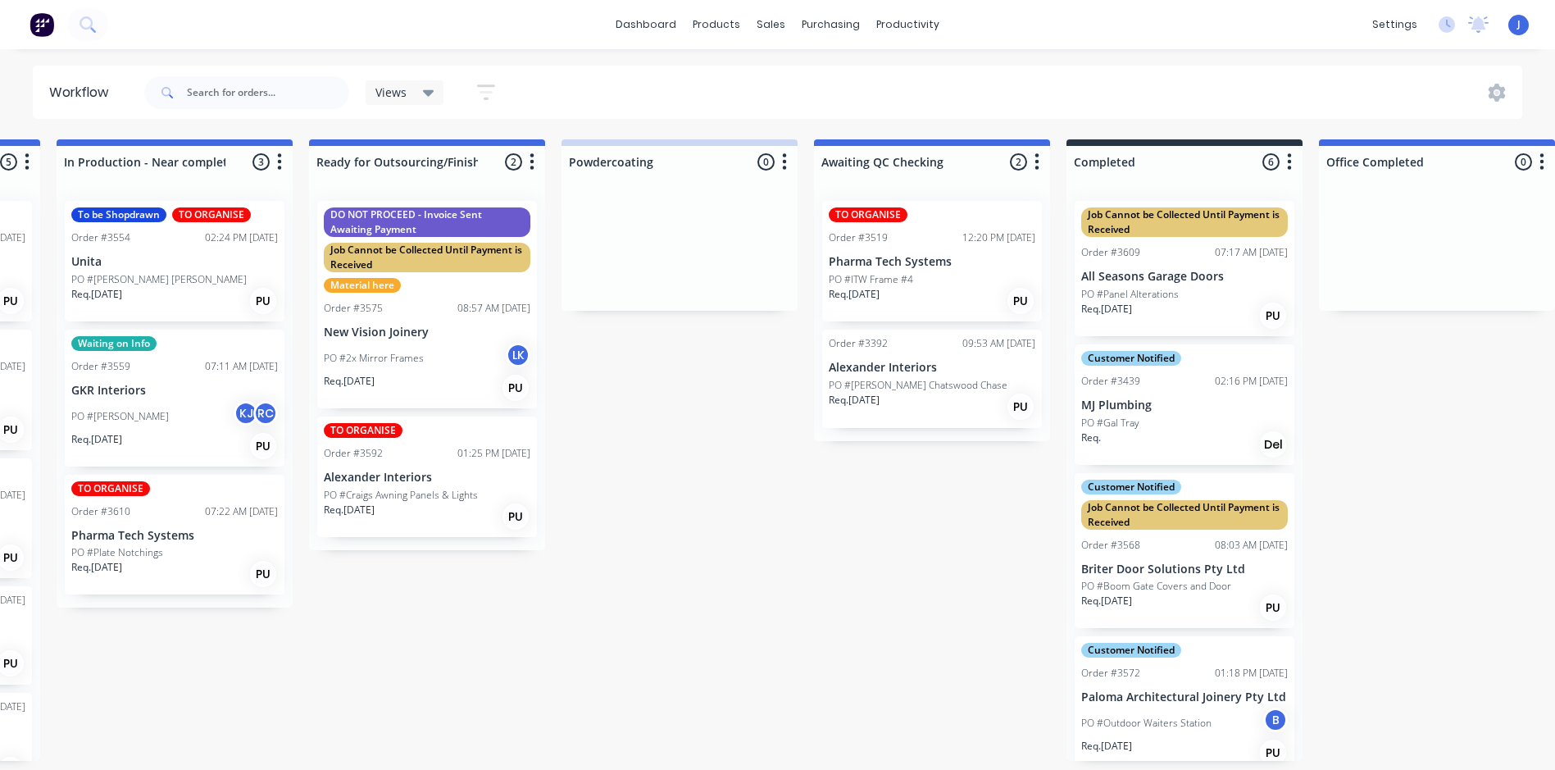
click at [1184, 287] on div "PO #Panel Alterations" at bounding box center [1184, 294] width 207 height 15
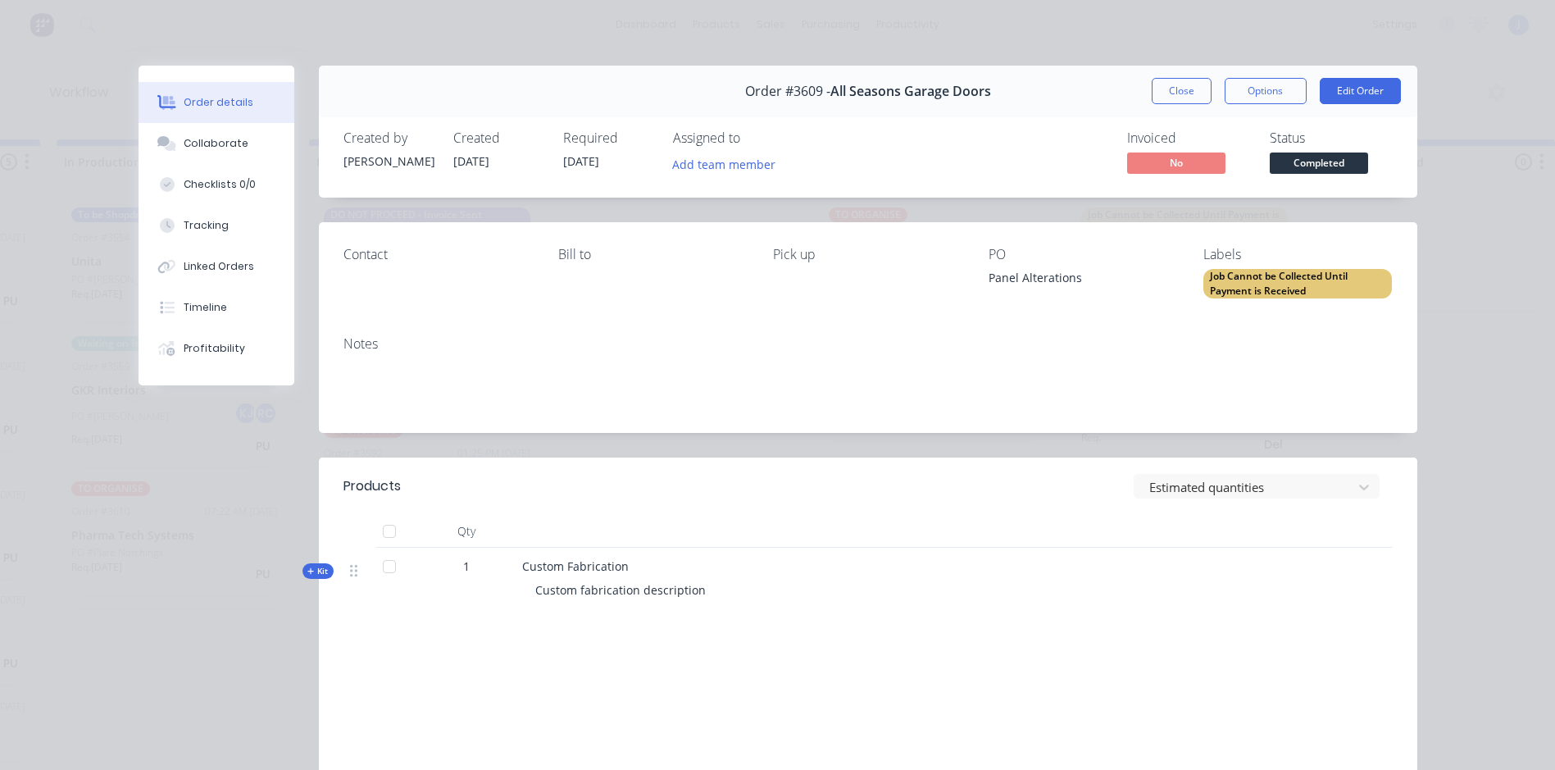
click at [1235, 325] on div "Notes" at bounding box center [868, 378] width 1099 height 110
click at [1233, 289] on div "Job Cannot be Collected Until Payment is Received" at bounding box center [1297, 284] width 189 height 30
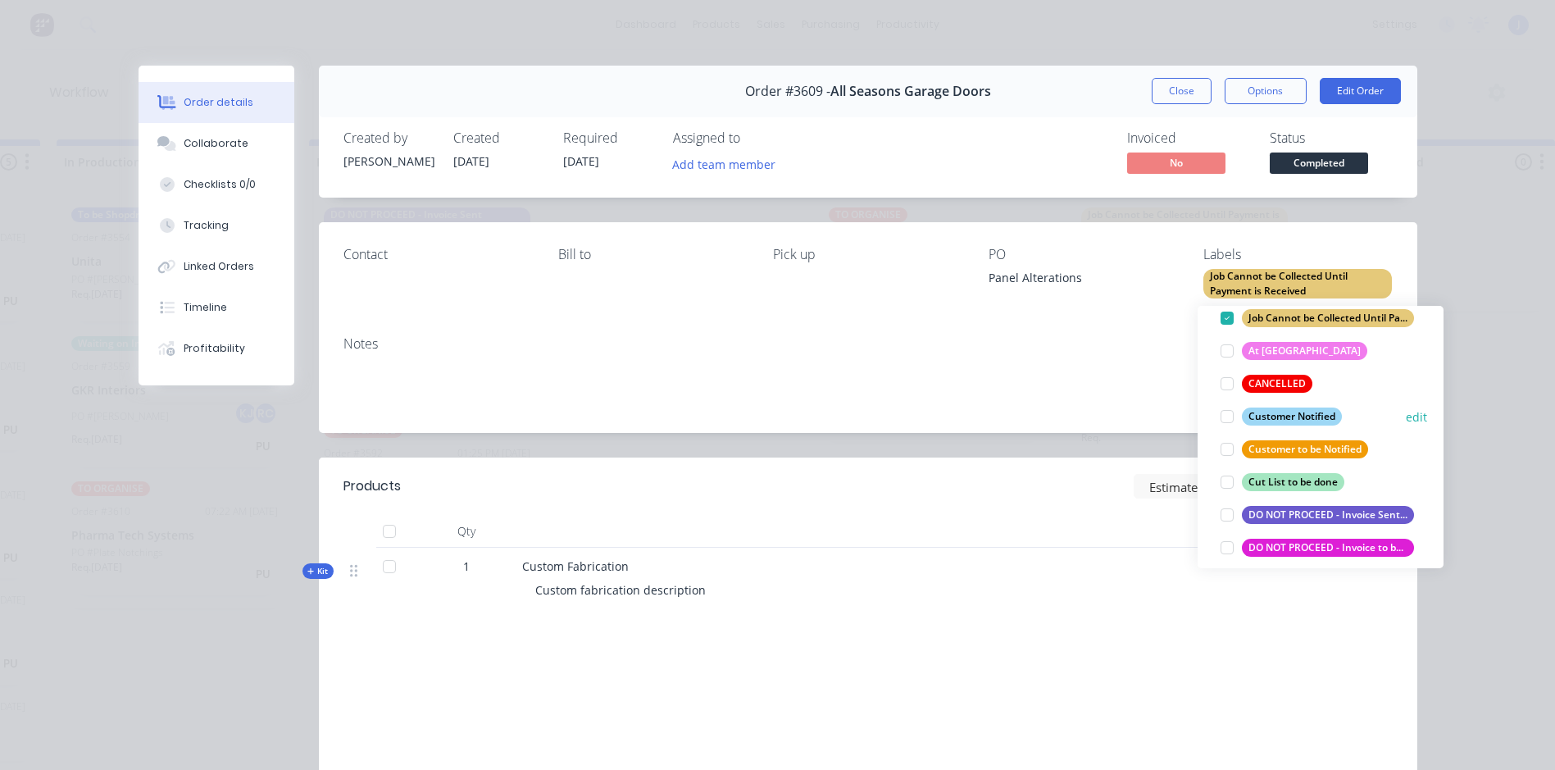
scroll to position [164, 0]
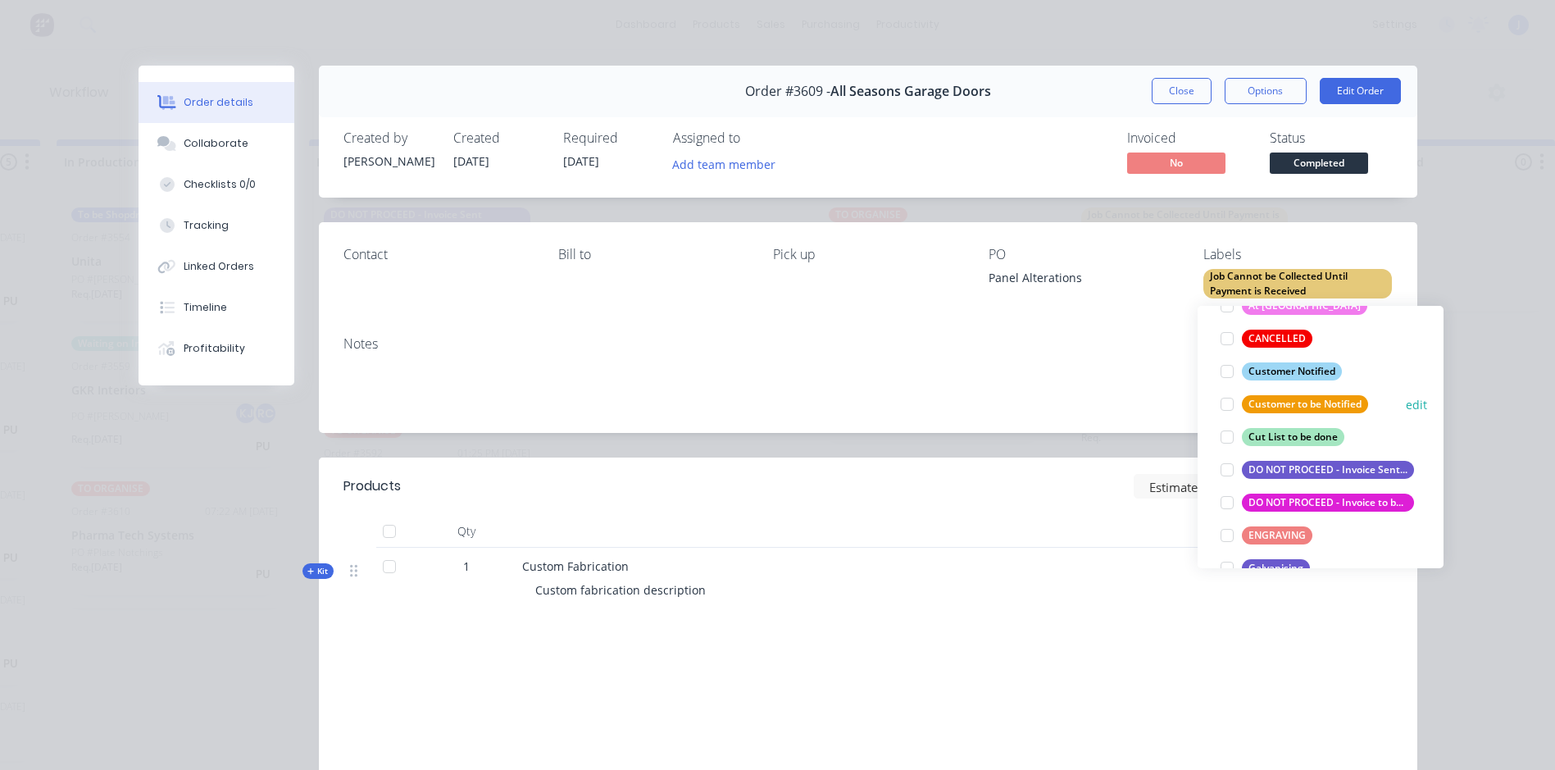
click at [1223, 402] on div at bounding box center [1227, 404] width 33 height 33
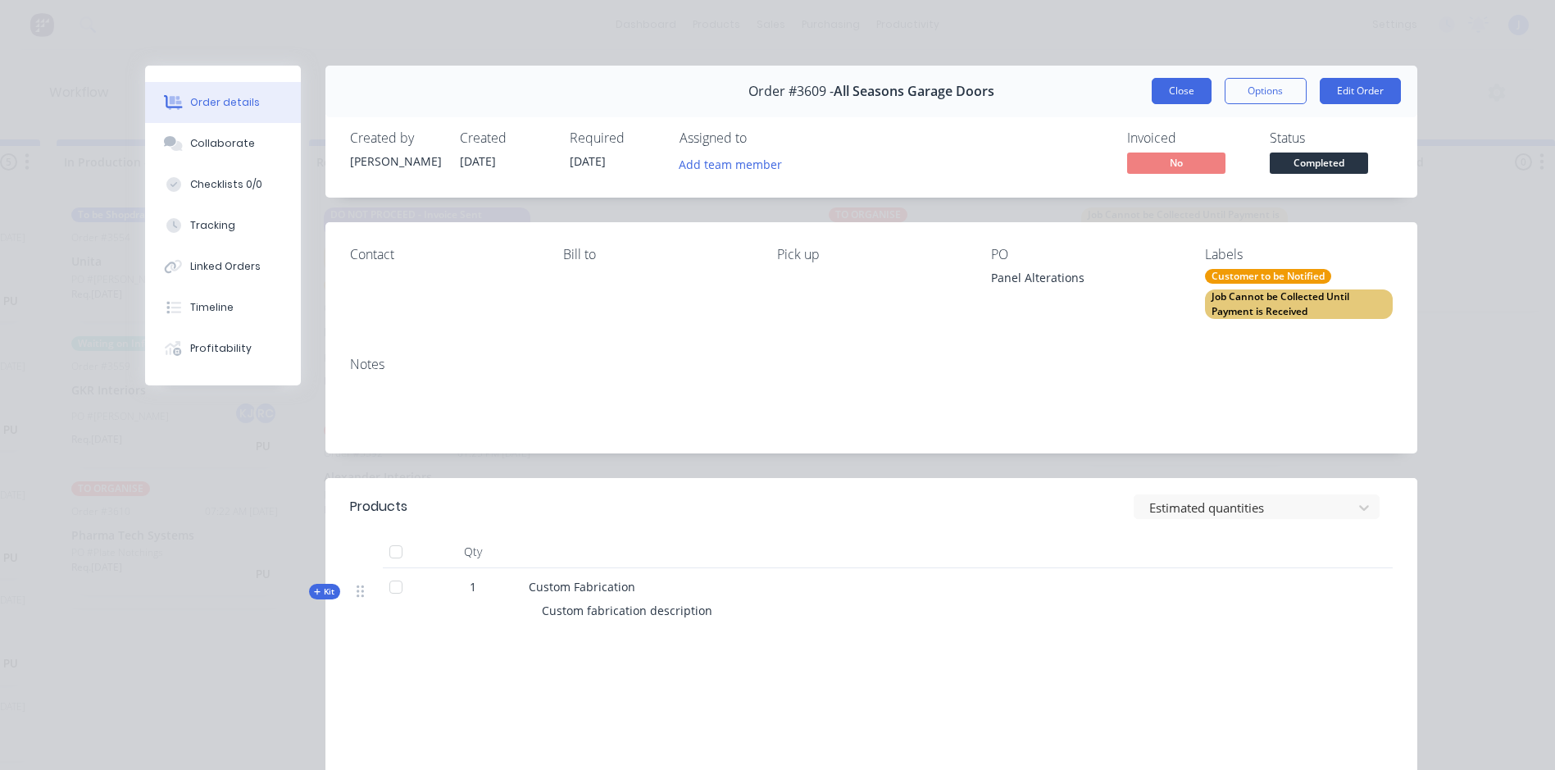
click at [1171, 84] on button "Close" at bounding box center [1182, 91] width 60 height 26
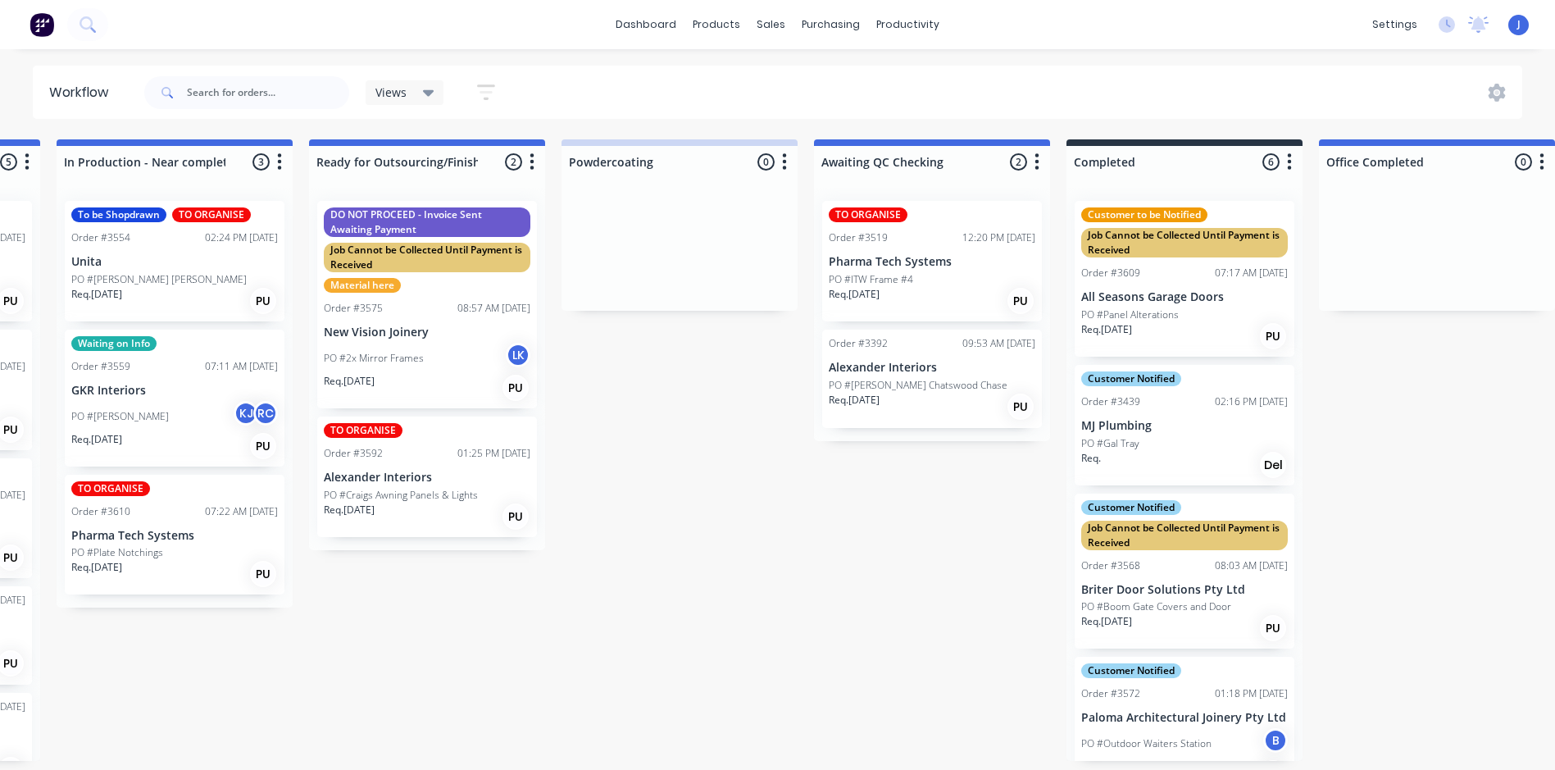
scroll to position [0, 2251]
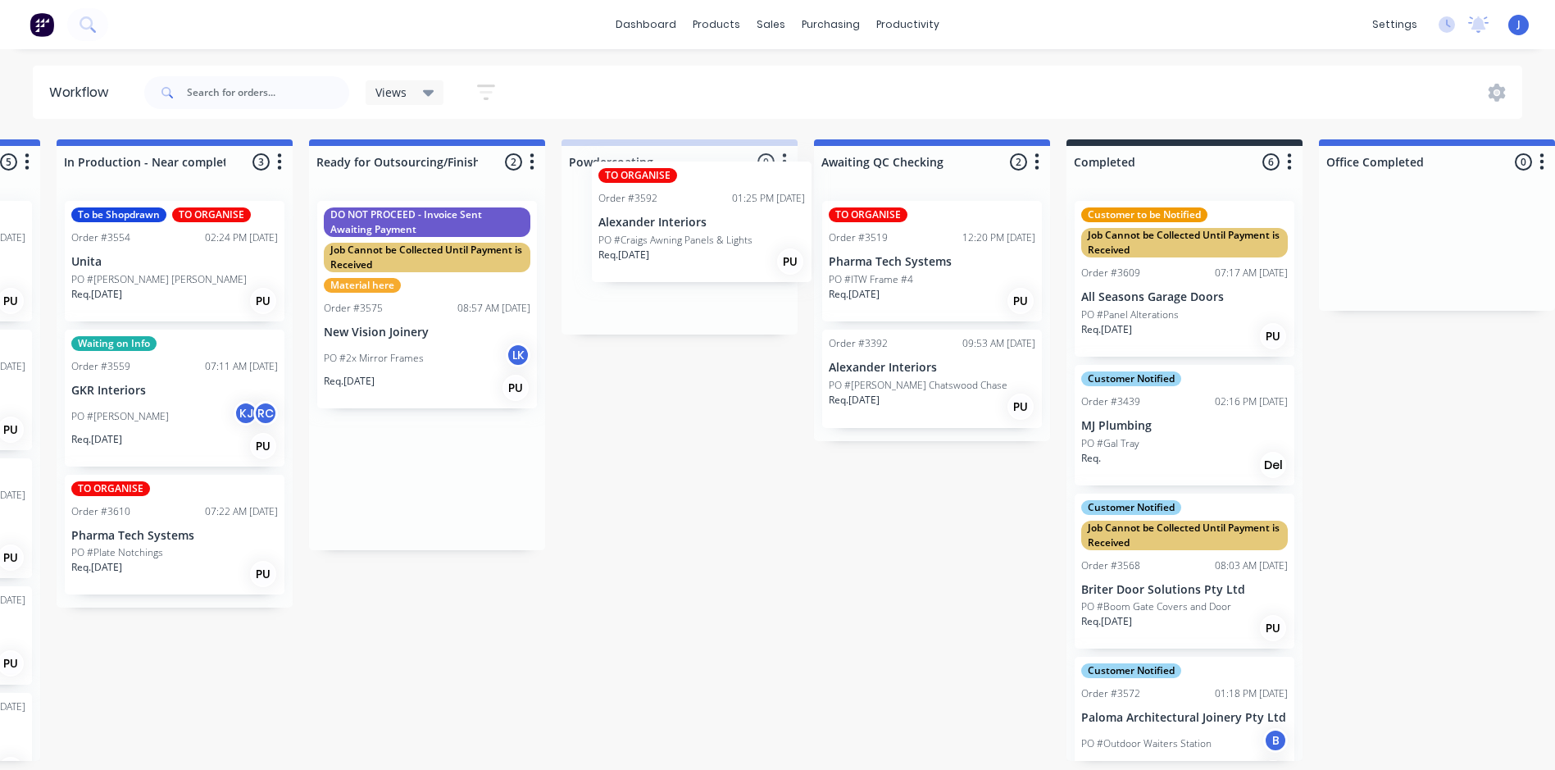
drag, startPoint x: 425, startPoint y: 516, endPoint x: 706, endPoint y: 255, distance: 383.4
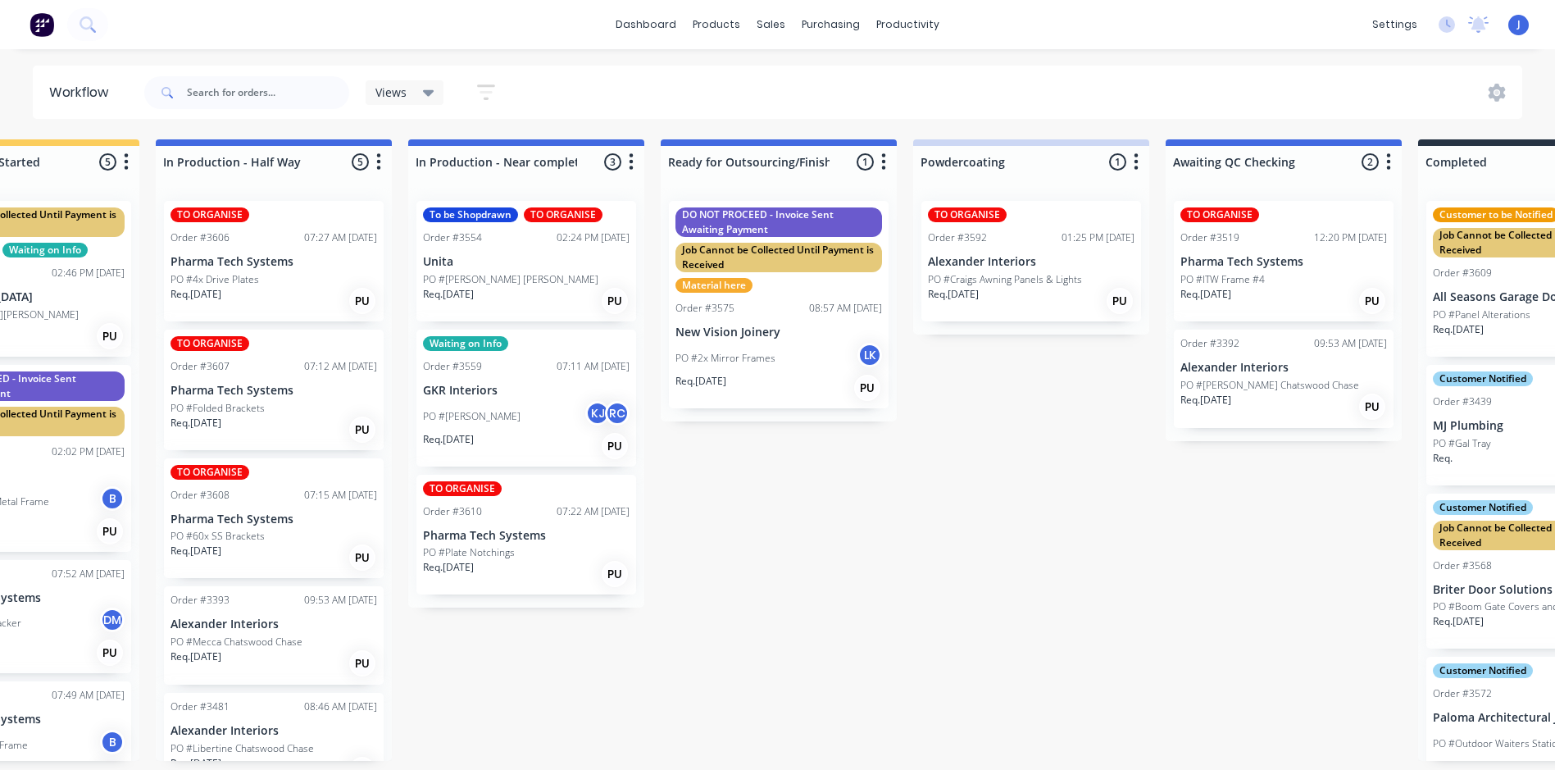
scroll to position [0, 1547]
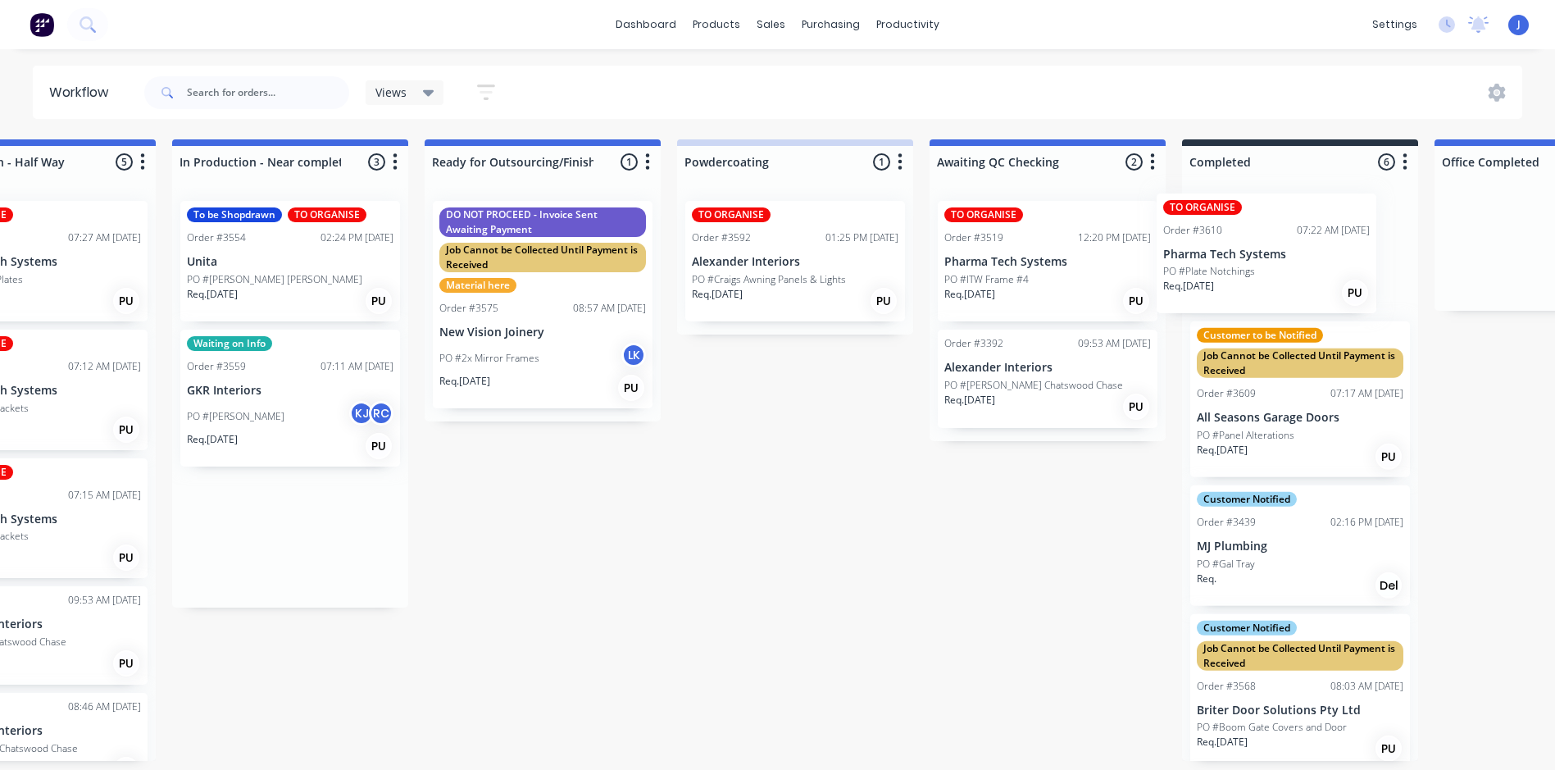
drag, startPoint x: 840, startPoint y: 568, endPoint x: 1232, endPoint y: 284, distance: 483.7
click at [1232, 284] on div "Submitted 14 Status colour #FFFFFF hex #FFFFFF Save Cancel Summaries Total orde…" at bounding box center [51, 449] width 4398 height 621
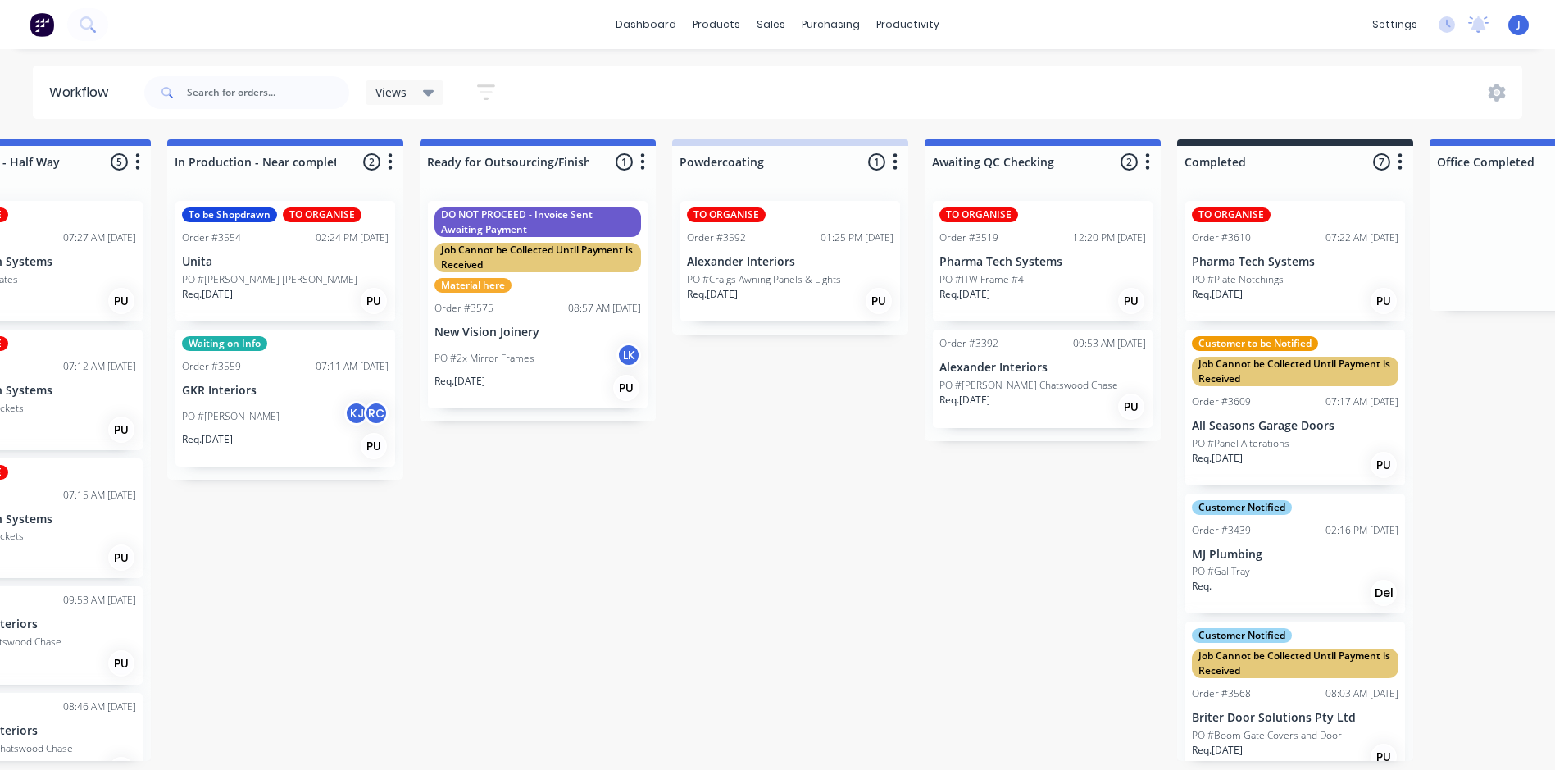
click at [1262, 268] on p "Pharma Tech Systems" at bounding box center [1295, 262] width 207 height 14
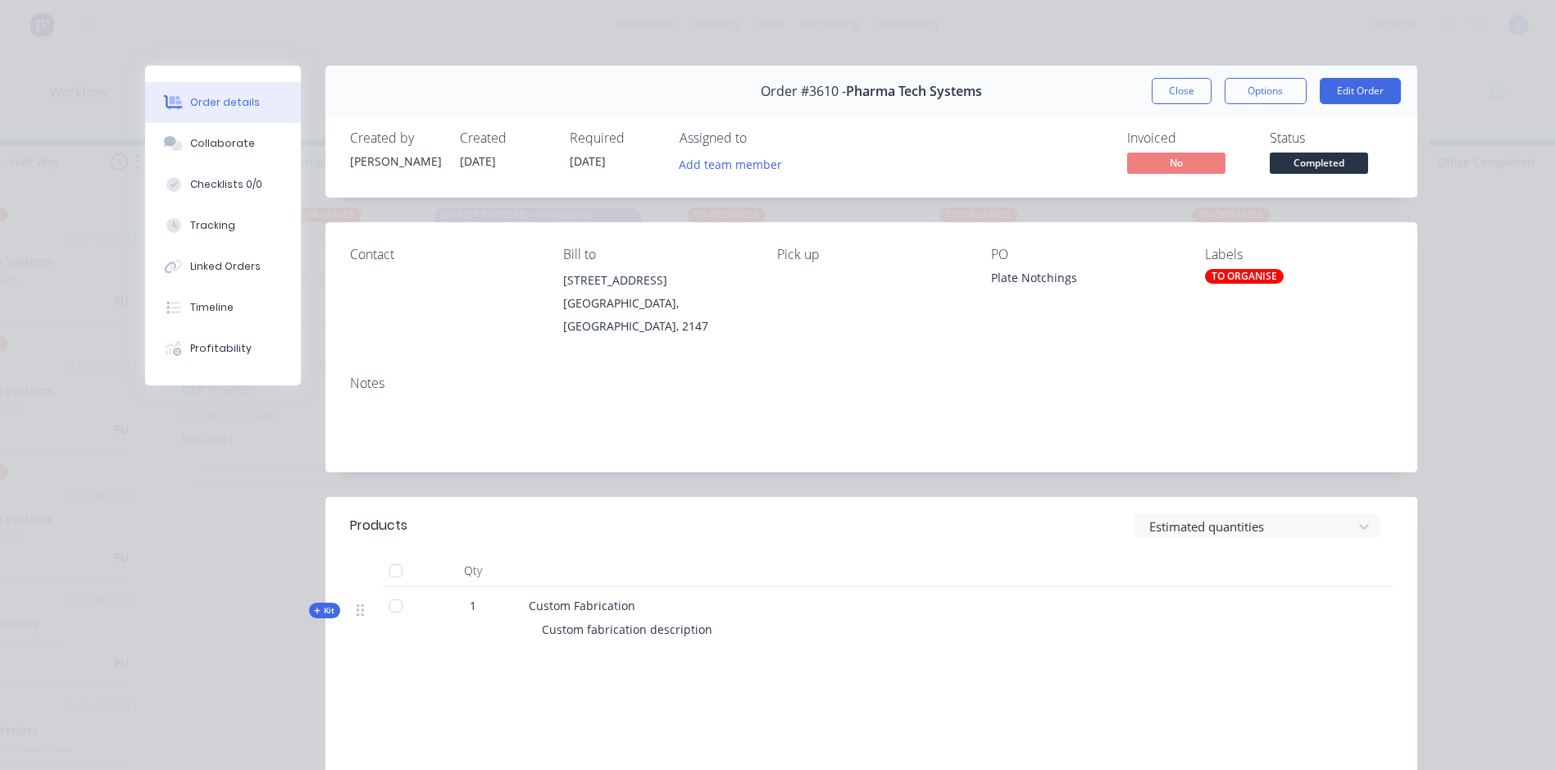
click at [1240, 273] on div "TO ORGANISE" at bounding box center [1244, 276] width 79 height 15
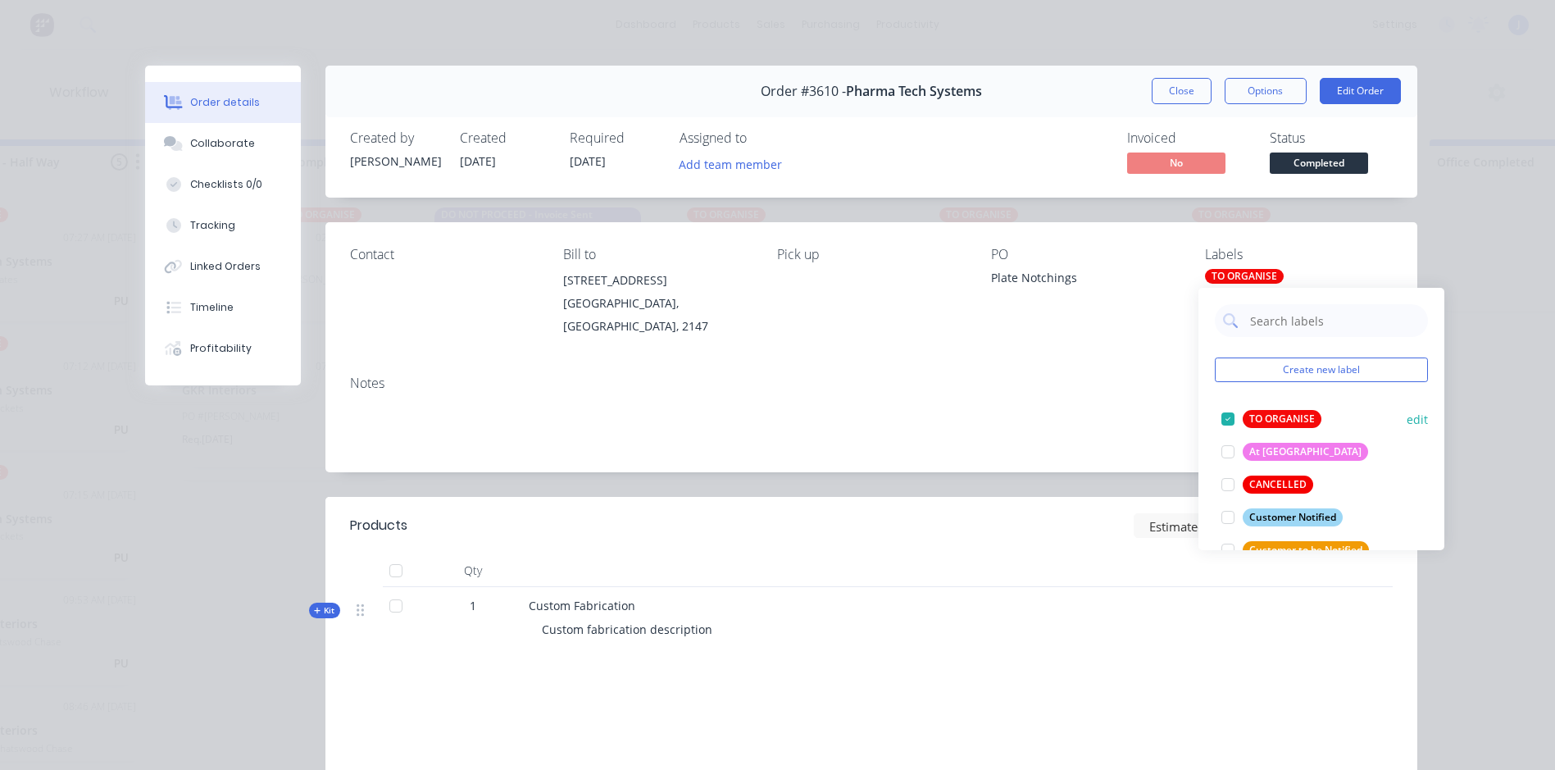
click at [1225, 416] on div at bounding box center [1228, 419] width 33 height 33
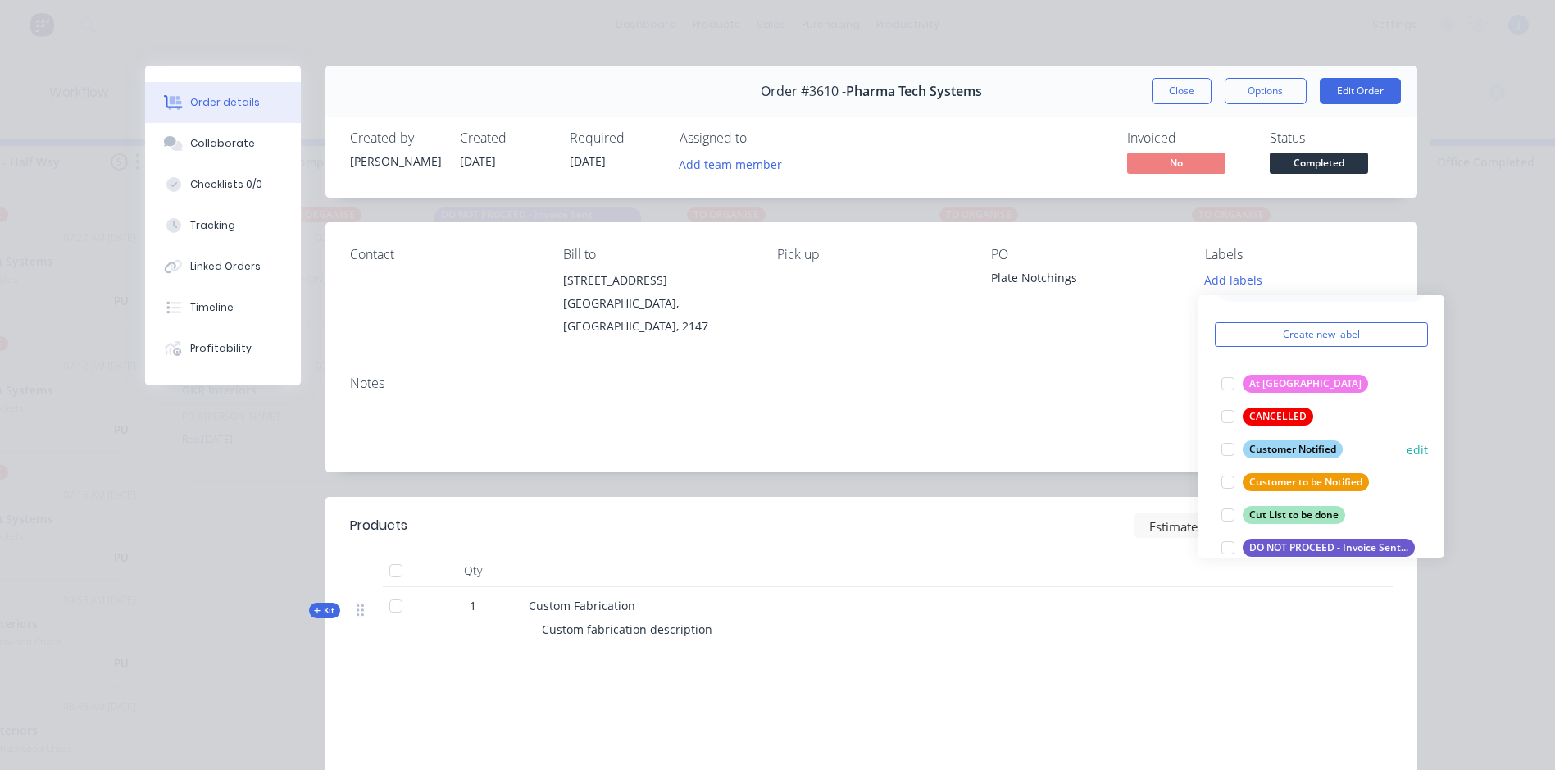
scroll to position [82, 0]
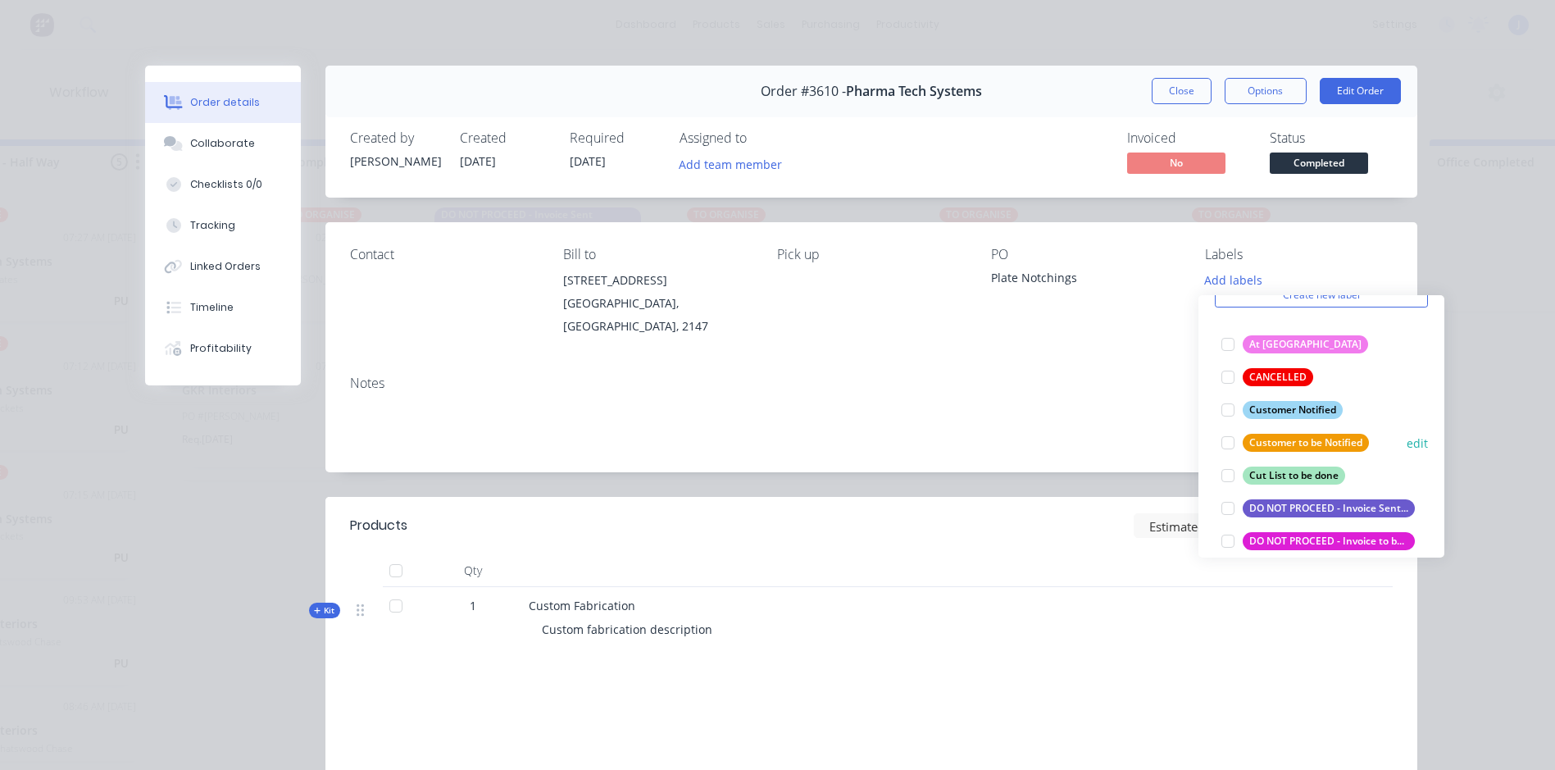
click at [1230, 446] on div at bounding box center [1228, 442] width 33 height 33
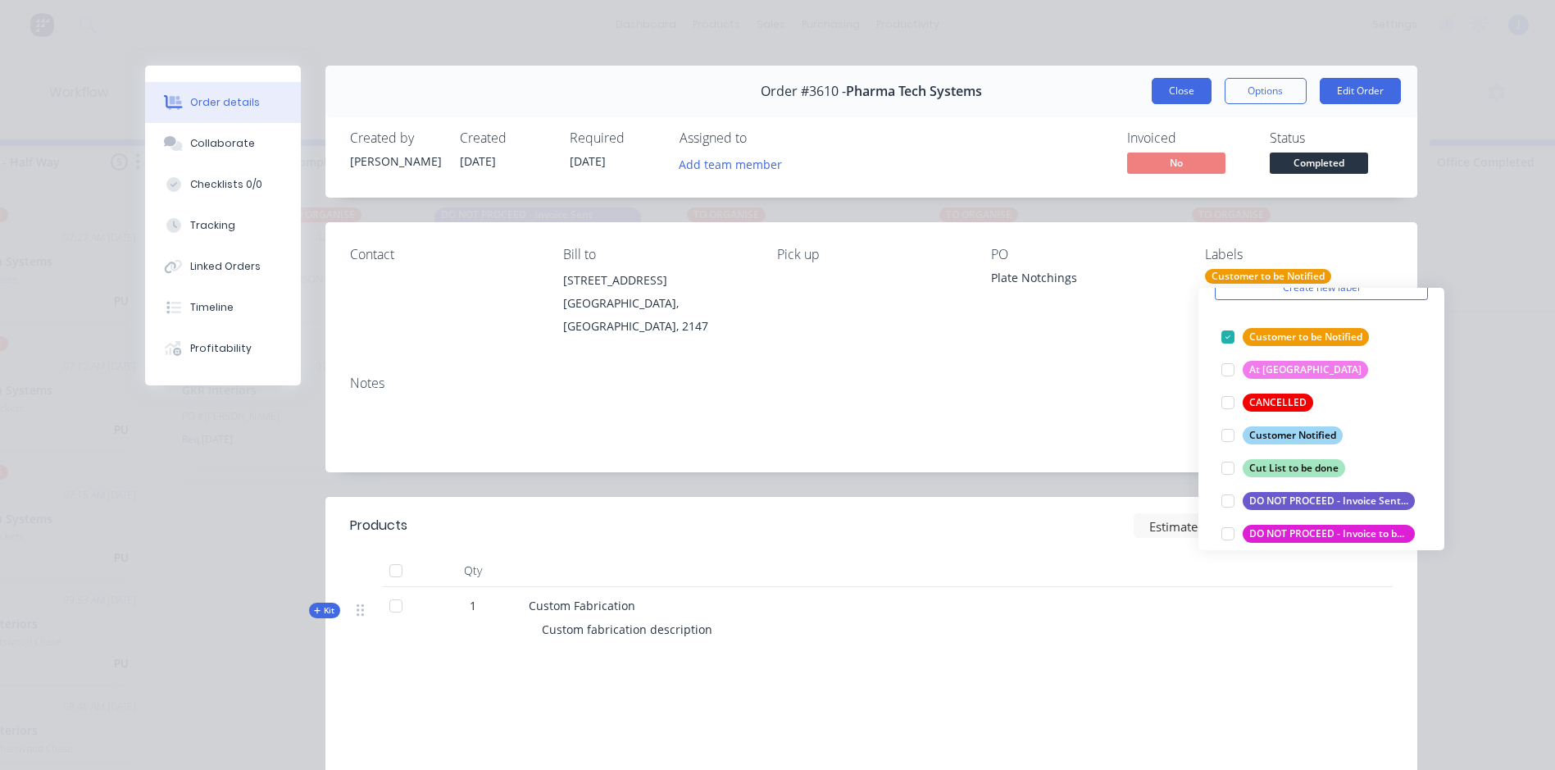
click at [1165, 95] on button "Close" at bounding box center [1182, 91] width 60 height 26
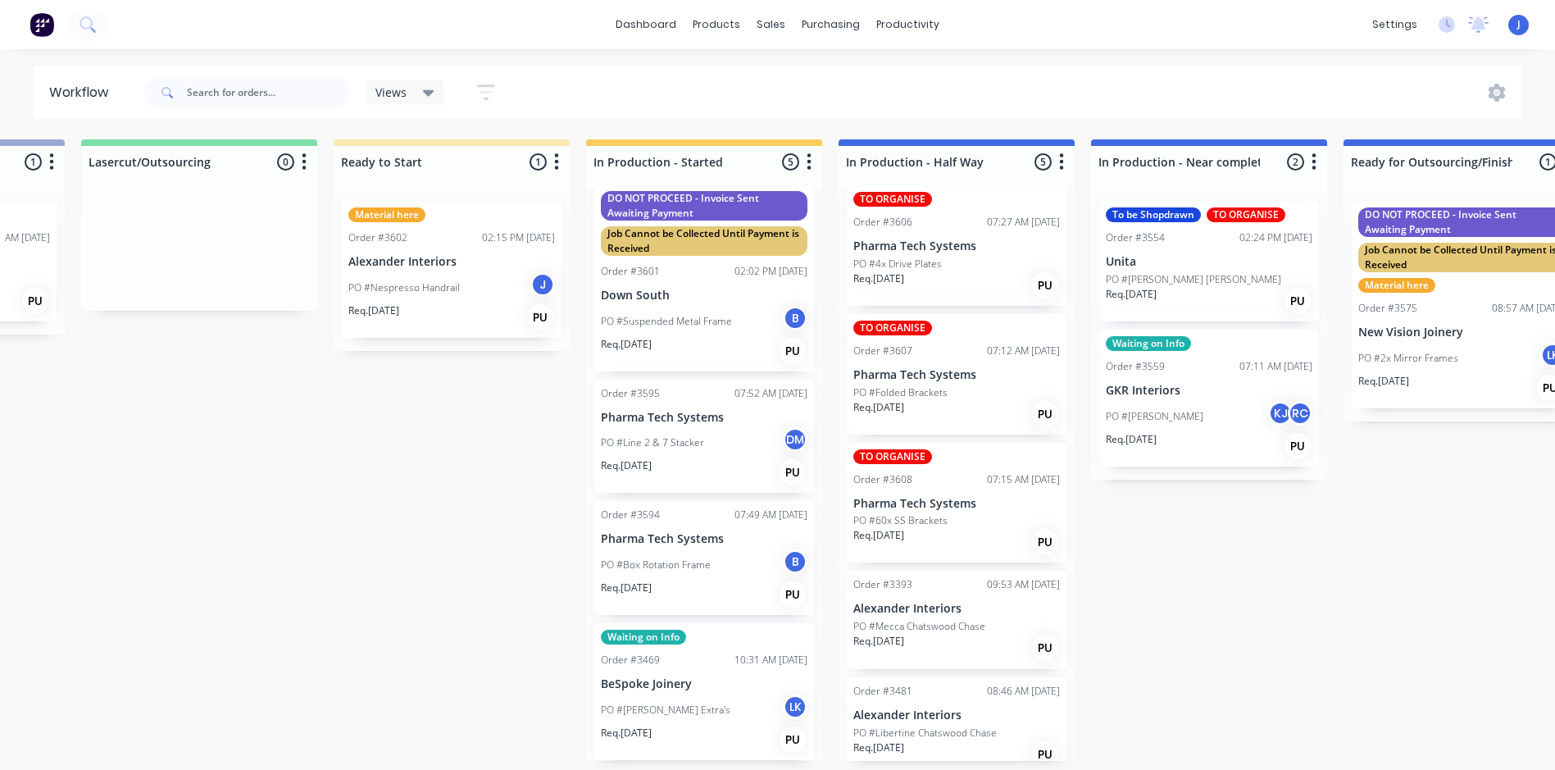
scroll to position [31, 0]
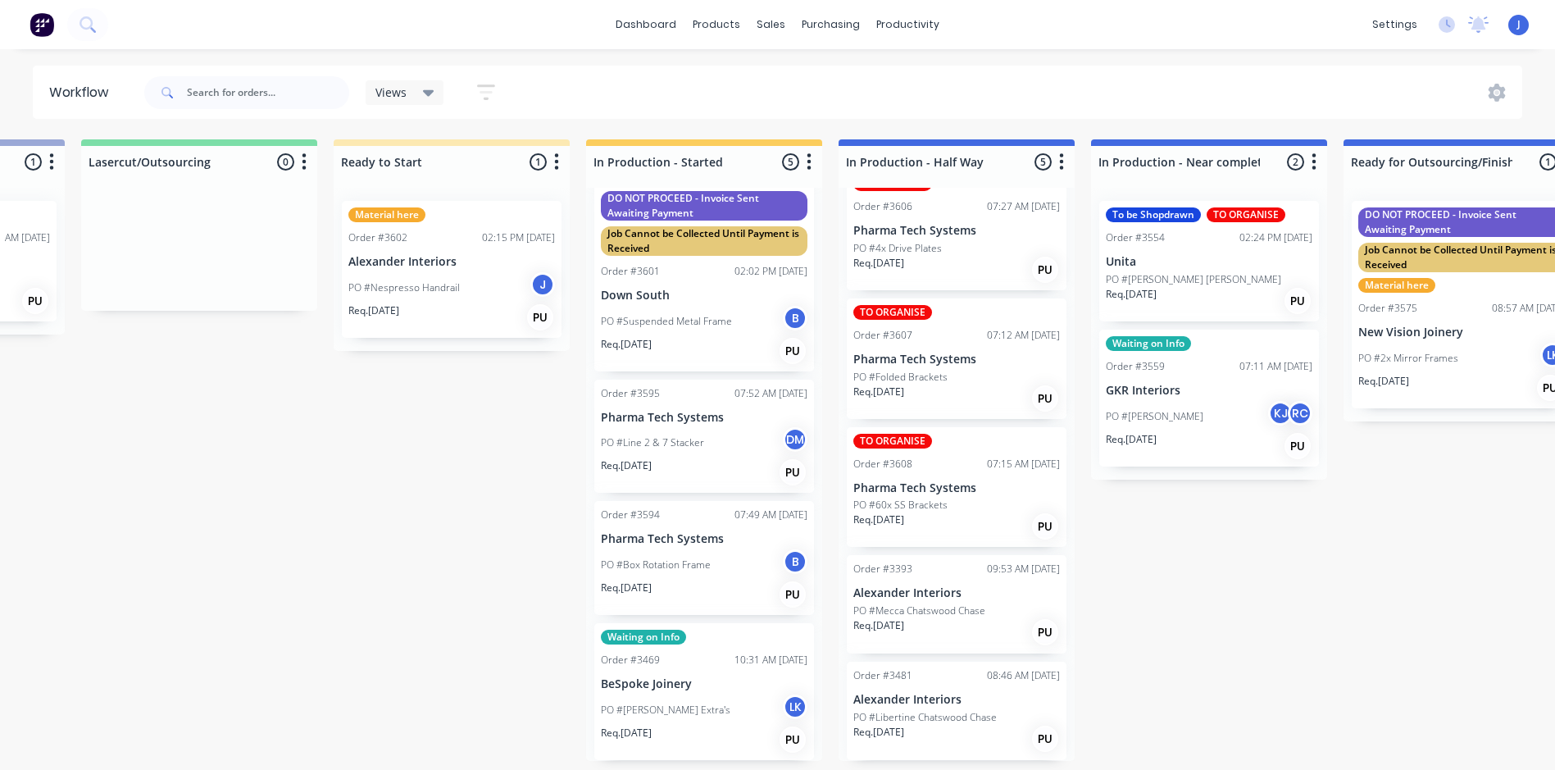
click at [936, 489] on p "Pharma Tech Systems" at bounding box center [956, 488] width 207 height 14
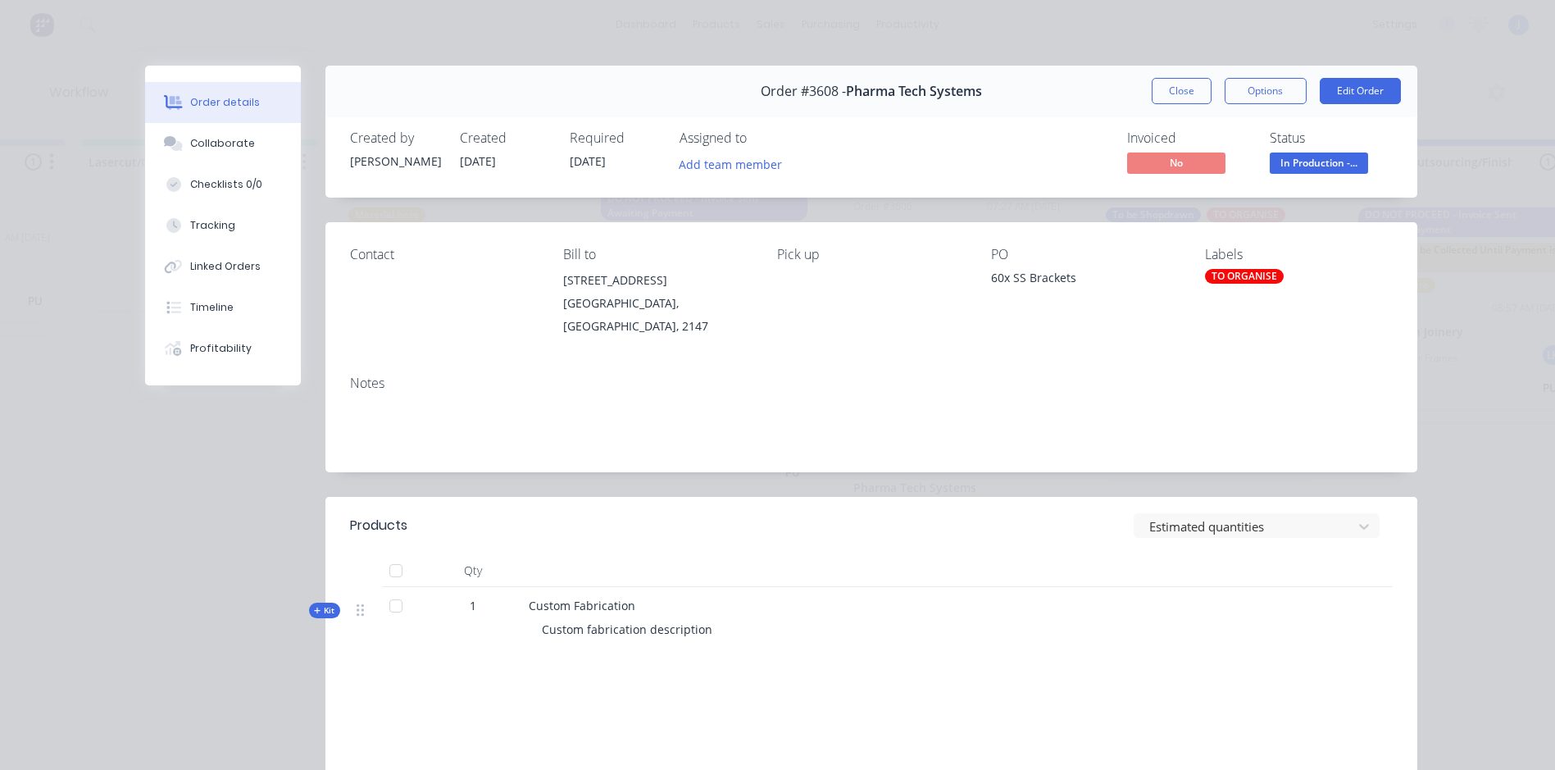
click at [1226, 274] on div "TO ORGANISE" at bounding box center [1244, 276] width 79 height 15
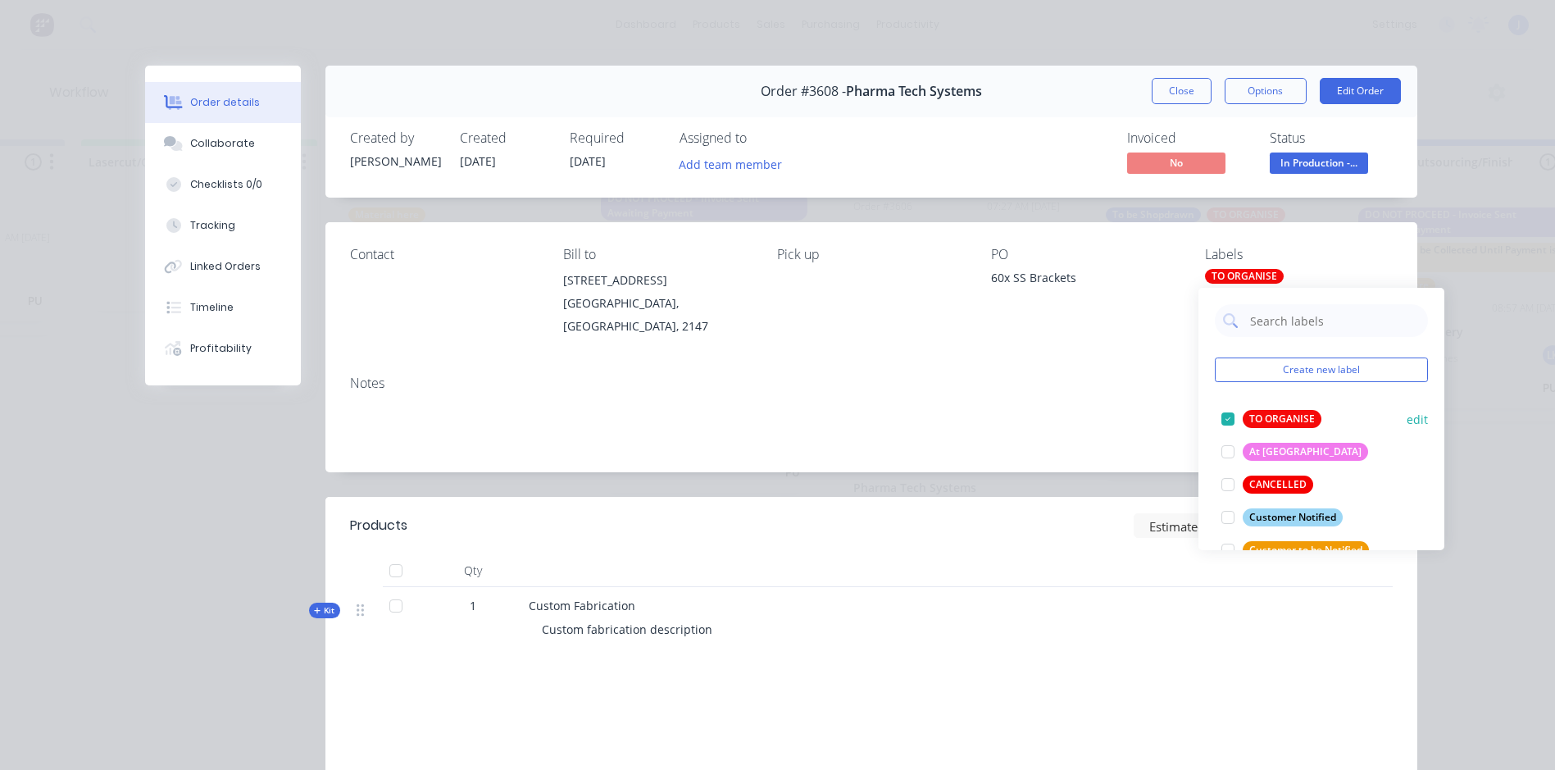
click at [1223, 416] on div at bounding box center [1228, 419] width 33 height 33
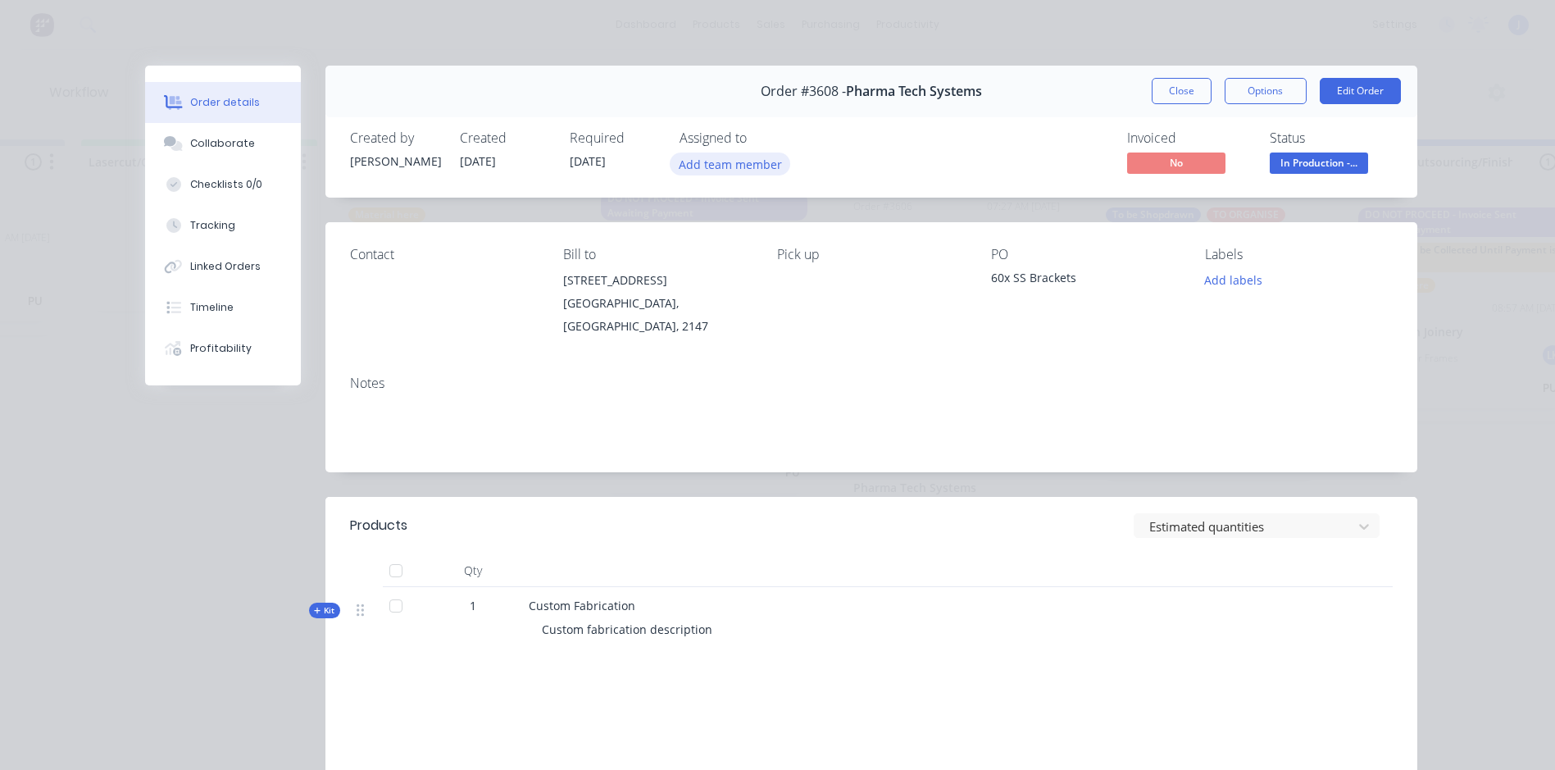
click at [716, 163] on button "Add team member" at bounding box center [730, 163] width 121 height 22
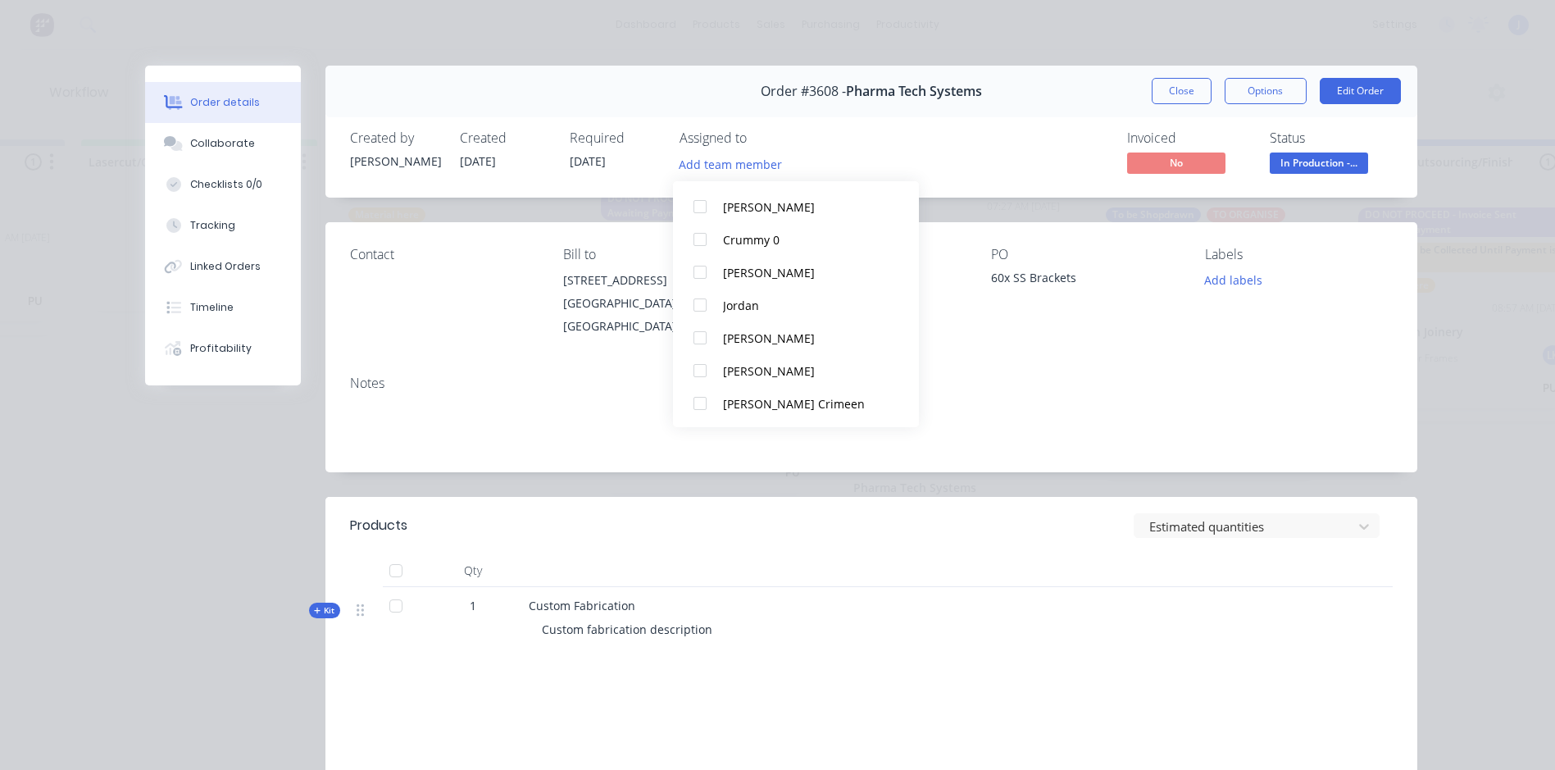
scroll to position [246, 0]
click at [703, 336] on div at bounding box center [700, 337] width 33 height 33
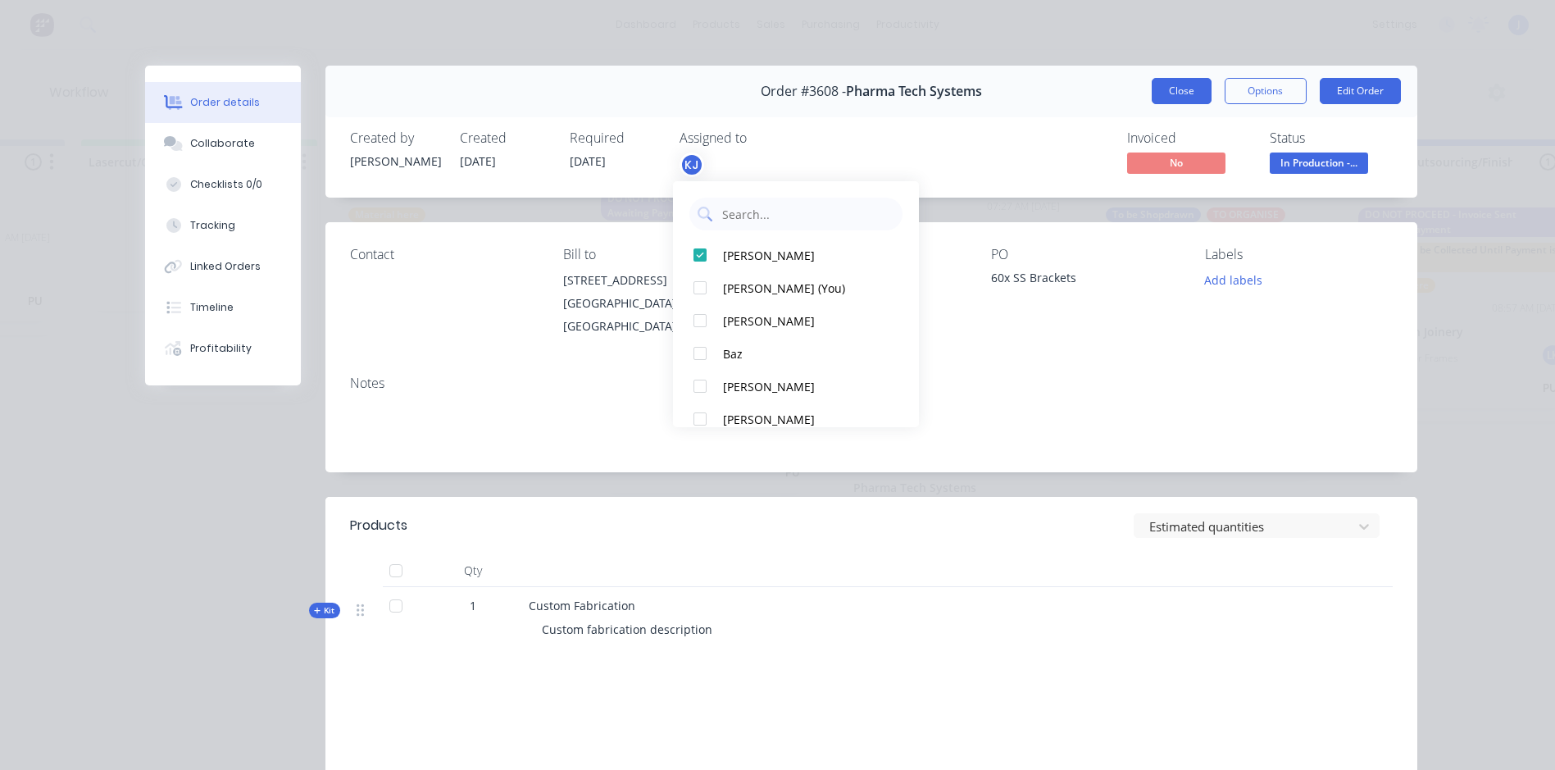
click at [1178, 92] on button "Close" at bounding box center [1182, 91] width 60 height 26
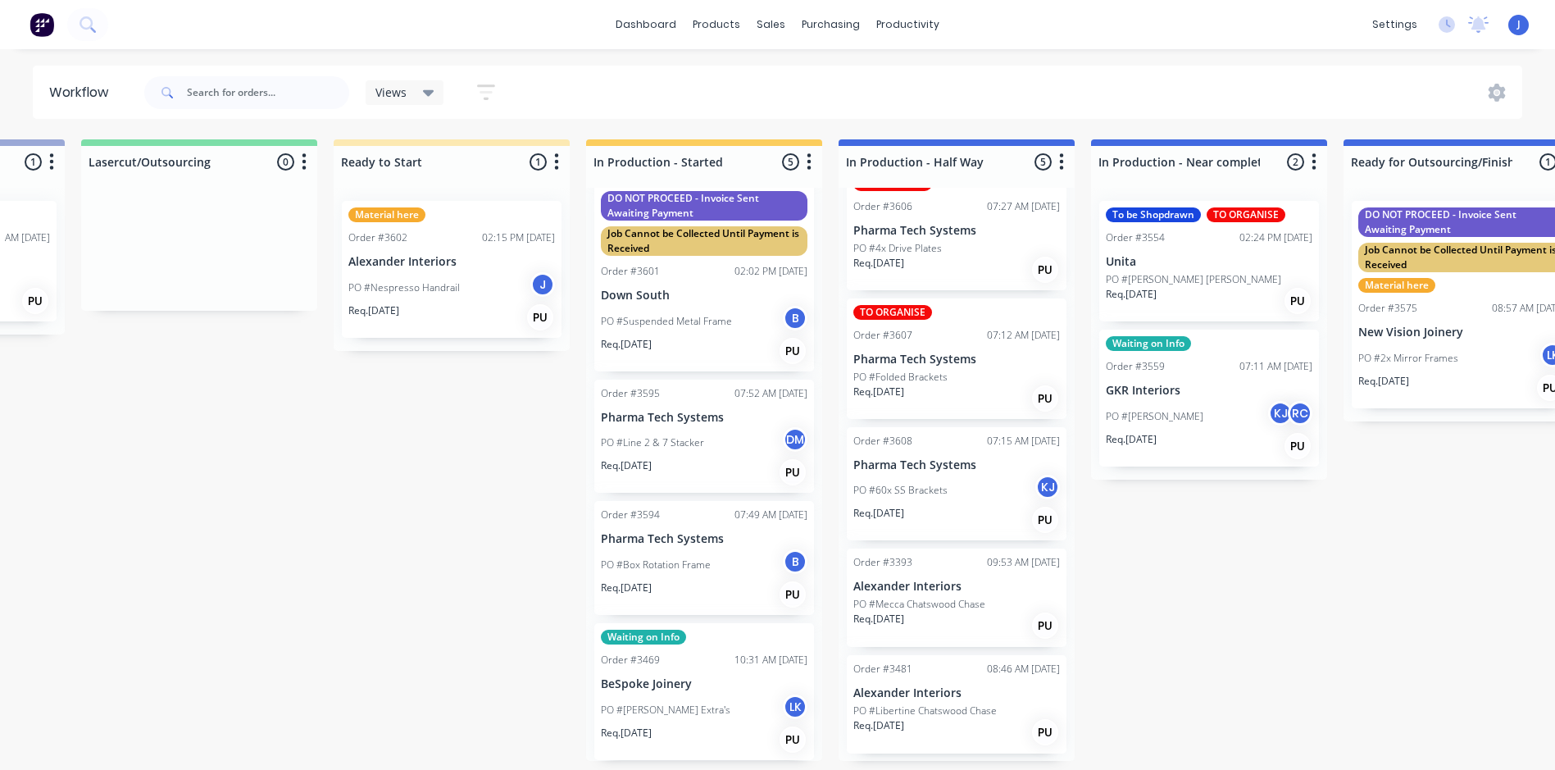
scroll to position [25, 0]
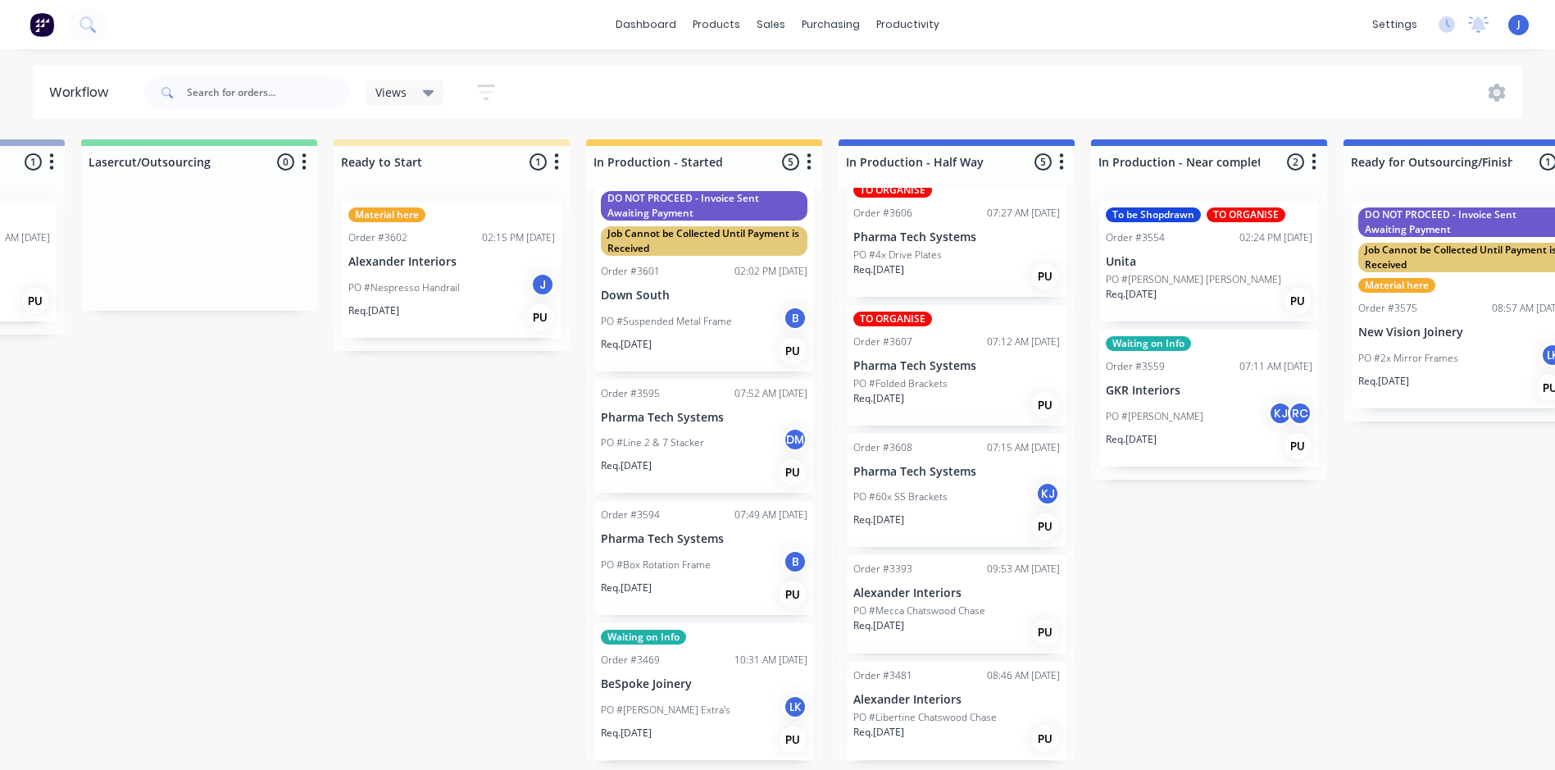
click at [915, 385] on p "PO #Folded Brackets" at bounding box center [900, 383] width 94 height 15
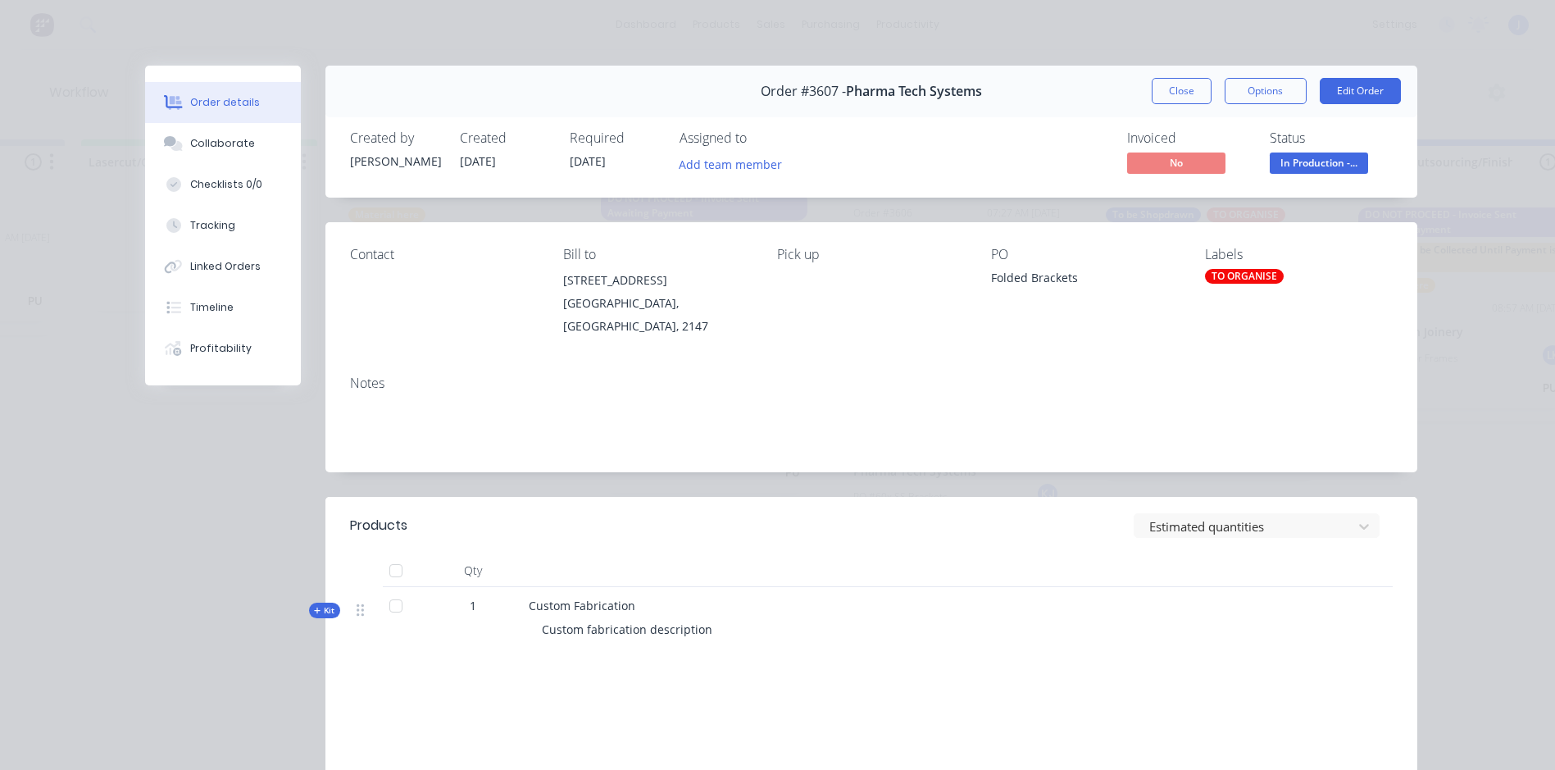
click at [1216, 276] on div "TO ORGANISE" at bounding box center [1244, 276] width 79 height 15
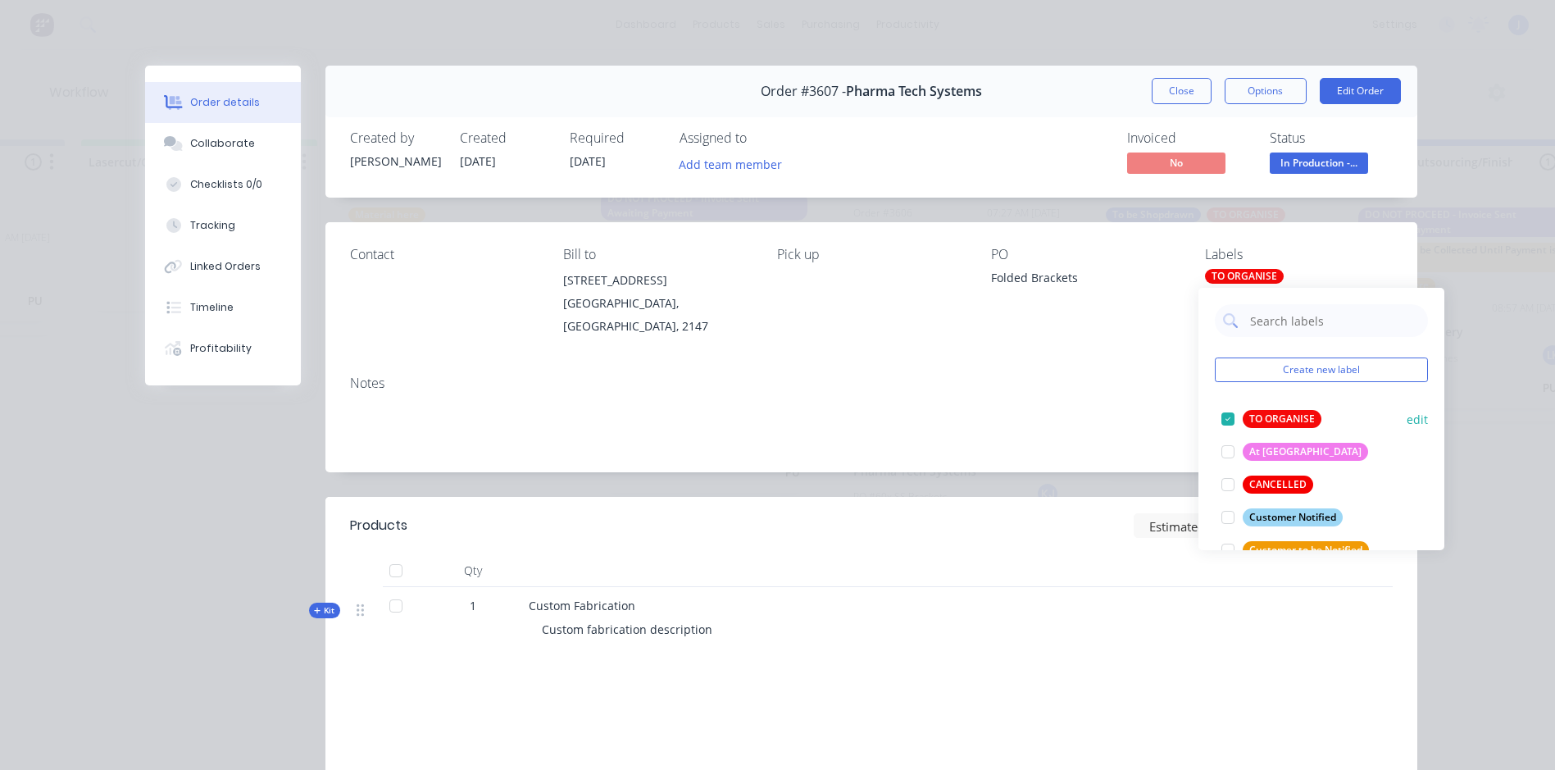
click at [1226, 417] on div at bounding box center [1228, 419] width 33 height 33
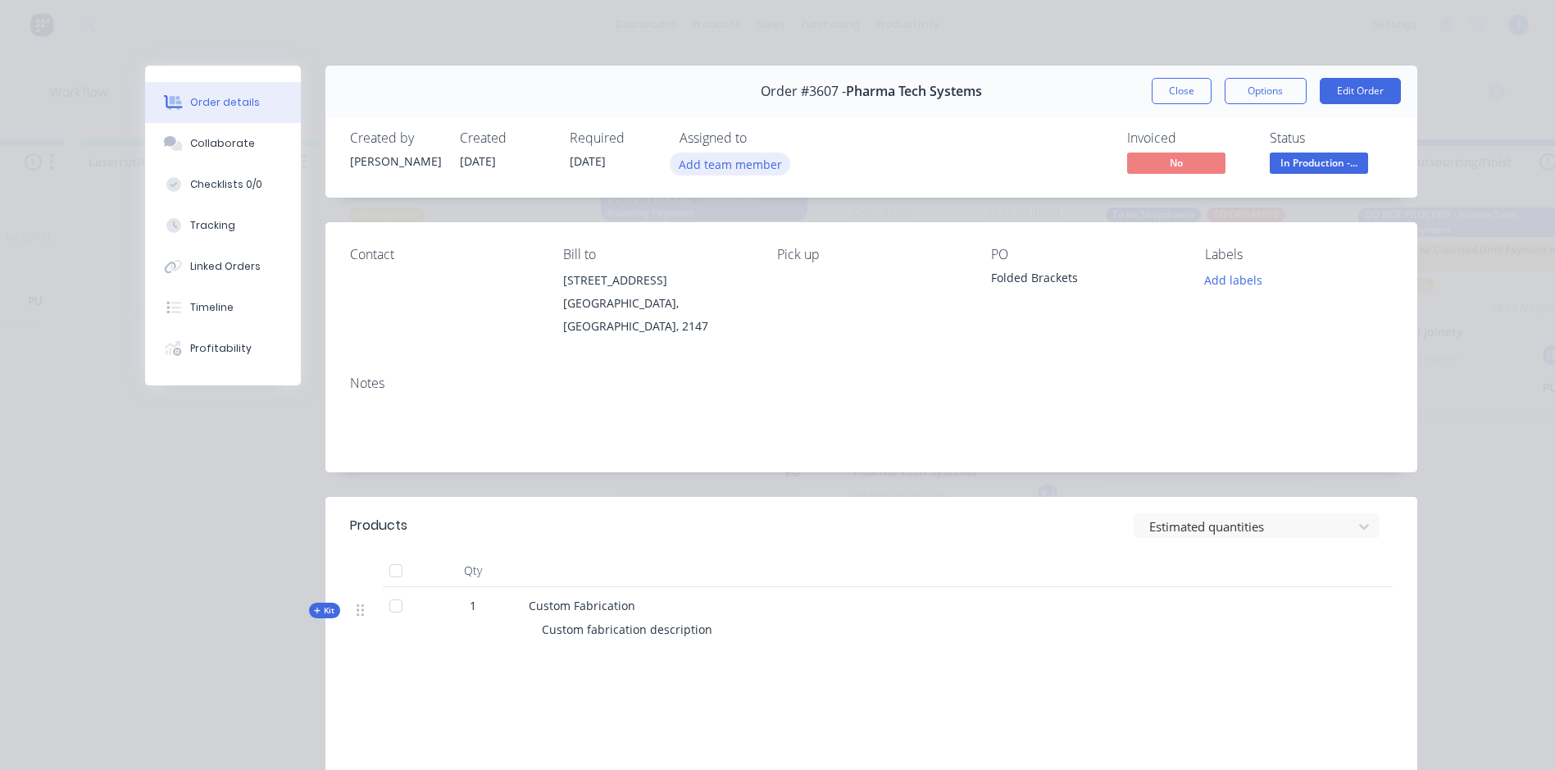
click at [707, 160] on button "Add team member" at bounding box center [730, 163] width 121 height 22
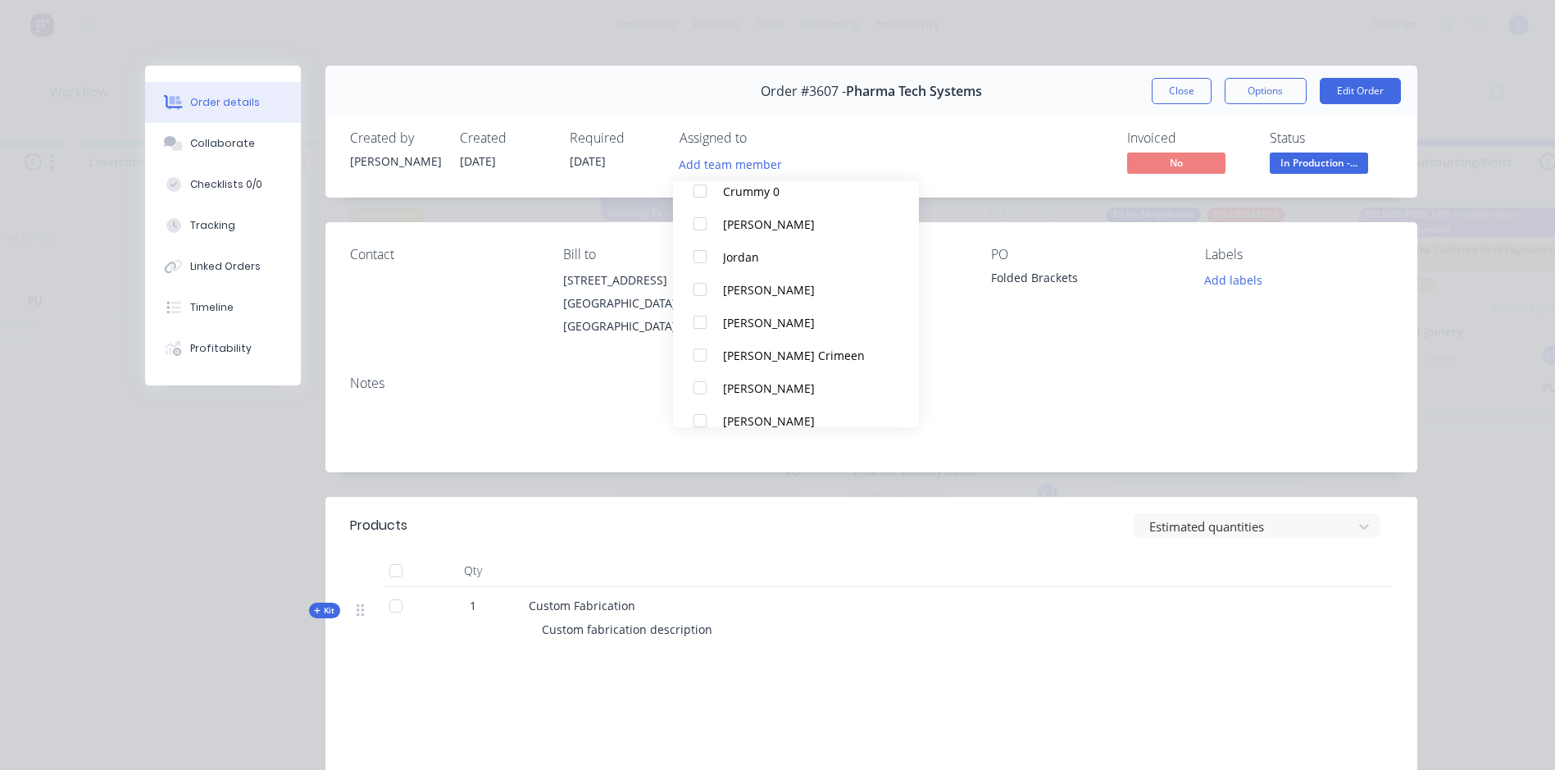
scroll to position [328, 0]
click at [698, 248] on div at bounding box center [700, 255] width 33 height 33
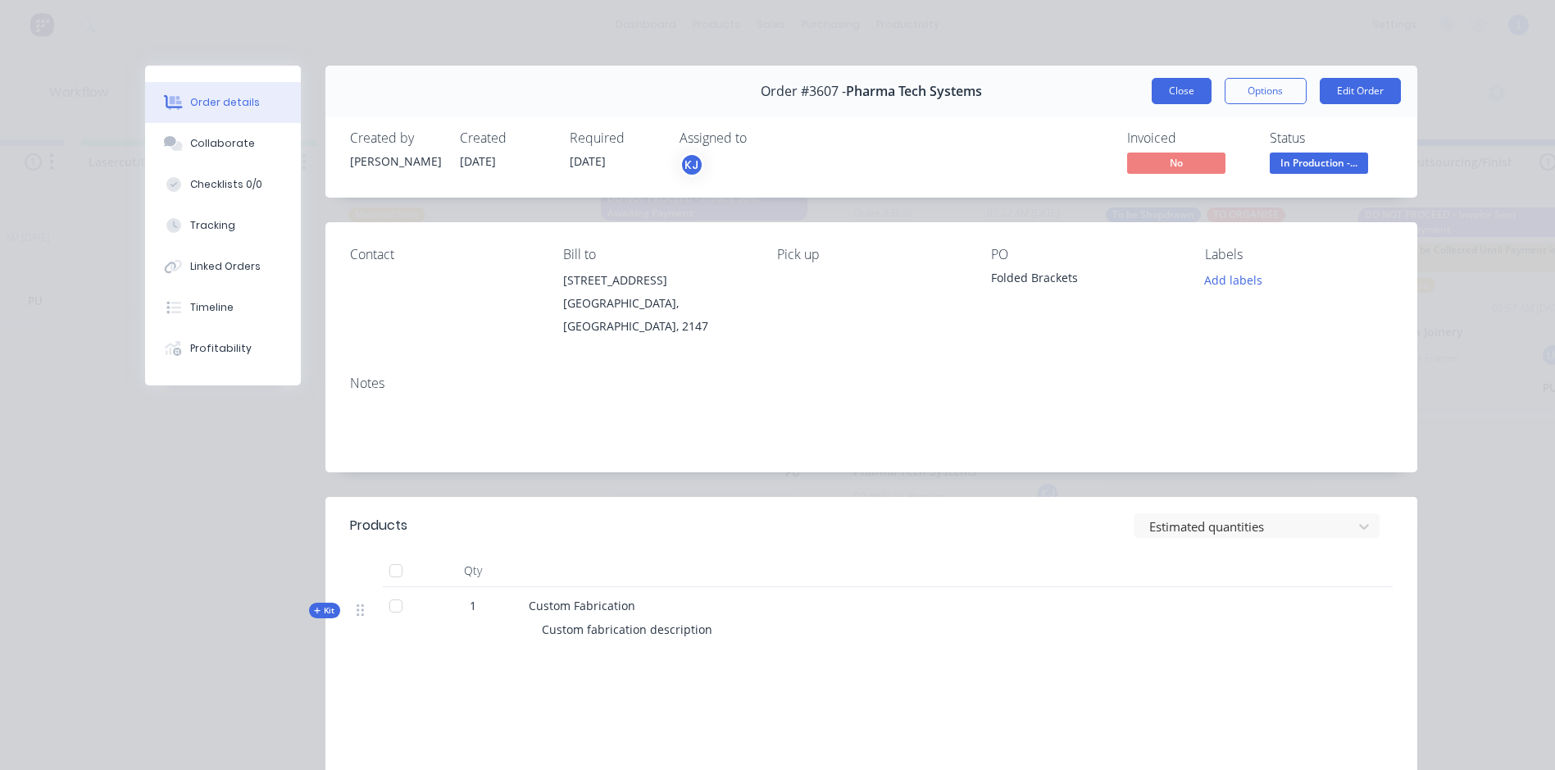
click at [1192, 89] on button "Close" at bounding box center [1182, 91] width 60 height 26
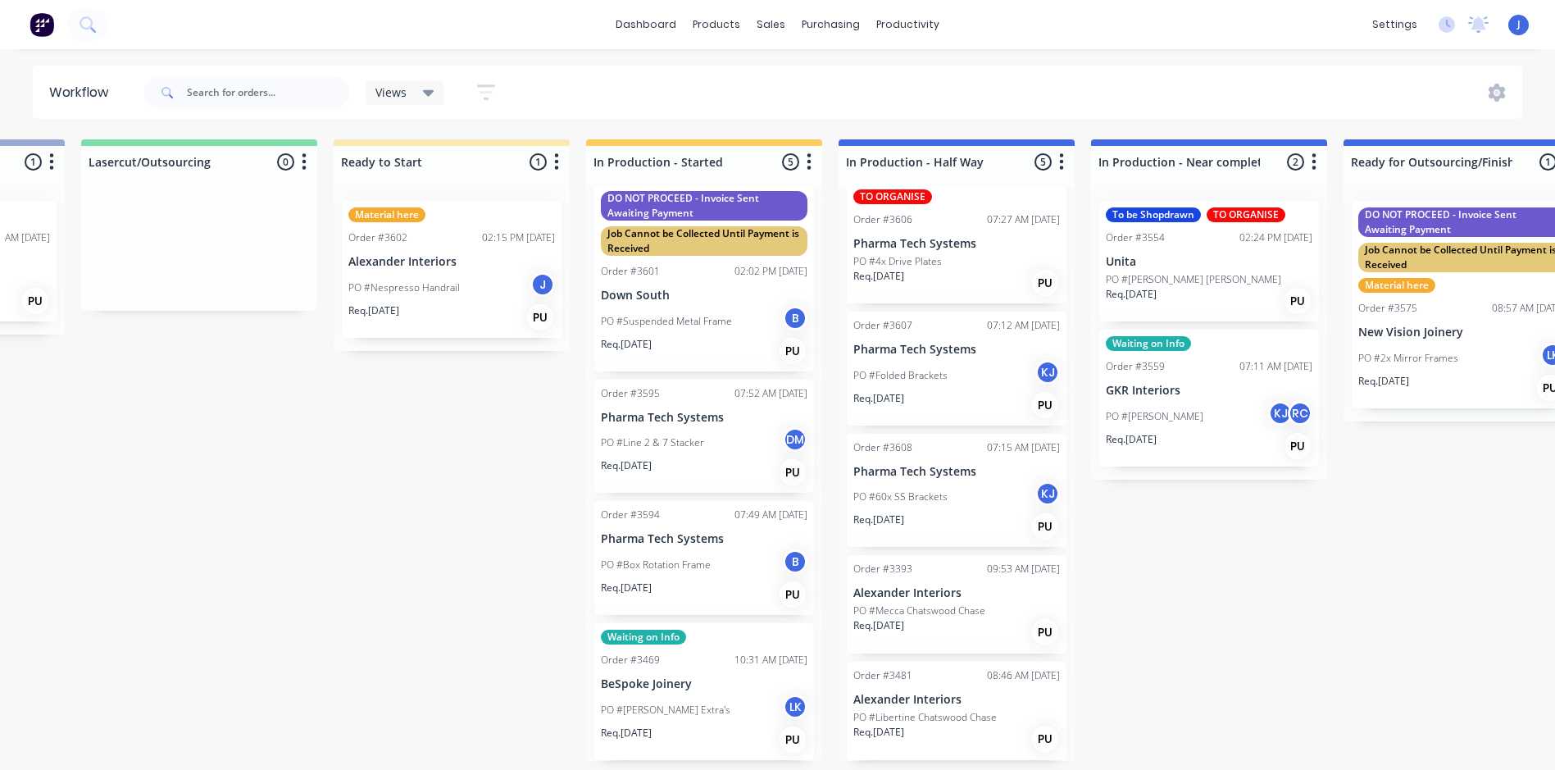
click at [911, 237] on p "Pharma Tech Systems" at bounding box center [956, 244] width 207 height 14
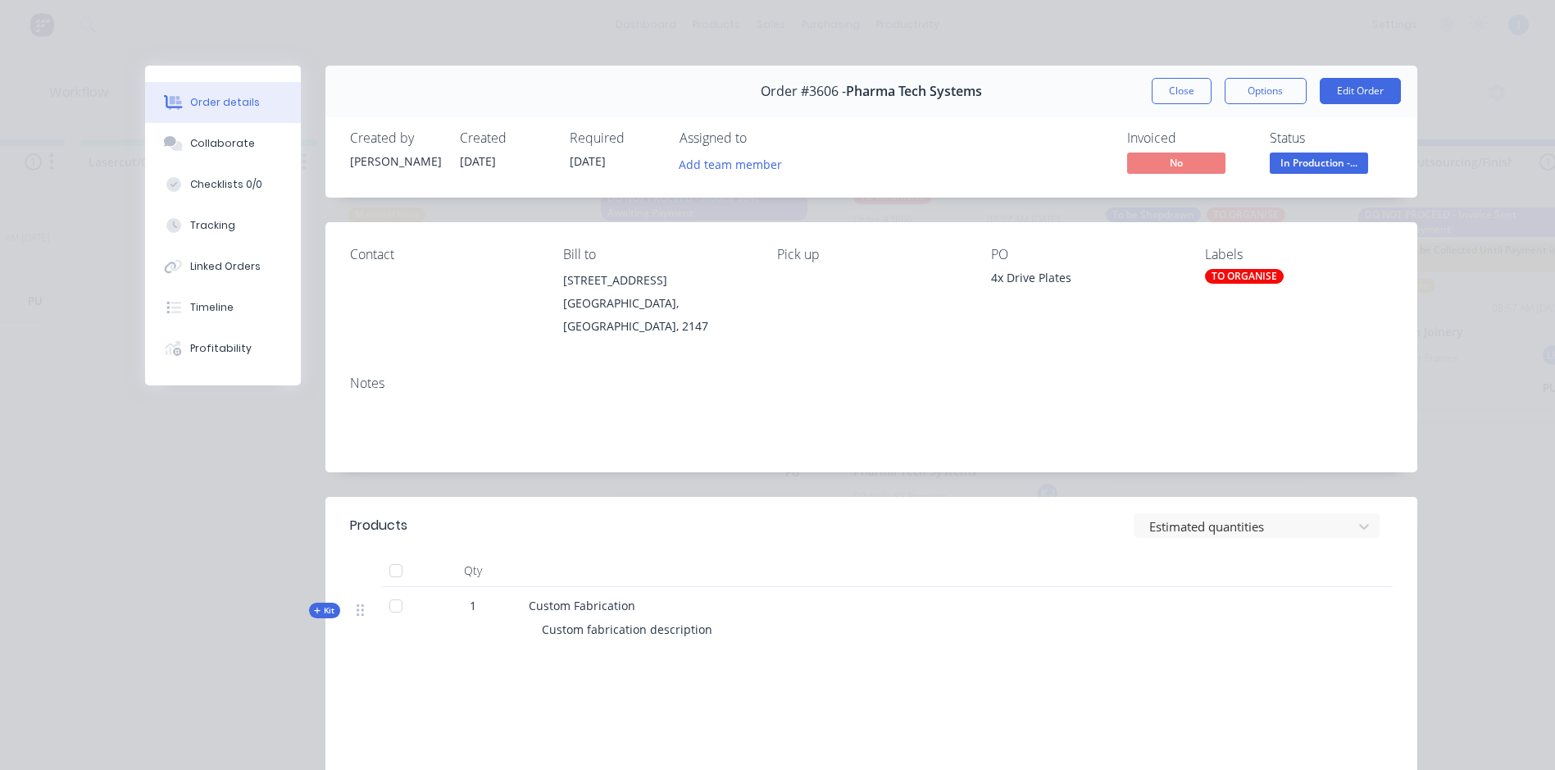
click at [1228, 272] on div "TO ORGANISE" at bounding box center [1244, 276] width 79 height 15
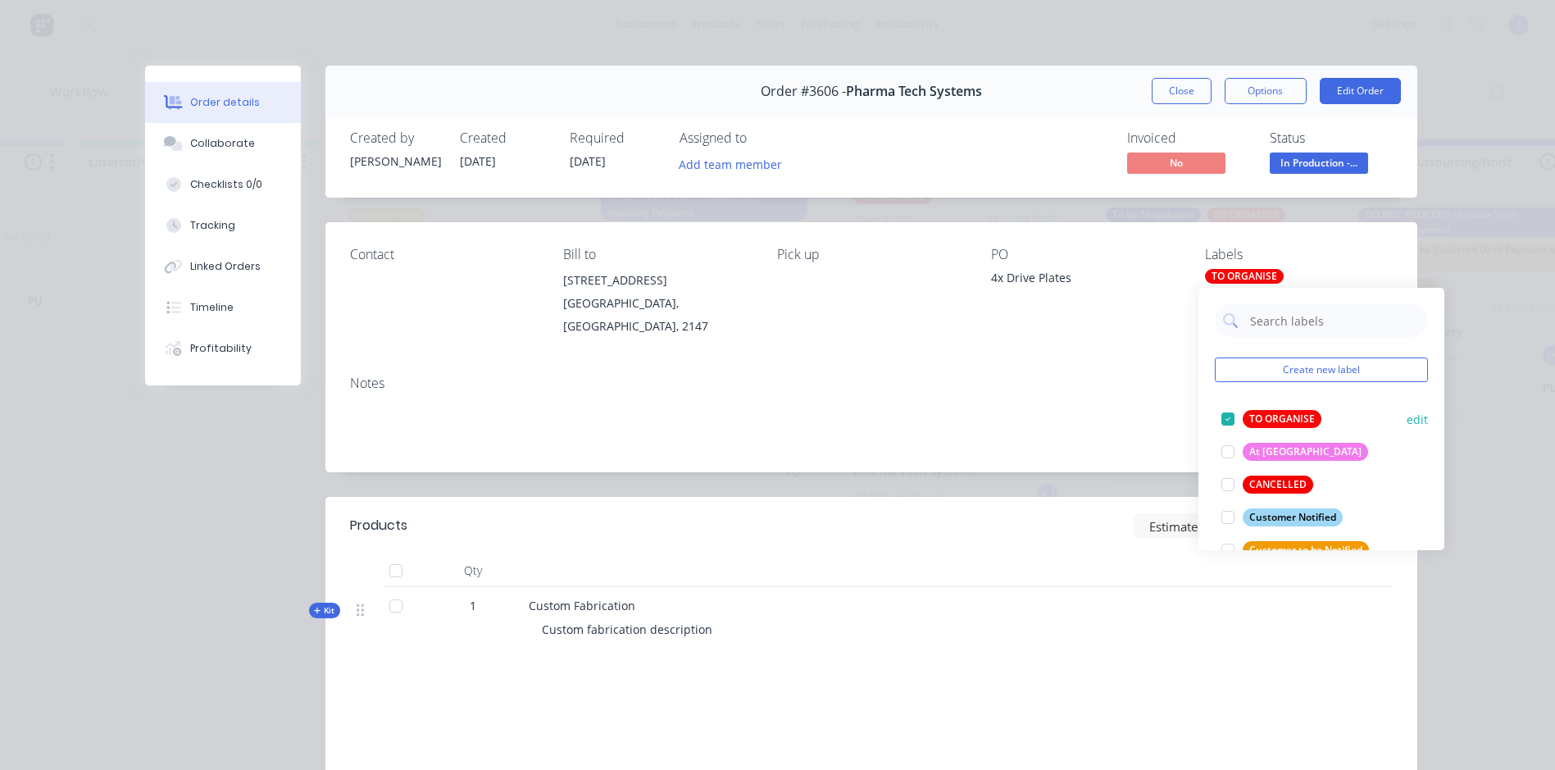
click at [1232, 417] on div at bounding box center [1228, 419] width 33 height 33
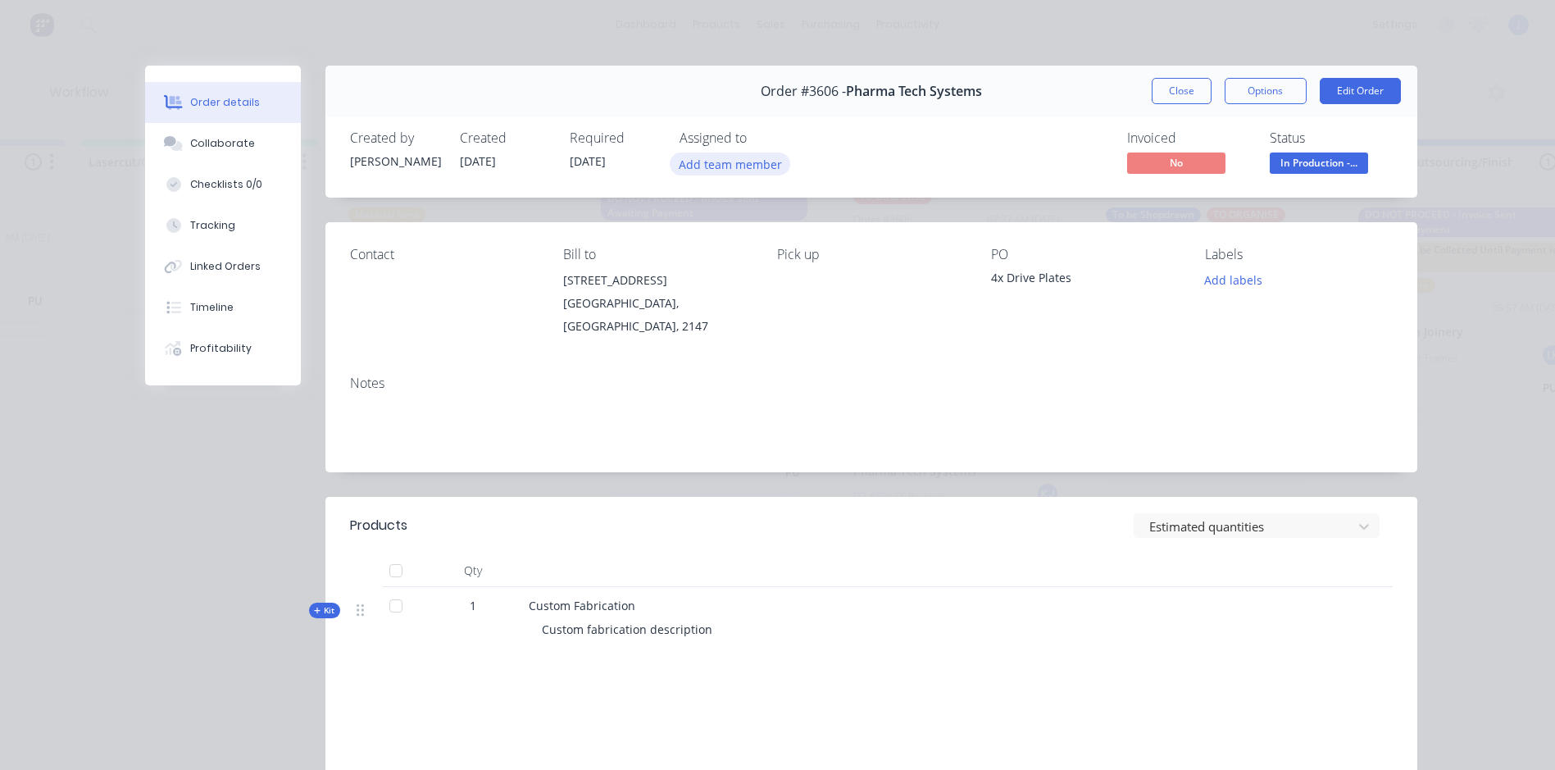
click at [757, 158] on button "Add team member" at bounding box center [730, 163] width 121 height 22
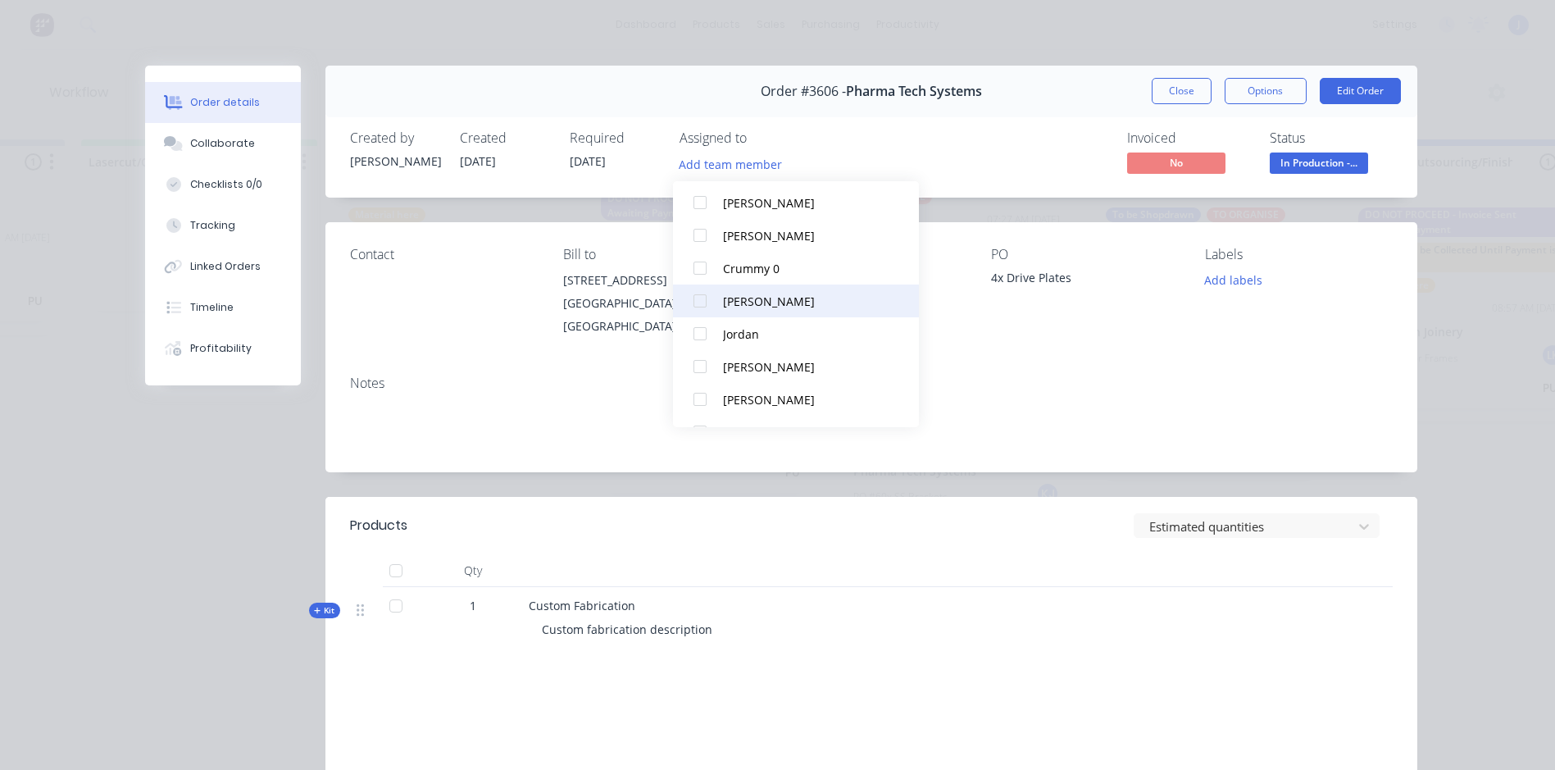
scroll to position [246, 0]
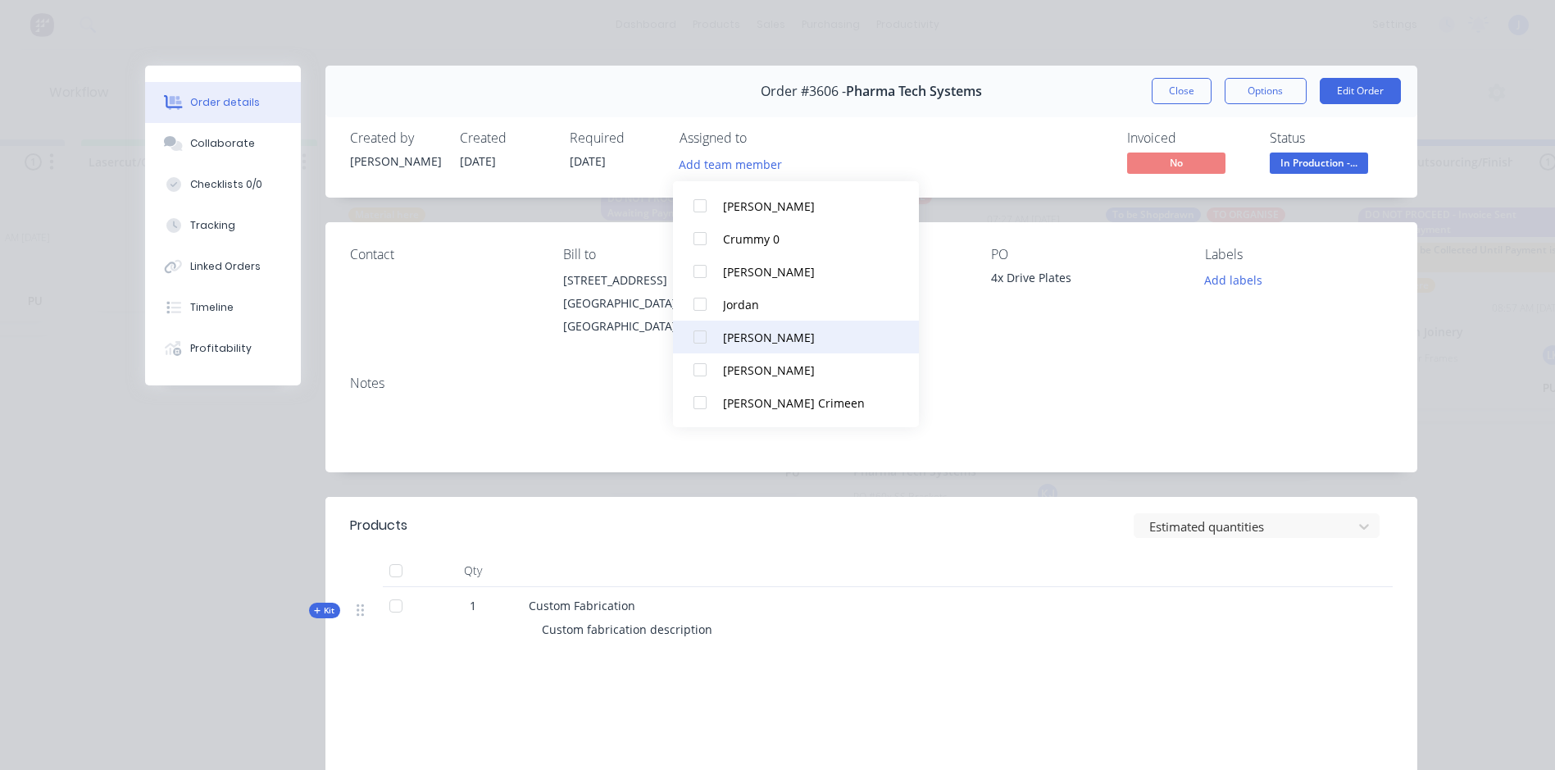
click at [700, 331] on div at bounding box center [700, 337] width 33 height 33
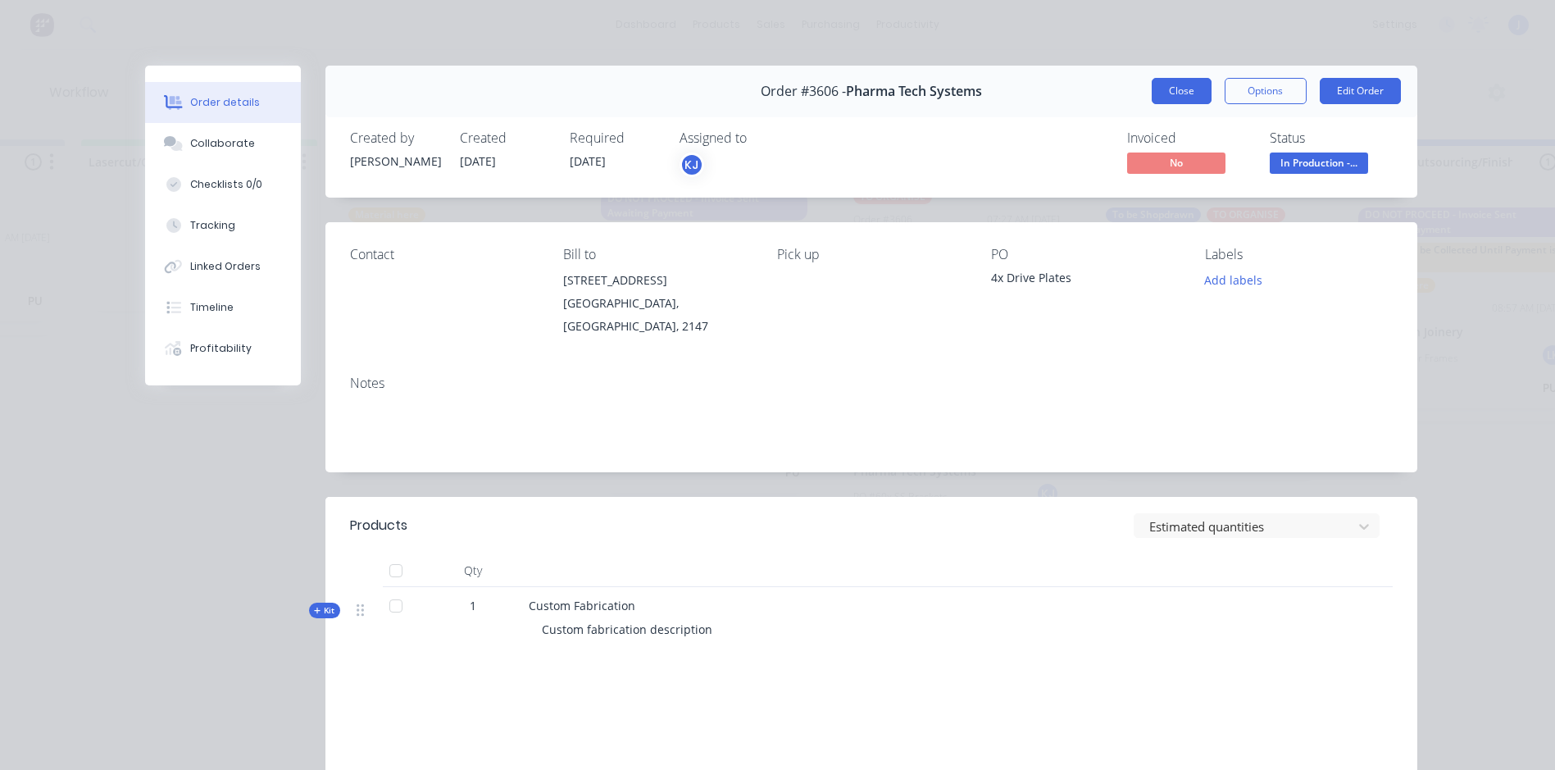
click at [1187, 83] on button "Close" at bounding box center [1182, 91] width 60 height 26
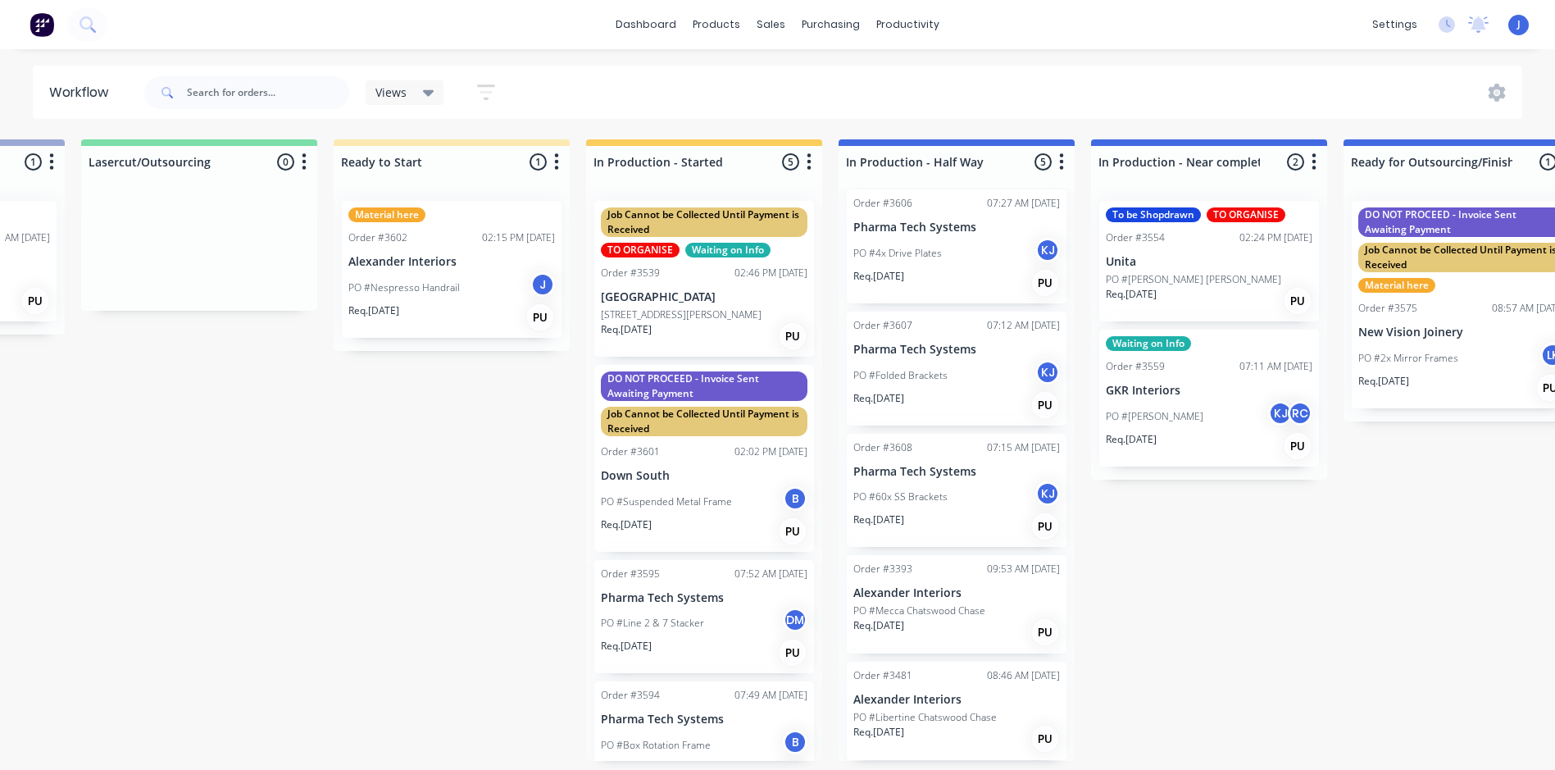
click at [729, 318] on div "[STREET_ADDRESS][PERSON_NAME]" at bounding box center [704, 314] width 207 height 15
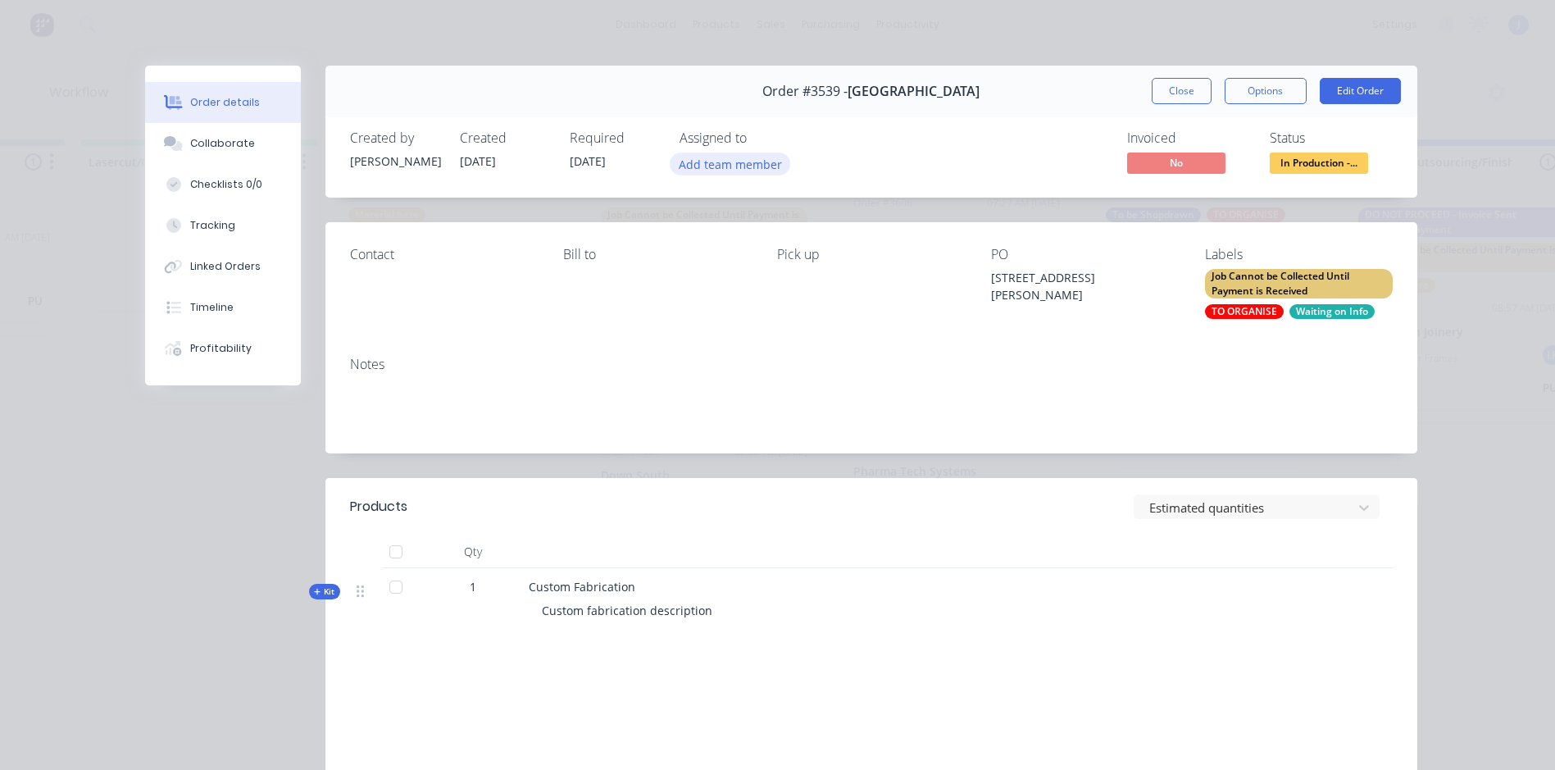
click at [726, 161] on button "Add team member" at bounding box center [730, 163] width 121 height 22
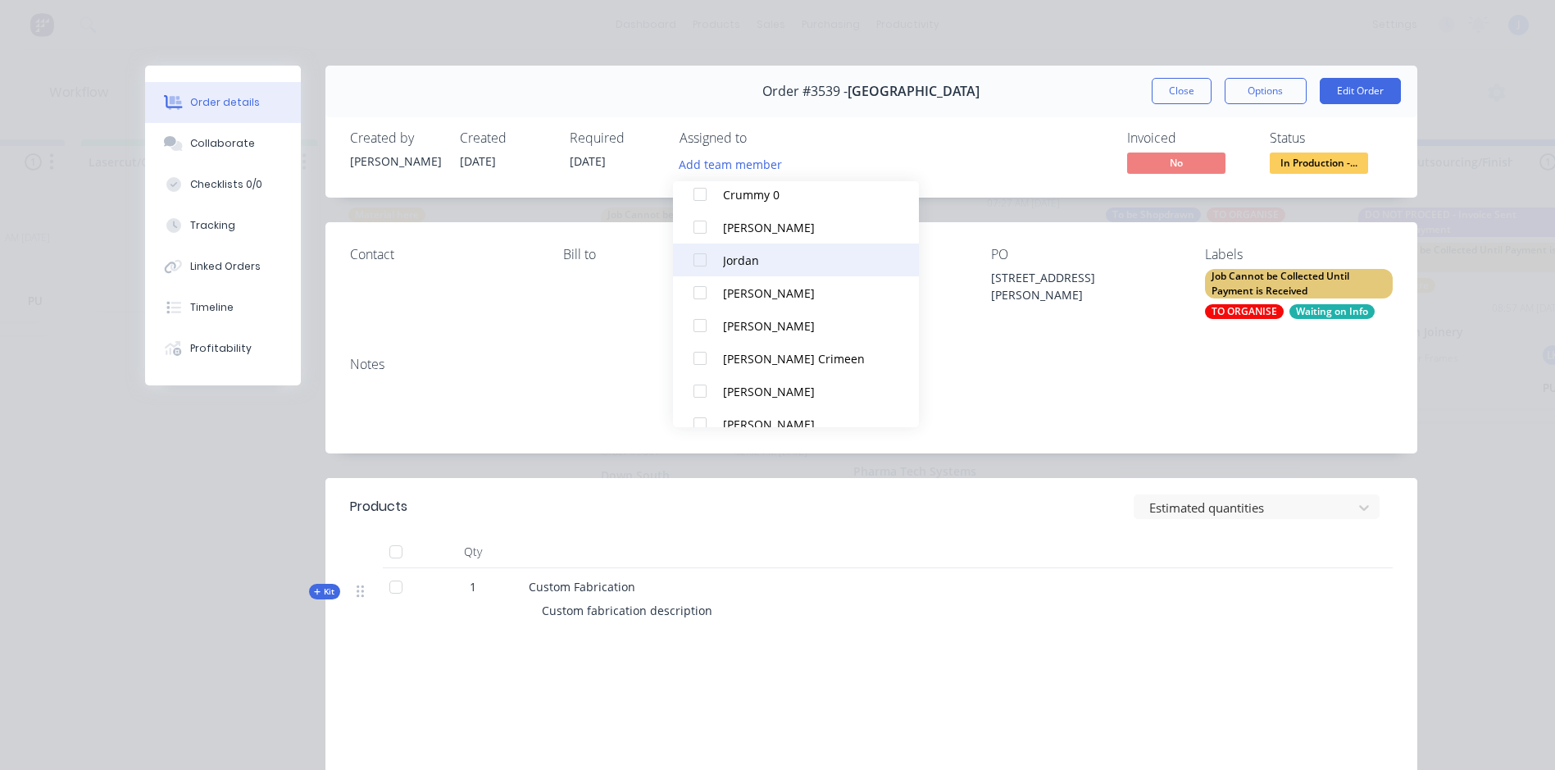
scroll to position [328, 0]
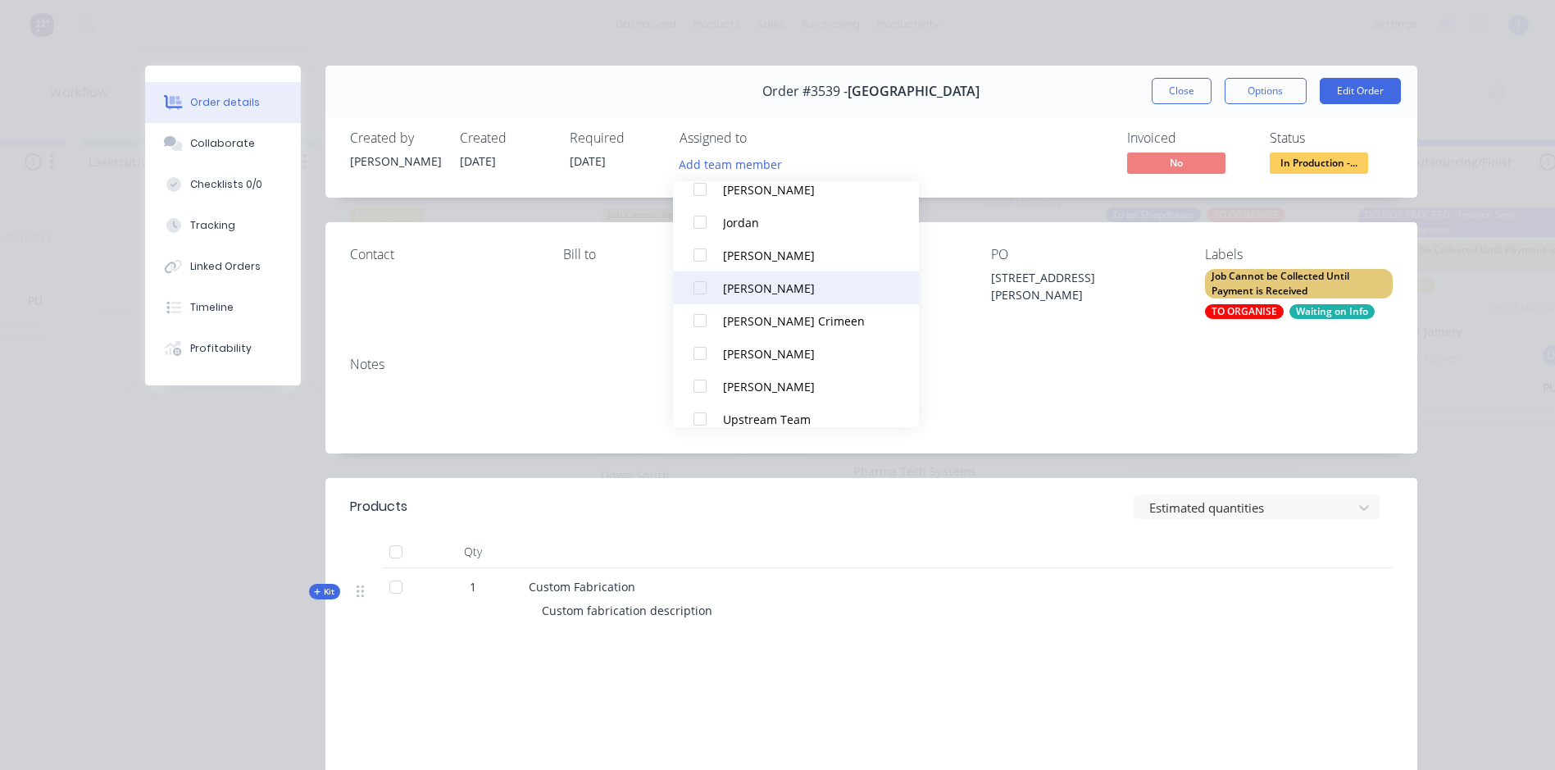
click at [700, 282] on div at bounding box center [700, 287] width 33 height 33
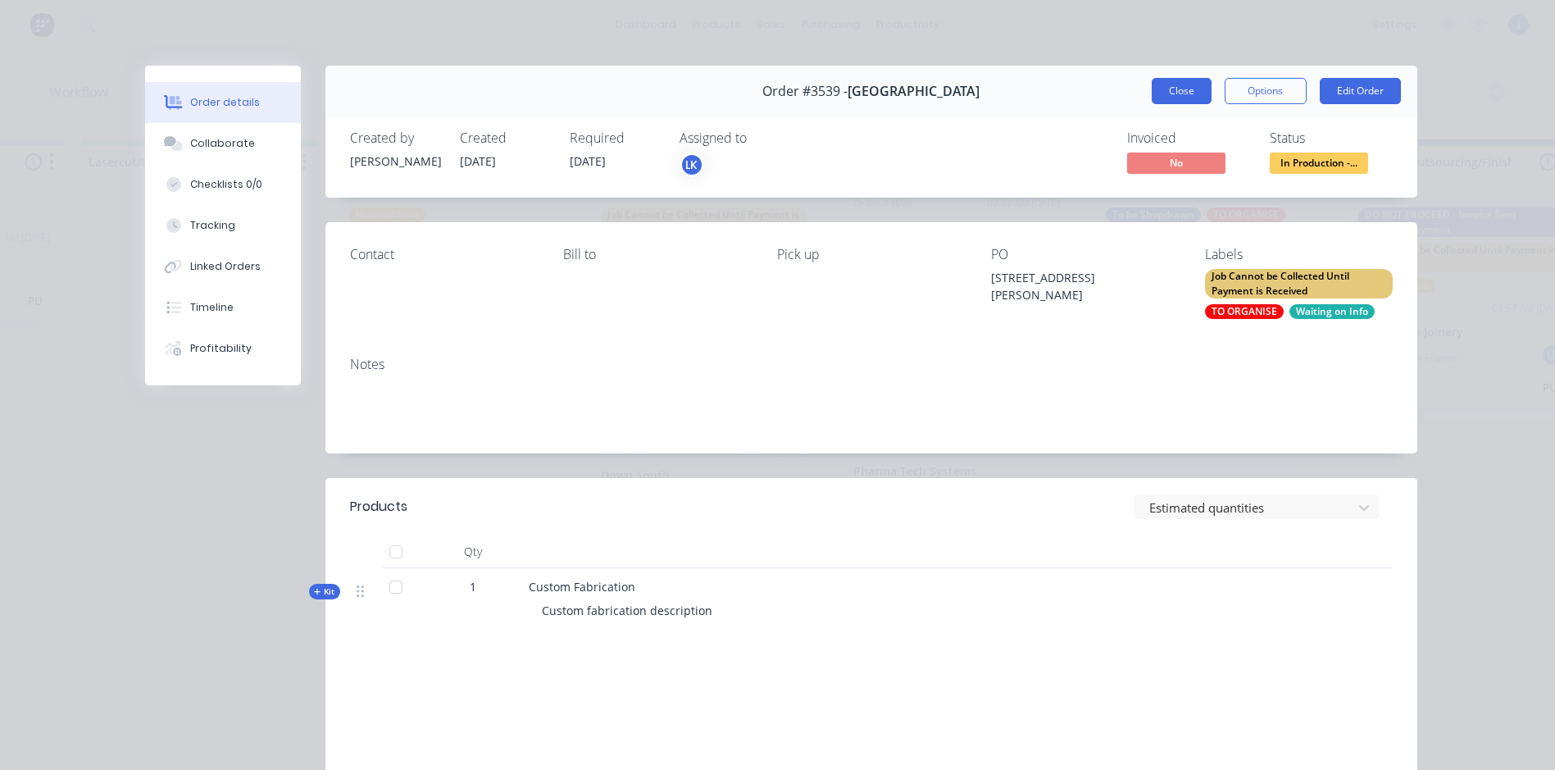
click at [1183, 86] on button "Close" at bounding box center [1182, 91] width 60 height 26
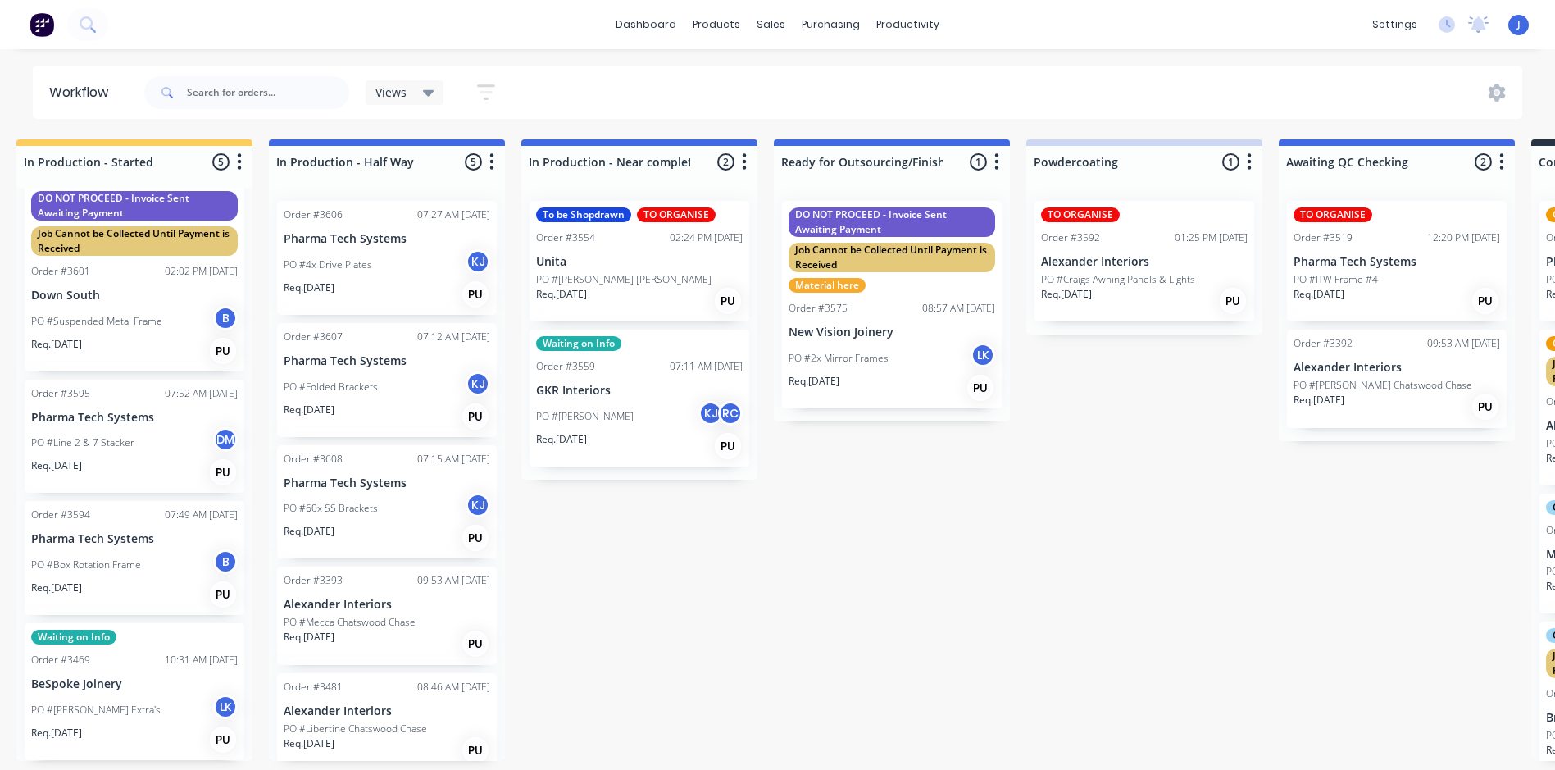
scroll to position [0, 1788]
click at [638, 272] on p "PO #[PERSON_NAME] [PERSON_NAME]" at bounding box center [622, 279] width 175 height 15
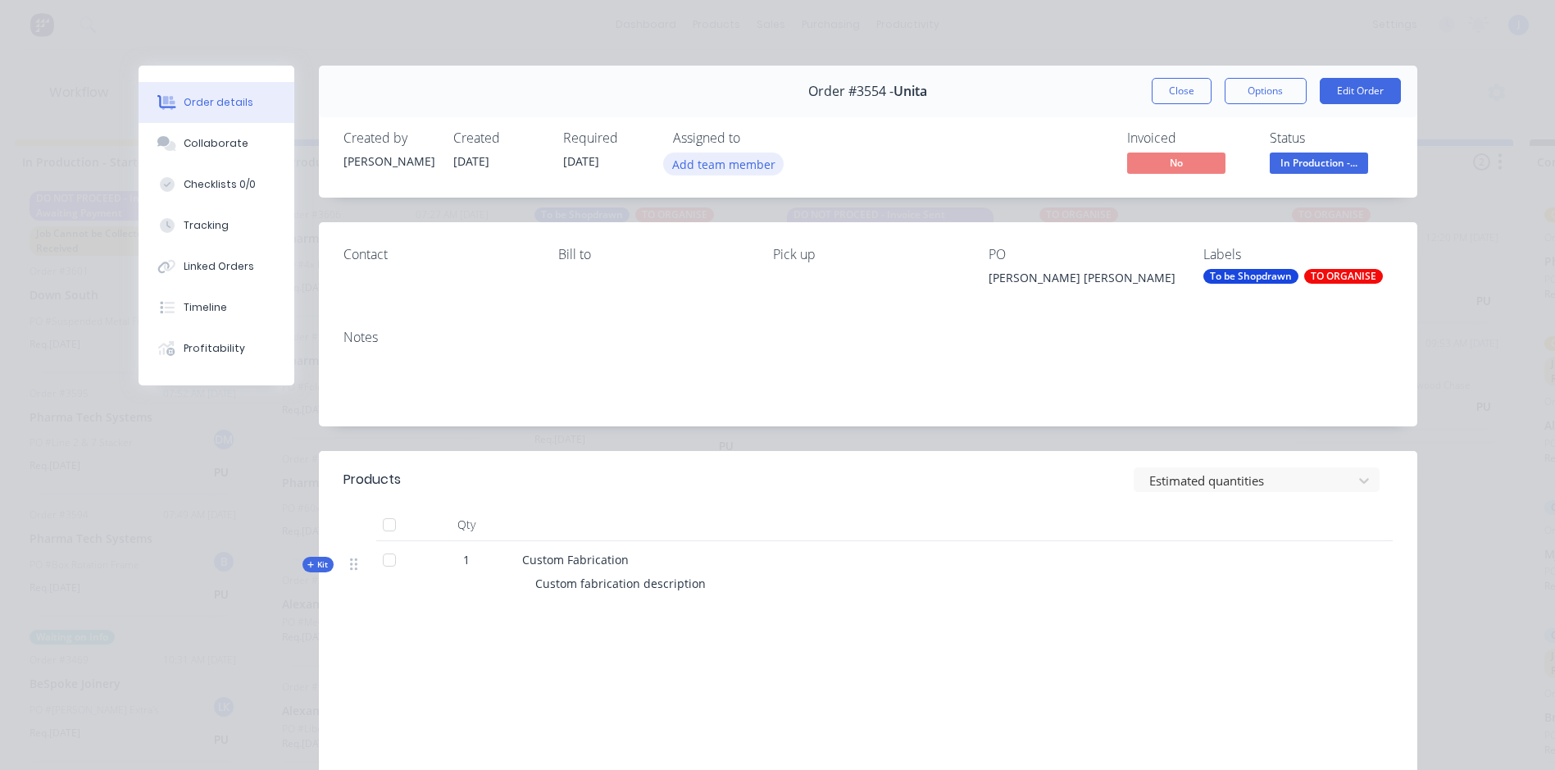
click at [705, 157] on button "Add team member" at bounding box center [723, 163] width 121 height 22
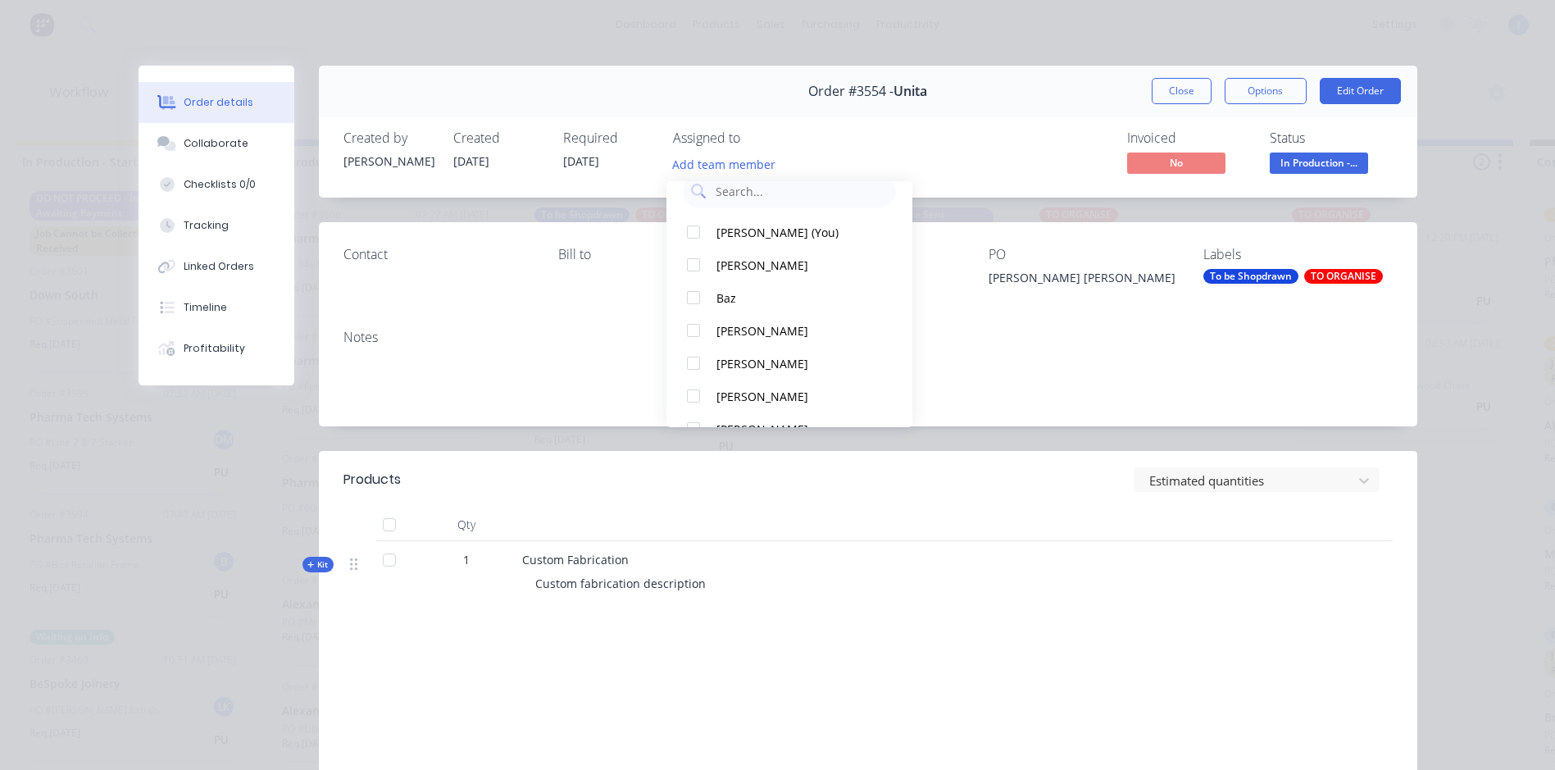
scroll to position [0, 0]
click at [1160, 92] on button "Close" at bounding box center [1182, 91] width 60 height 26
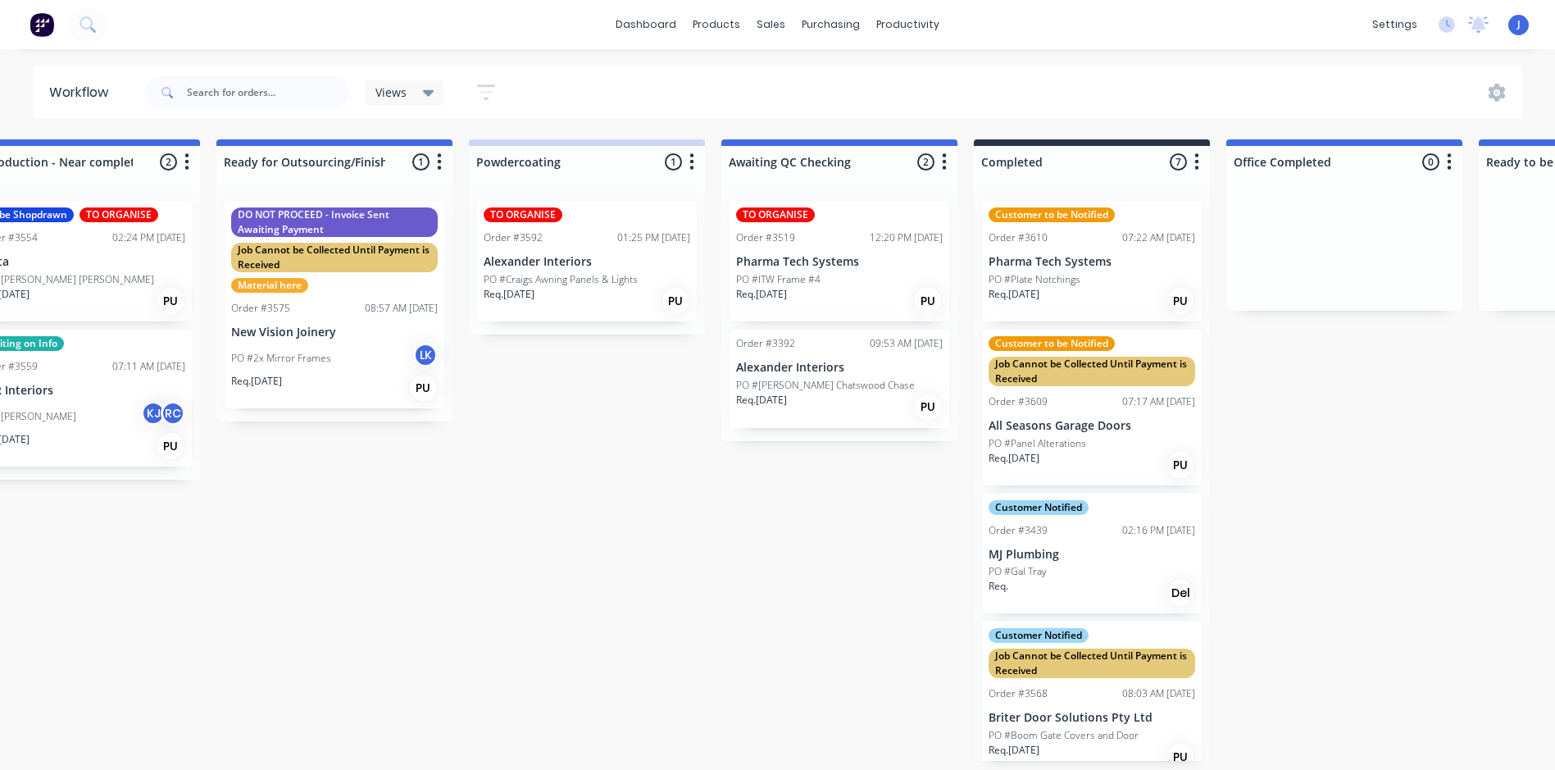
scroll to position [0, 2351]
